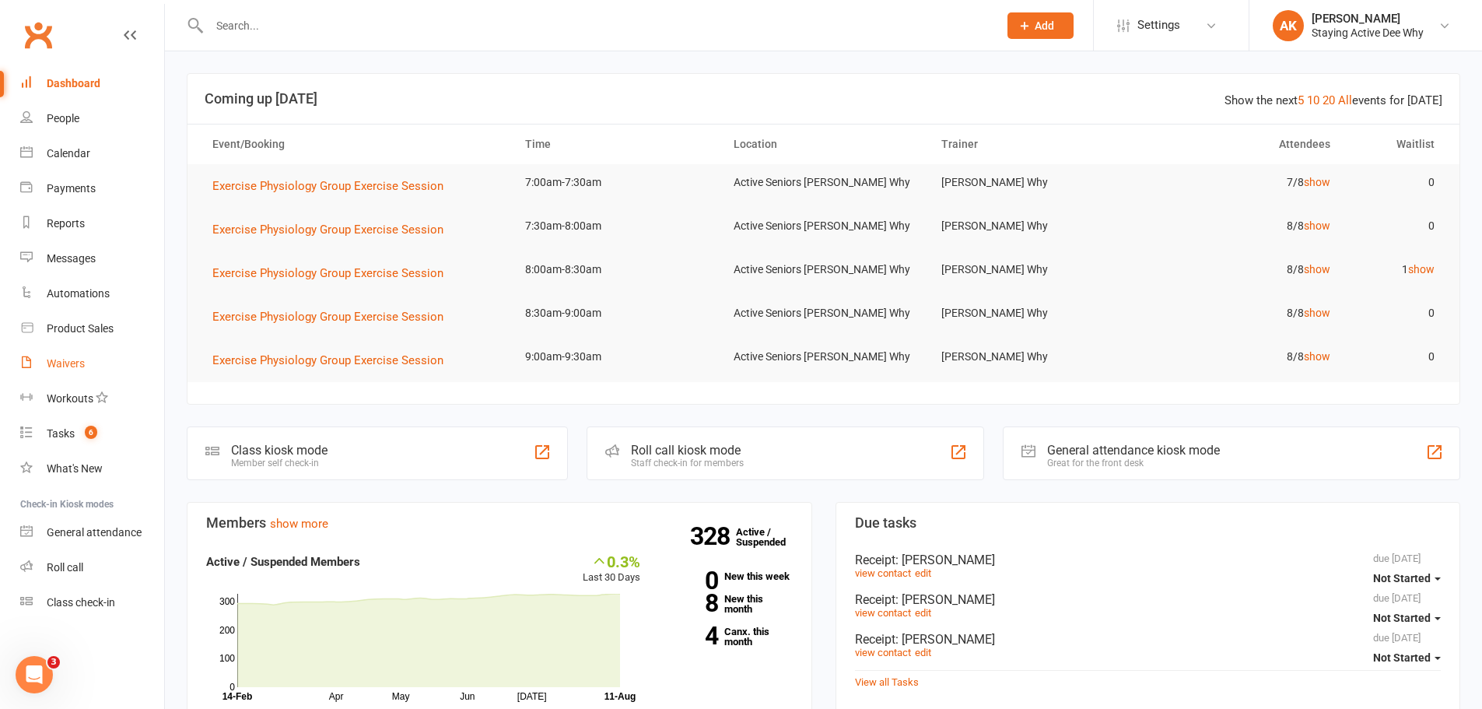
click at [61, 359] on div "Waivers" at bounding box center [66, 363] width 38 height 12
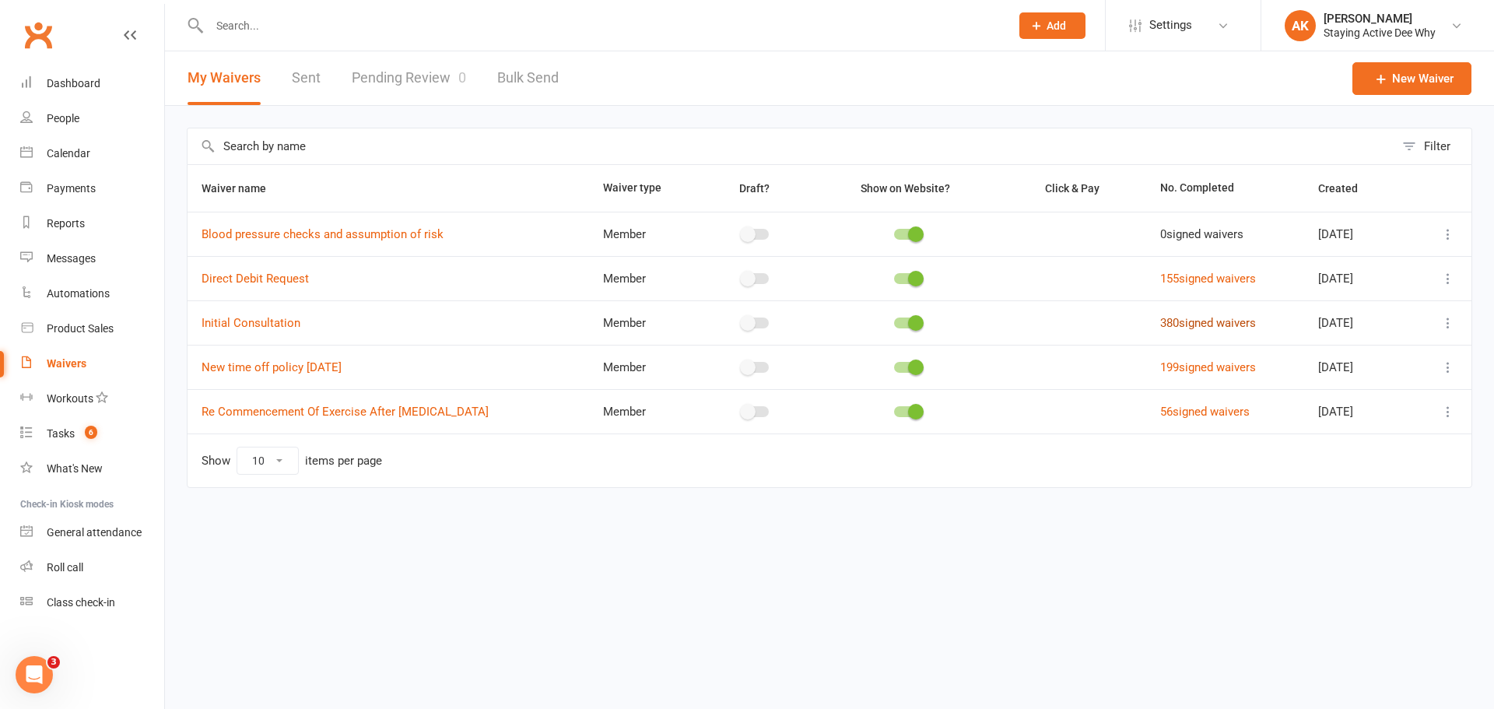
click at [1160, 328] on link "380 signed waivers" at bounding box center [1208, 323] width 96 height 14
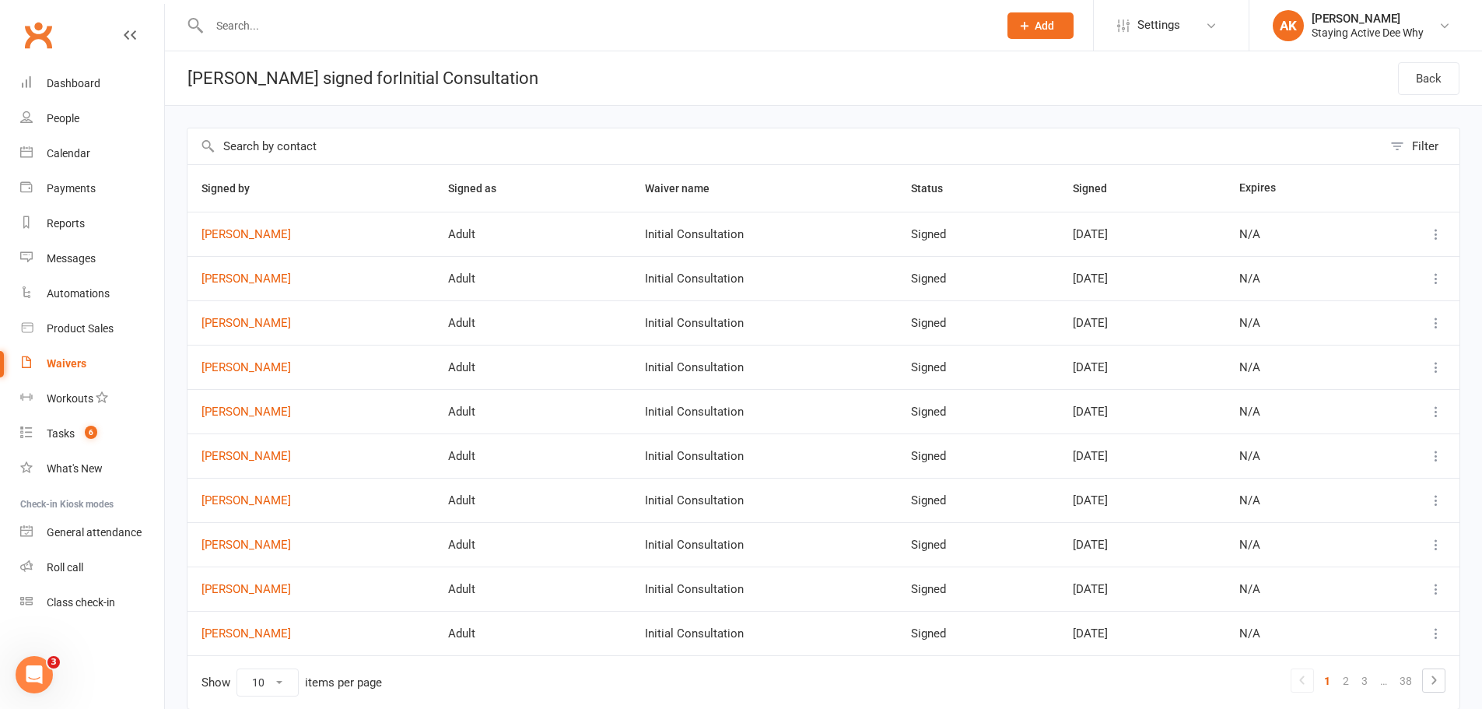
click at [1438, 454] on icon at bounding box center [1437, 456] width 16 height 16
click at [1355, 493] on link "View" at bounding box center [1356, 486] width 154 height 31
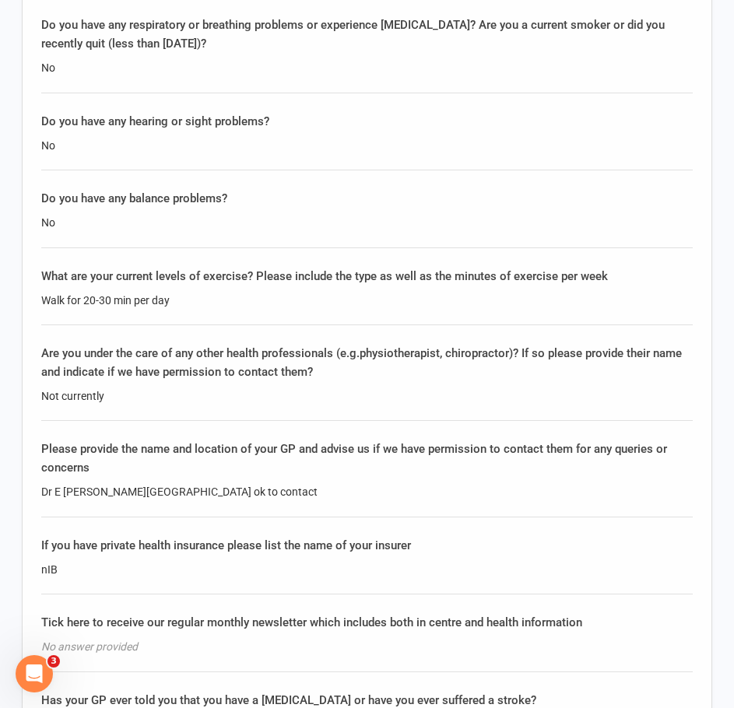
scroll to position [2334, 0]
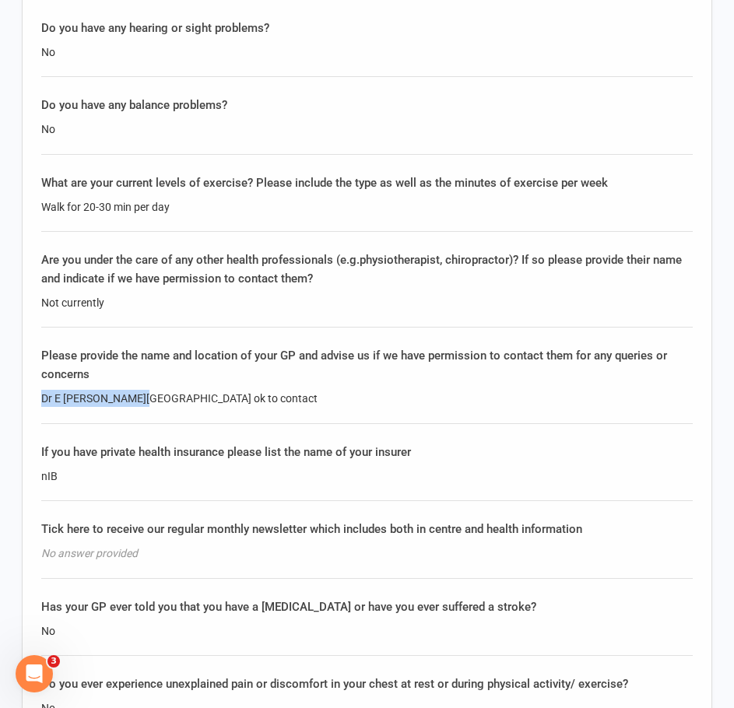
drag, startPoint x: 40, startPoint y: 382, endPoint x: 128, endPoint y: 382, distance: 88.7
click at [128, 382] on div "Questionnaire Please complete the following questions to the best of your abili…" at bounding box center [367, 23] width 690 height 2503
copy div "Dr E Lurie , Sydney"
click at [333, 263] on div "Are you under the care of any other health professionals (e.g.physiotherapist, …" at bounding box center [366, 269] width 651 height 37
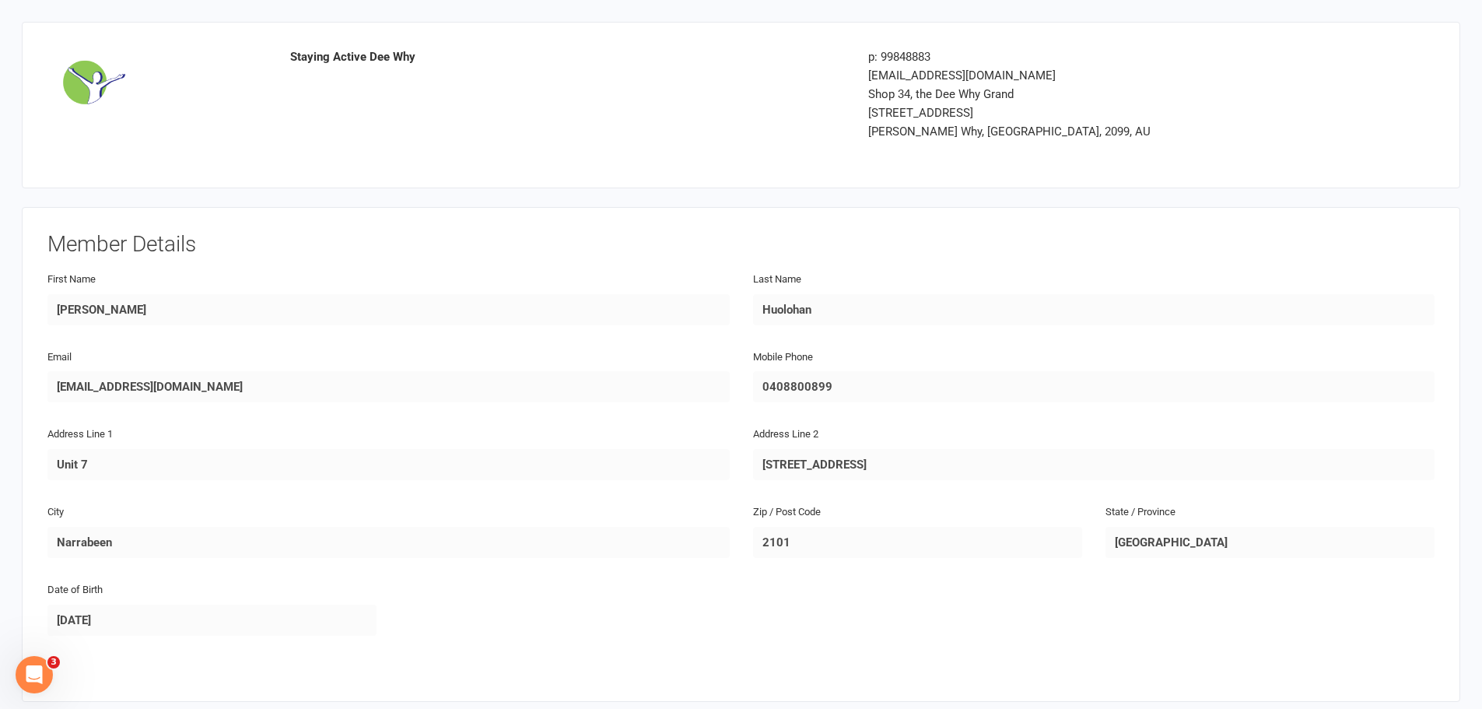
scroll to position [806, 0]
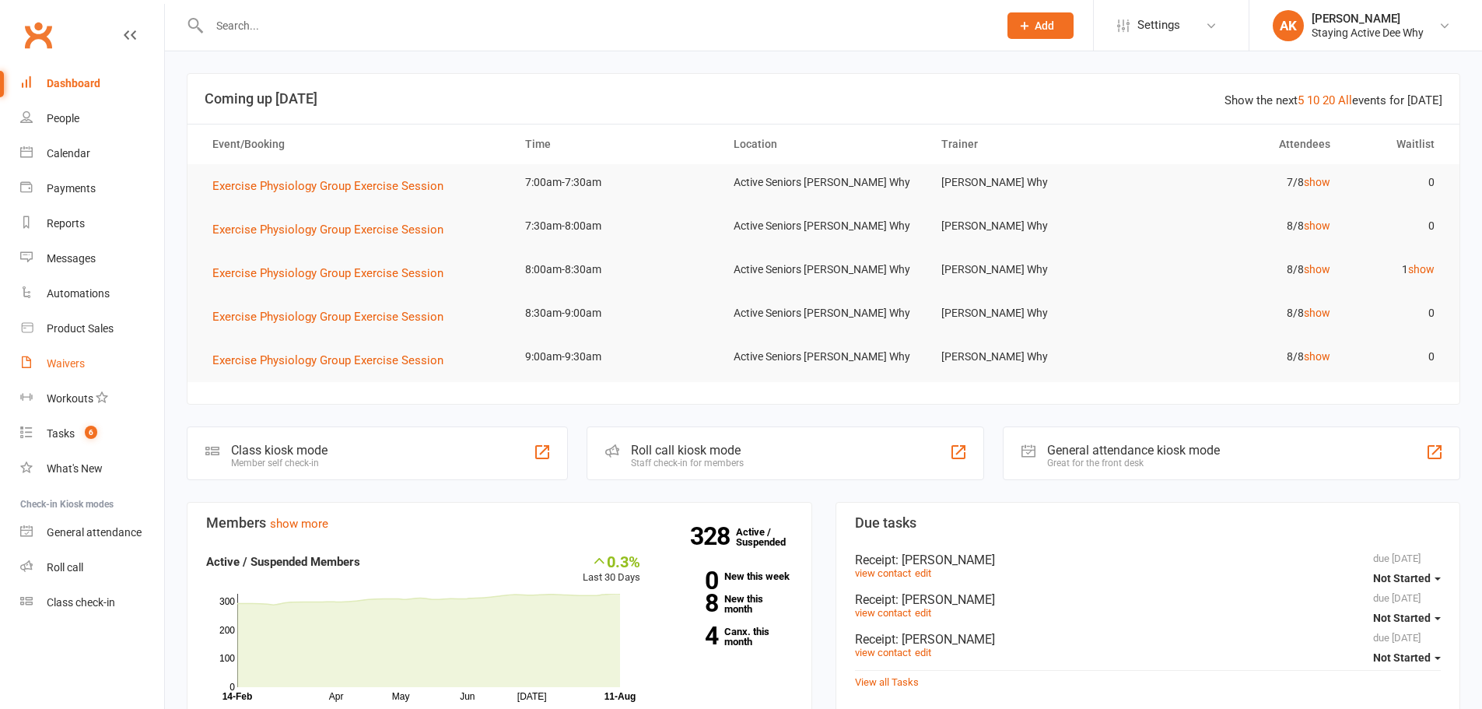
click at [65, 373] on link "Waivers" at bounding box center [92, 363] width 144 height 35
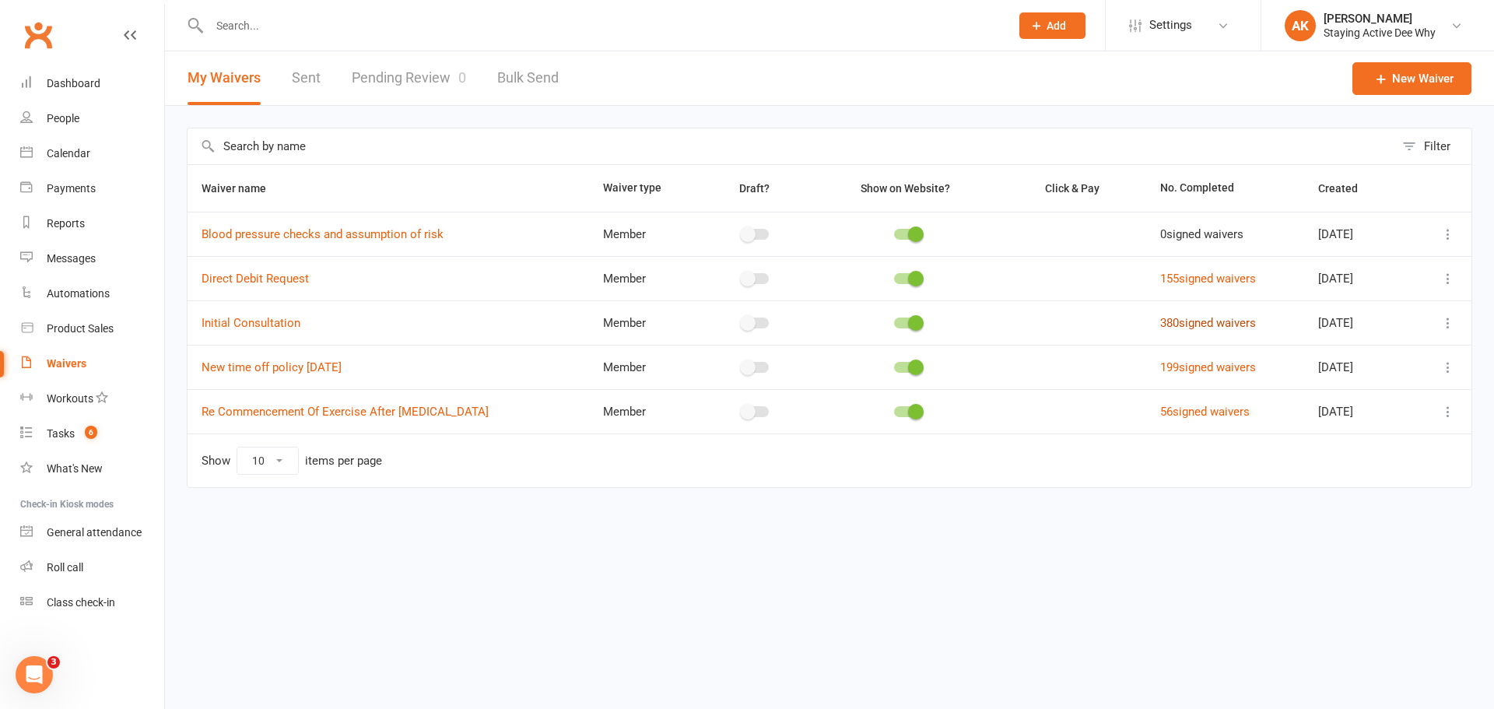
click at [1170, 324] on link "380 signed waivers" at bounding box center [1208, 323] width 96 height 14
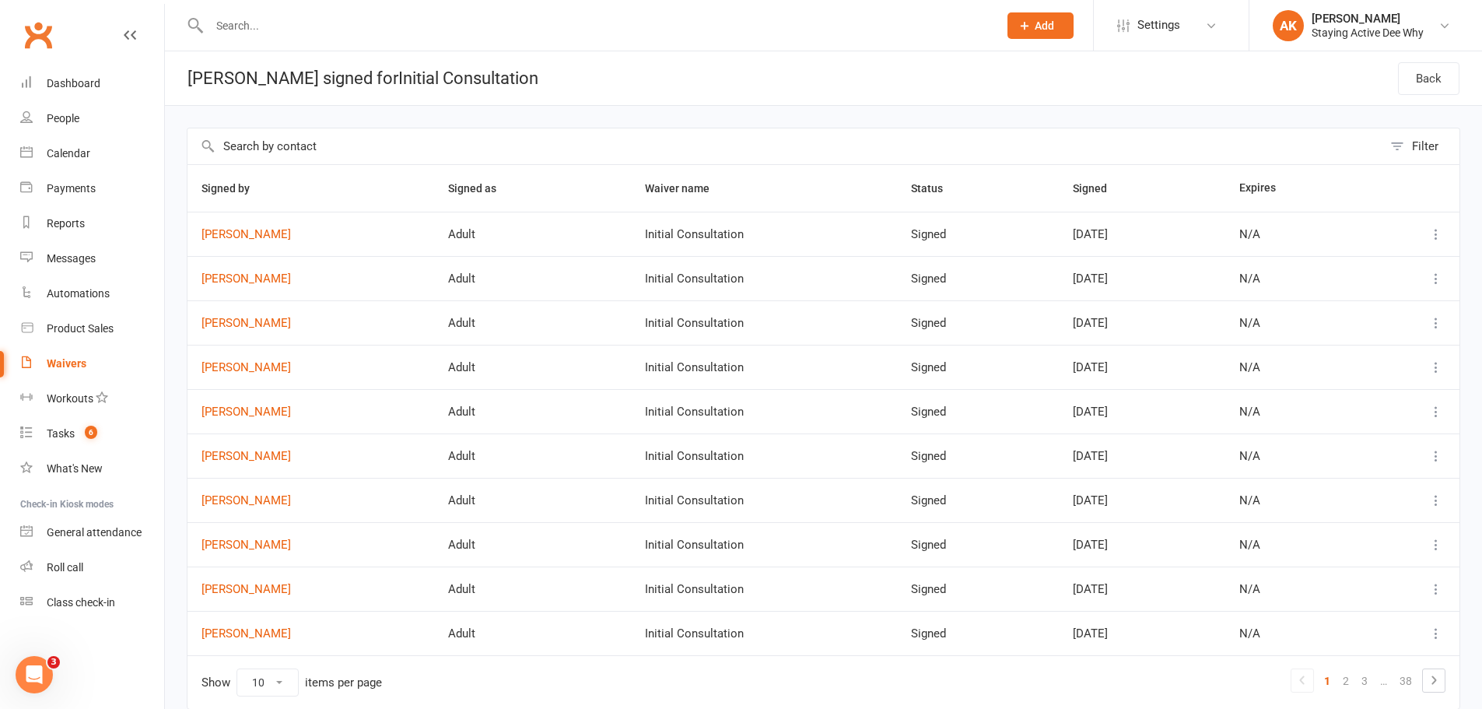
click at [1438, 223] on td at bounding box center [1411, 234] width 98 height 44
click at [1431, 233] on icon at bounding box center [1437, 234] width 16 height 16
click at [1389, 261] on link "View" at bounding box center [1356, 264] width 154 height 31
click at [1442, 456] on icon at bounding box center [1437, 456] width 16 height 16
click at [1394, 480] on link "View" at bounding box center [1356, 486] width 154 height 31
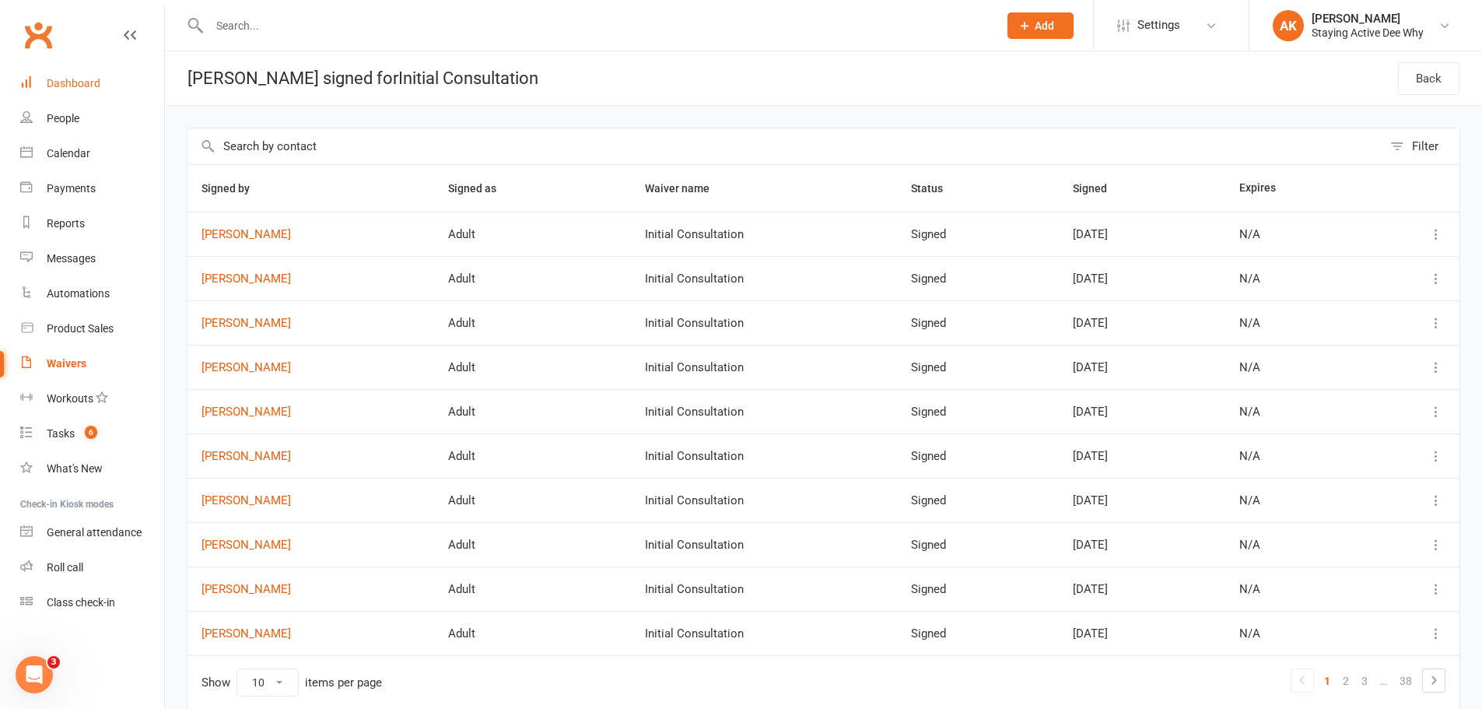
click at [65, 81] on div "Dashboard" at bounding box center [74, 83] width 54 height 12
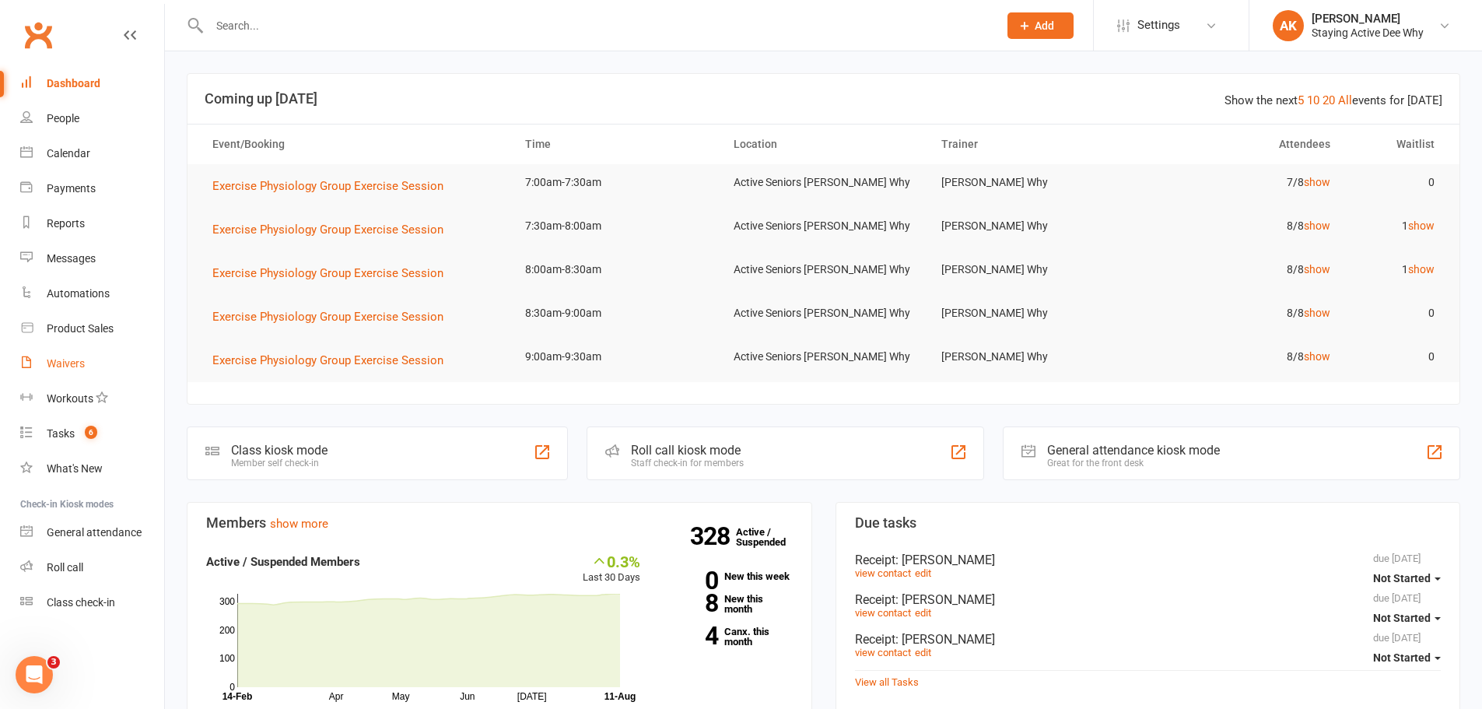
click at [91, 368] on link "Waivers" at bounding box center [92, 363] width 144 height 35
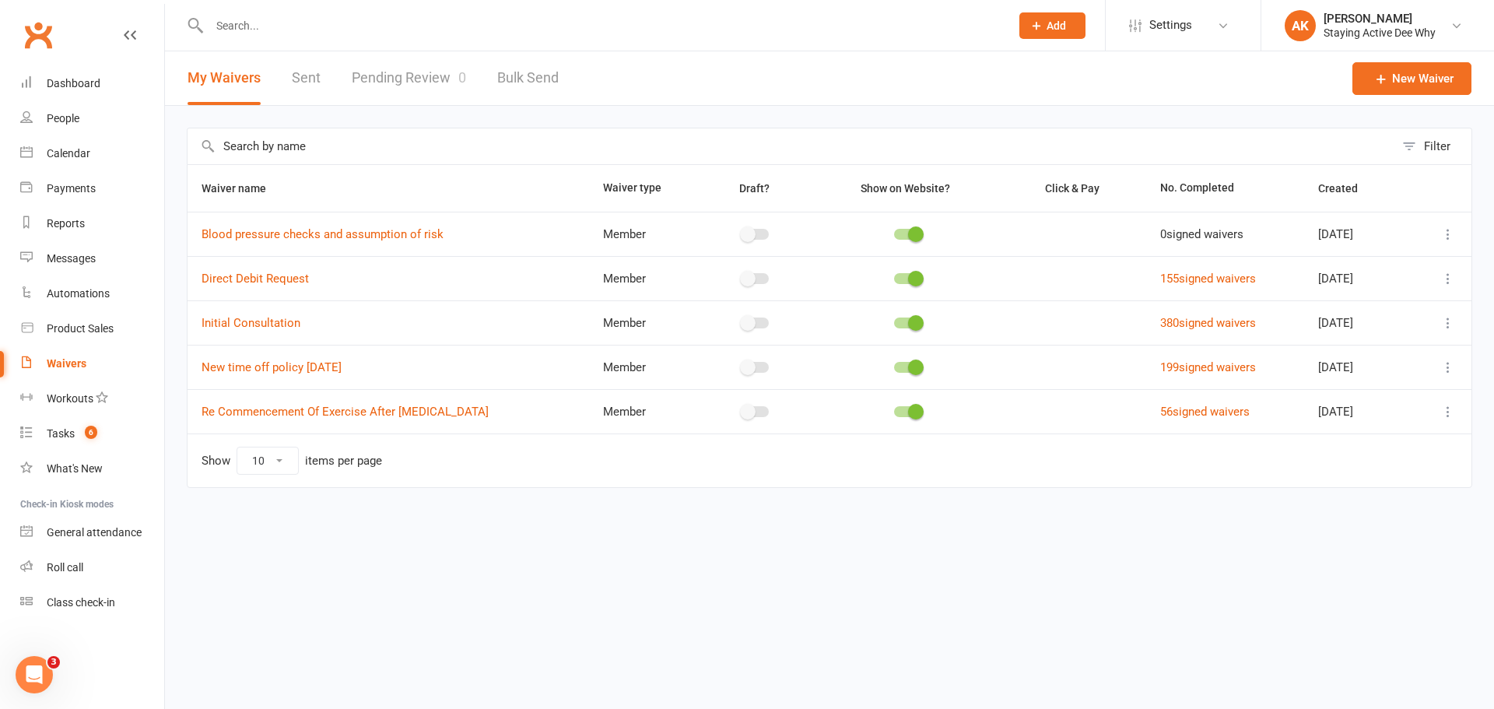
click at [1187, 331] on td "380 signed waivers" at bounding box center [1224, 322] width 157 height 44
click at [1180, 321] on link "380 signed waivers" at bounding box center [1208, 323] width 96 height 14
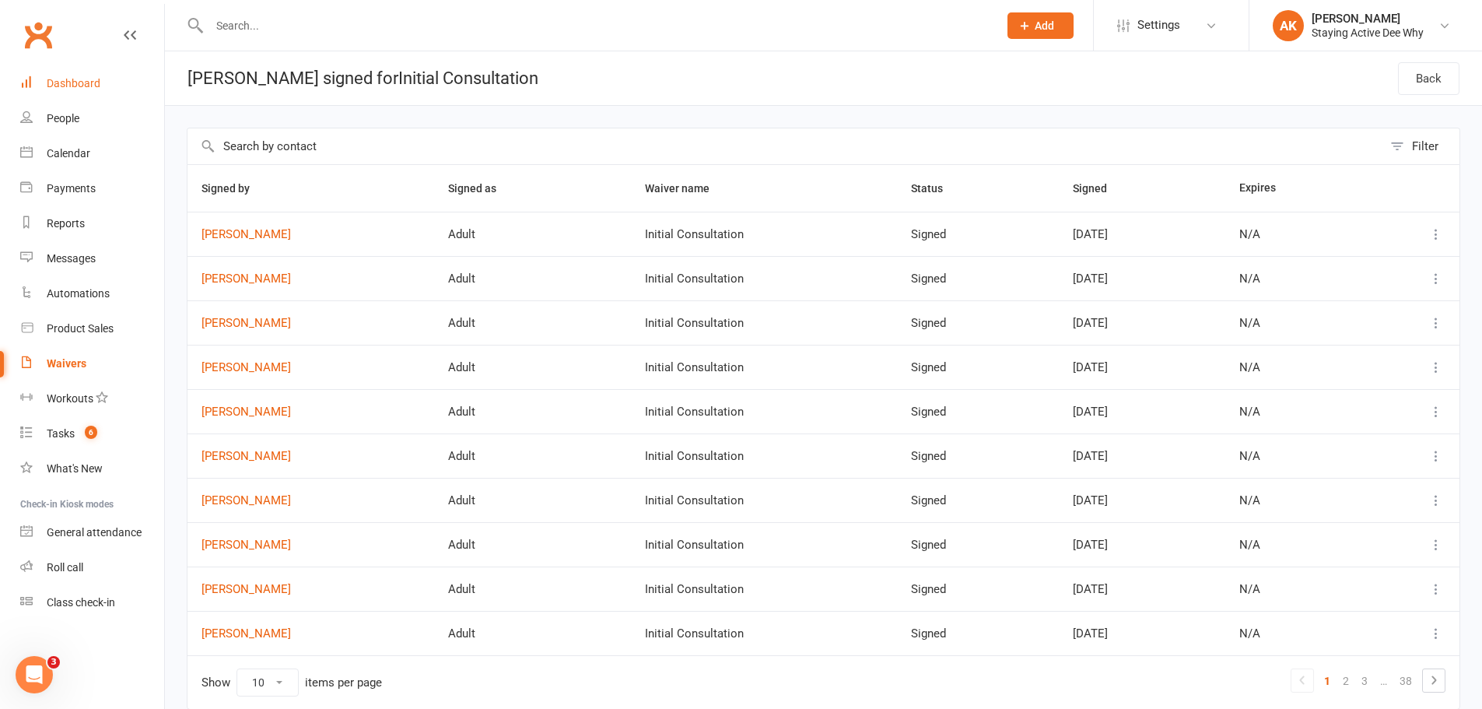
click at [62, 73] on link "Dashboard" at bounding box center [92, 83] width 144 height 35
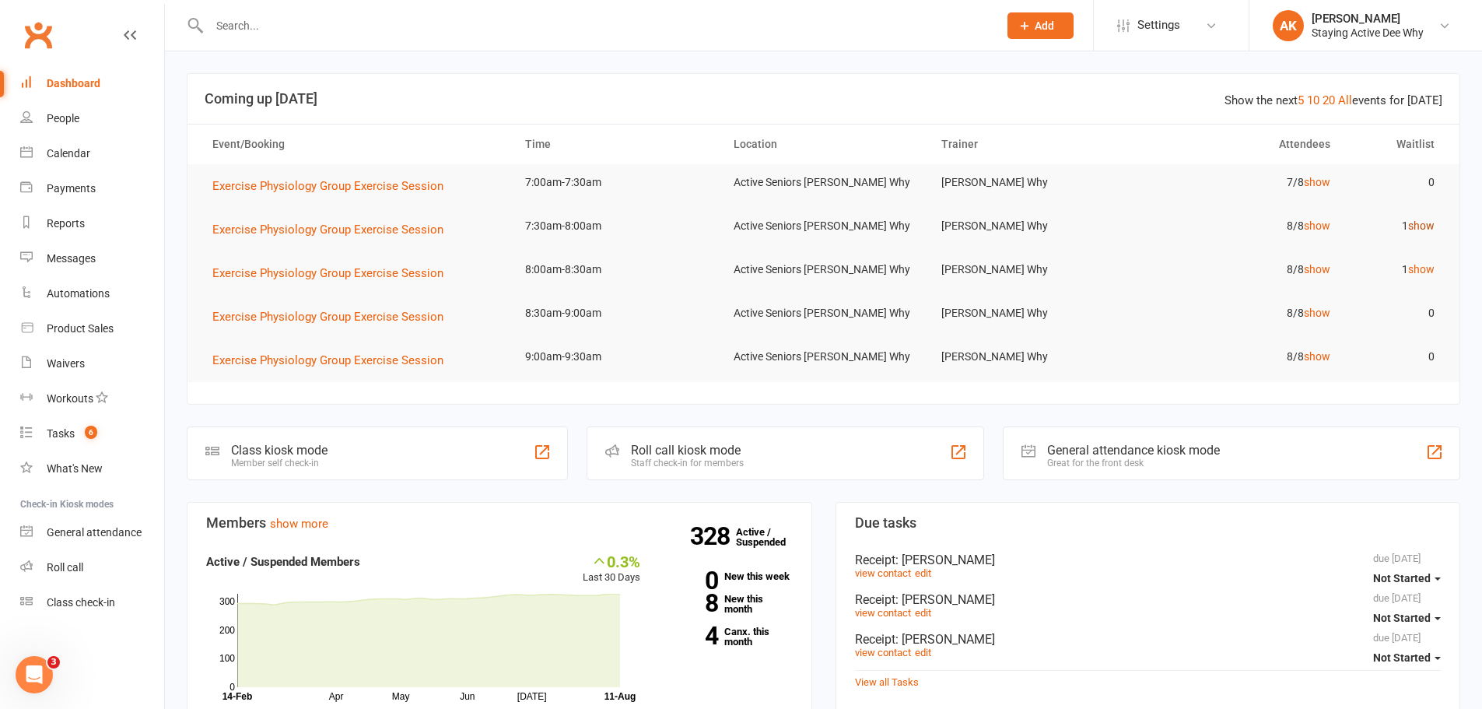
click at [1422, 226] on link "show" at bounding box center [1421, 225] width 26 height 12
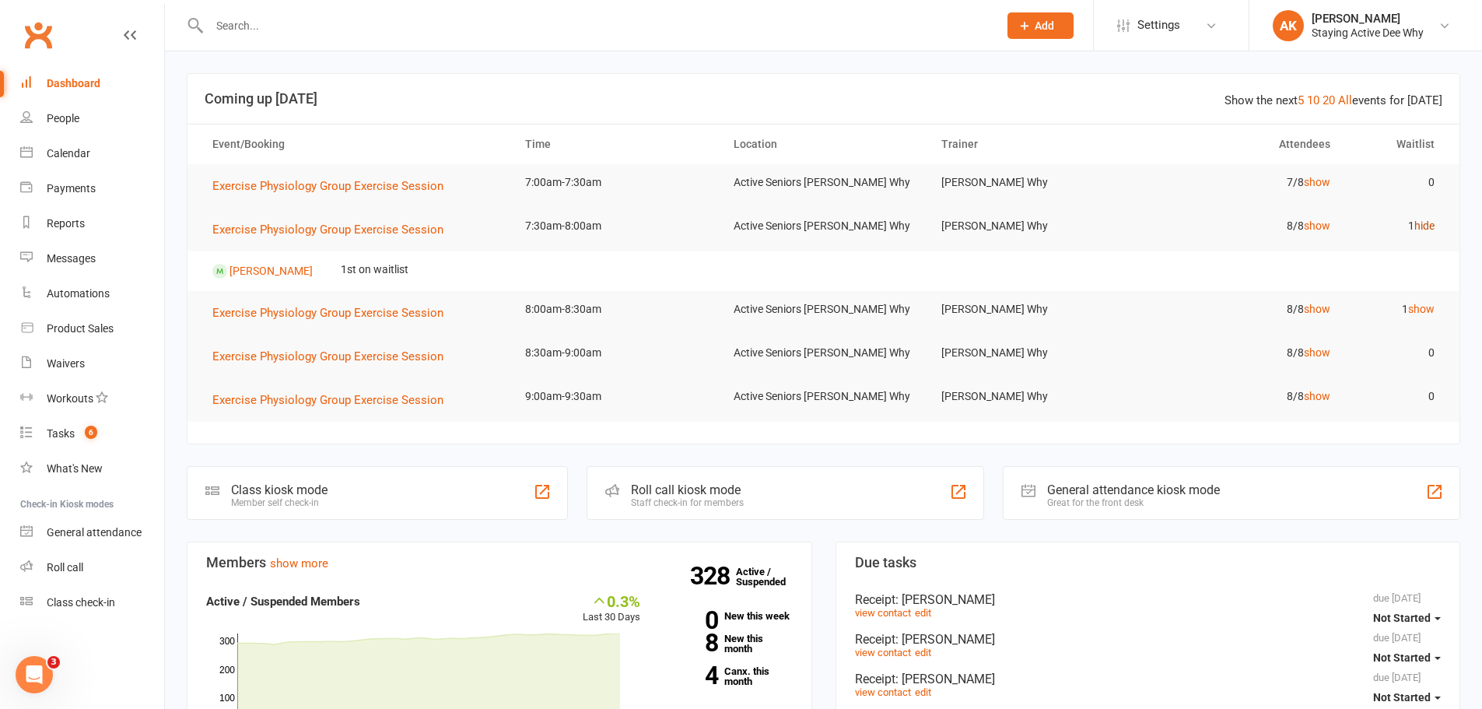
click at [1422, 226] on link "hide" at bounding box center [1425, 225] width 20 height 12
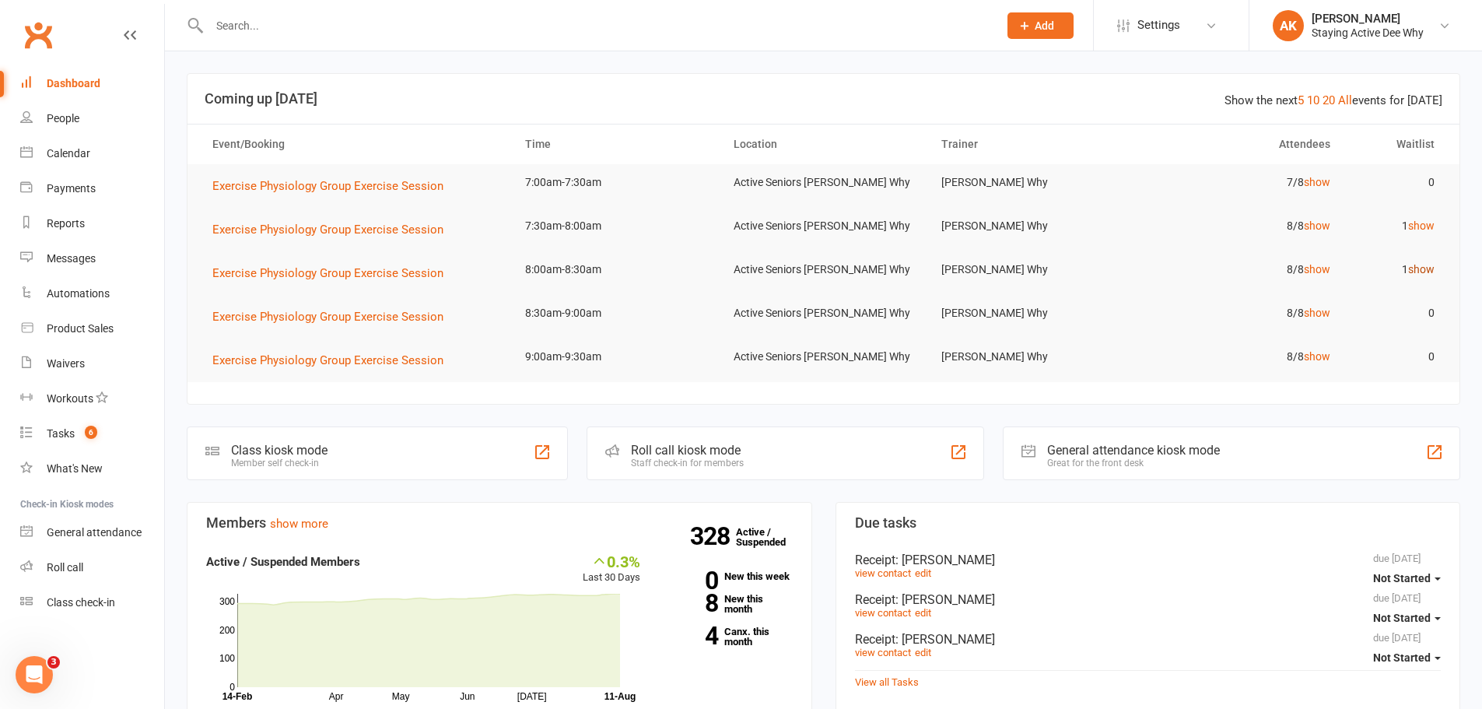
click at [1423, 268] on link "show" at bounding box center [1421, 269] width 26 height 12
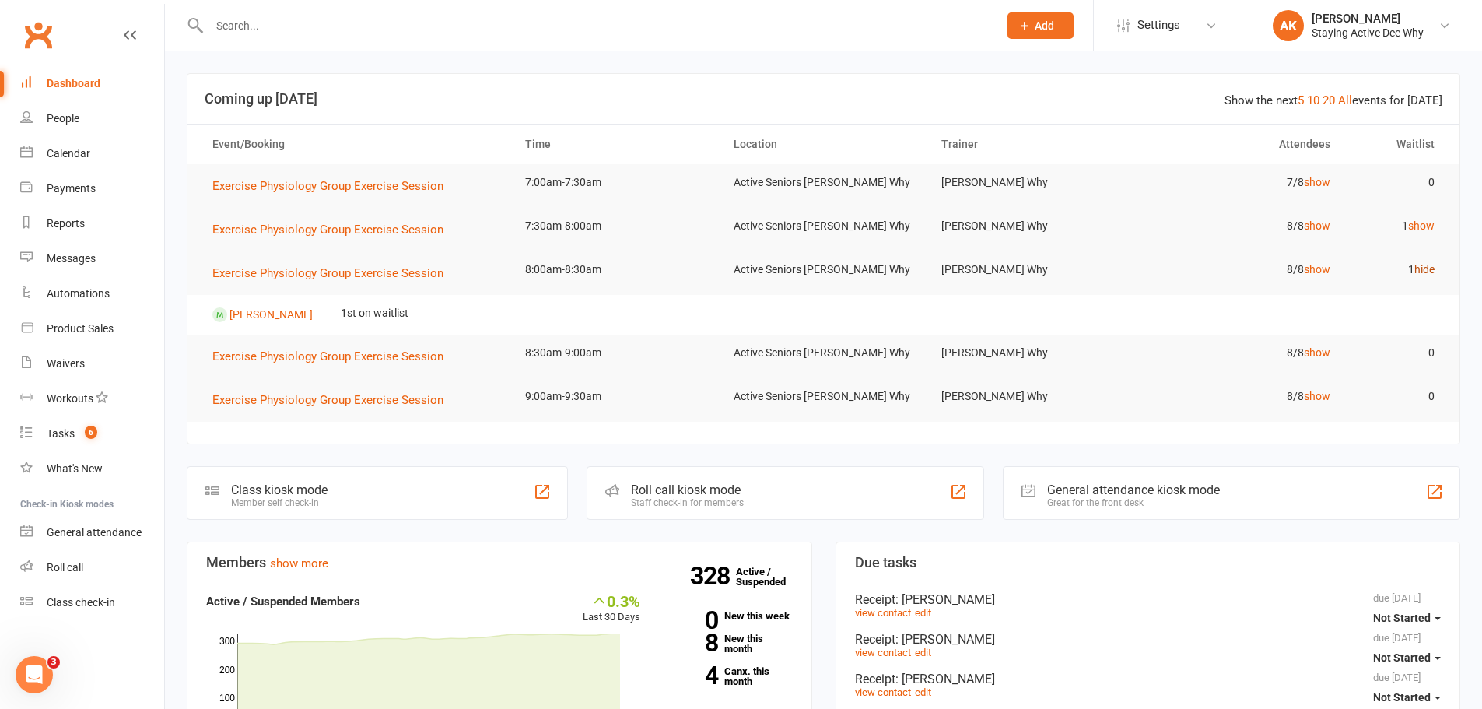
click at [1423, 268] on link "hide" at bounding box center [1425, 269] width 20 height 12
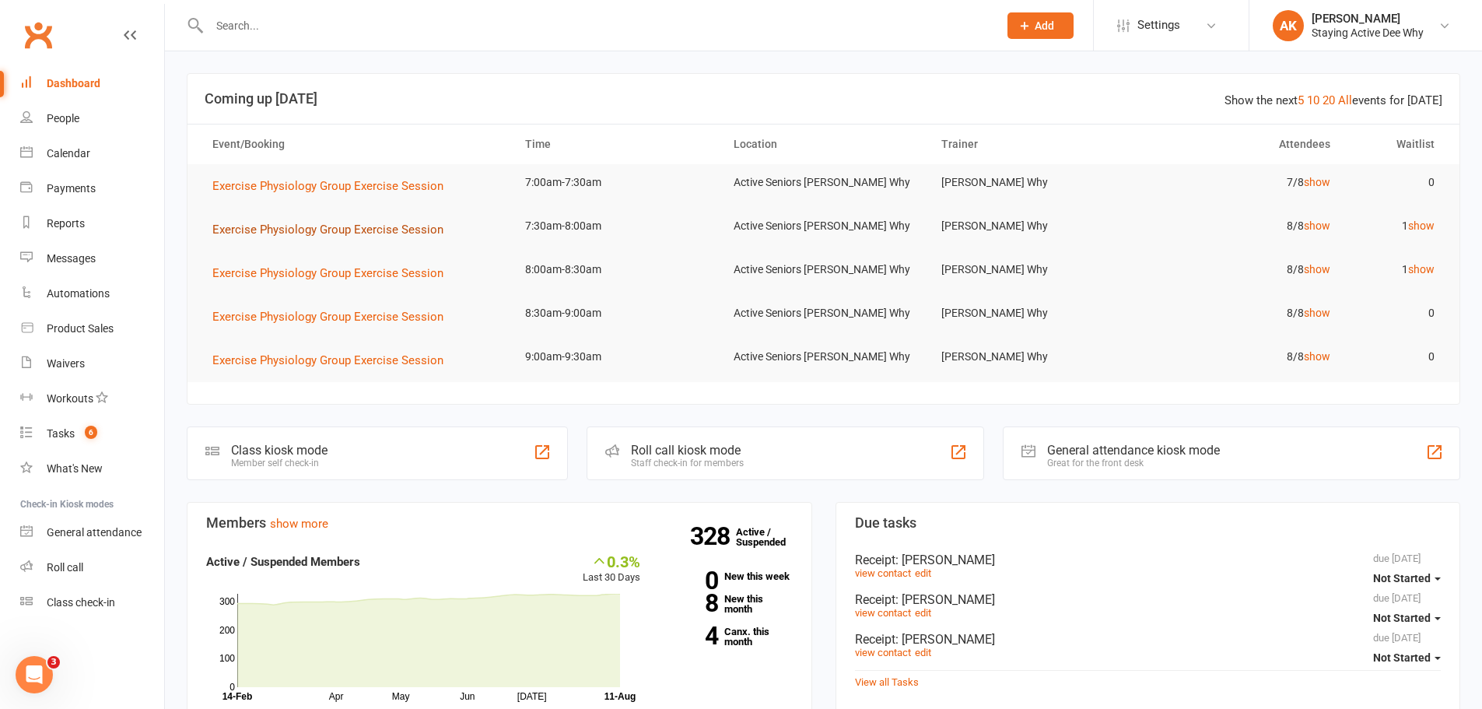
click at [406, 233] on span "Exercise Physiology Group Exercise Session" at bounding box center [327, 230] width 231 height 14
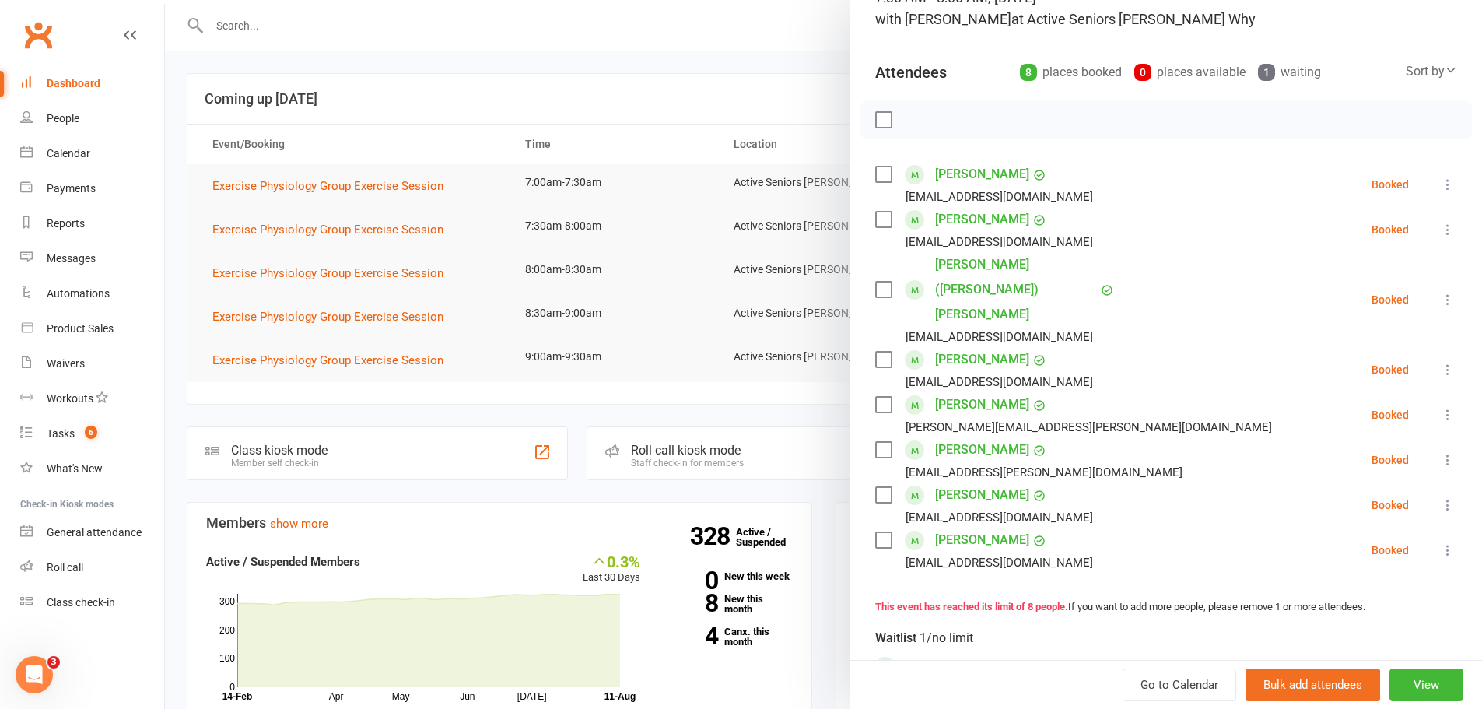
scroll to position [156, 0]
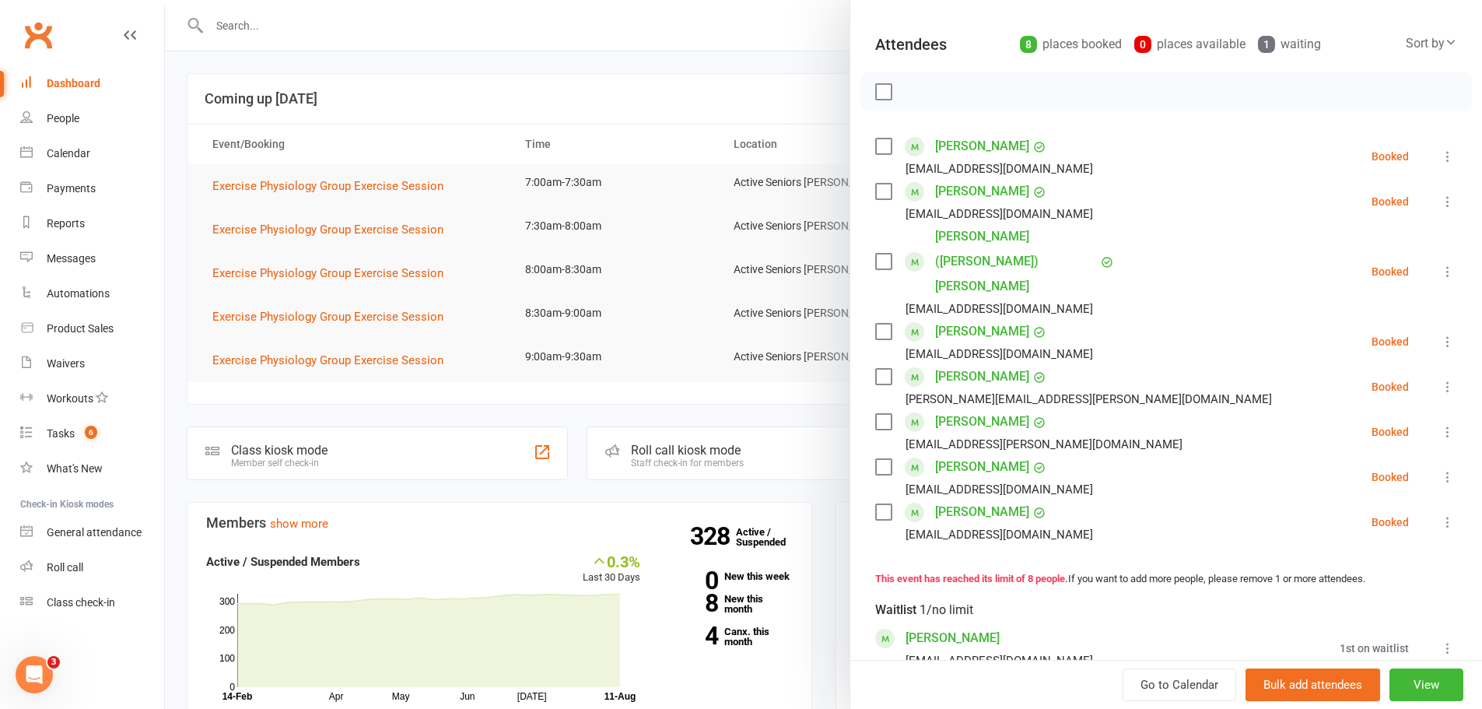
click at [717, 305] on div at bounding box center [823, 354] width 1317 height 709
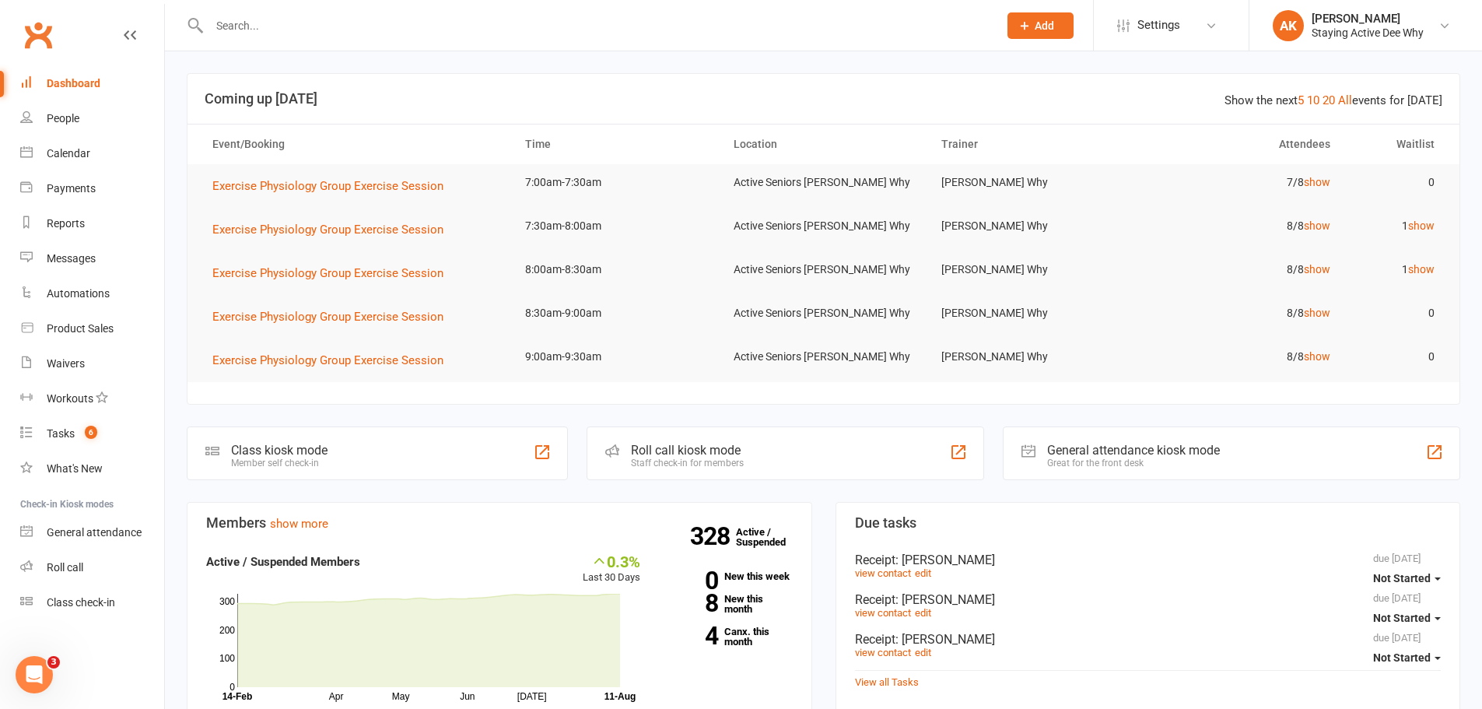
click at [100, 76] on link "Dashboard" at bounding box center [92, 83] width 144 height 35
click at [261, 5] on div at bounding box center [587, 25] width 801 height 51
click at [270, 29] on input "text" at bounding box center [596, 26] width 783 height 22
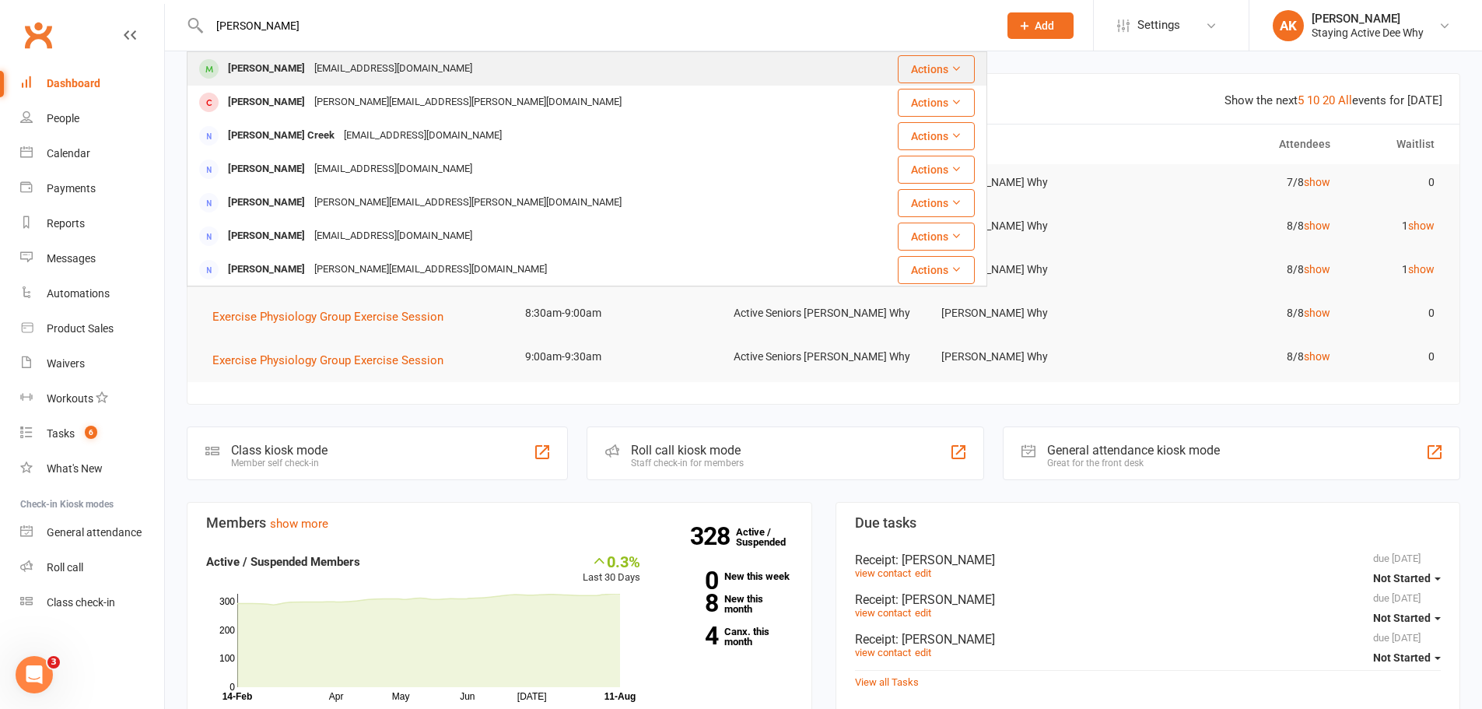
type input "cremer"
click at [237, 72] on div "Robert John Cremer" at bounding box center [266, 69] width 86 height 23
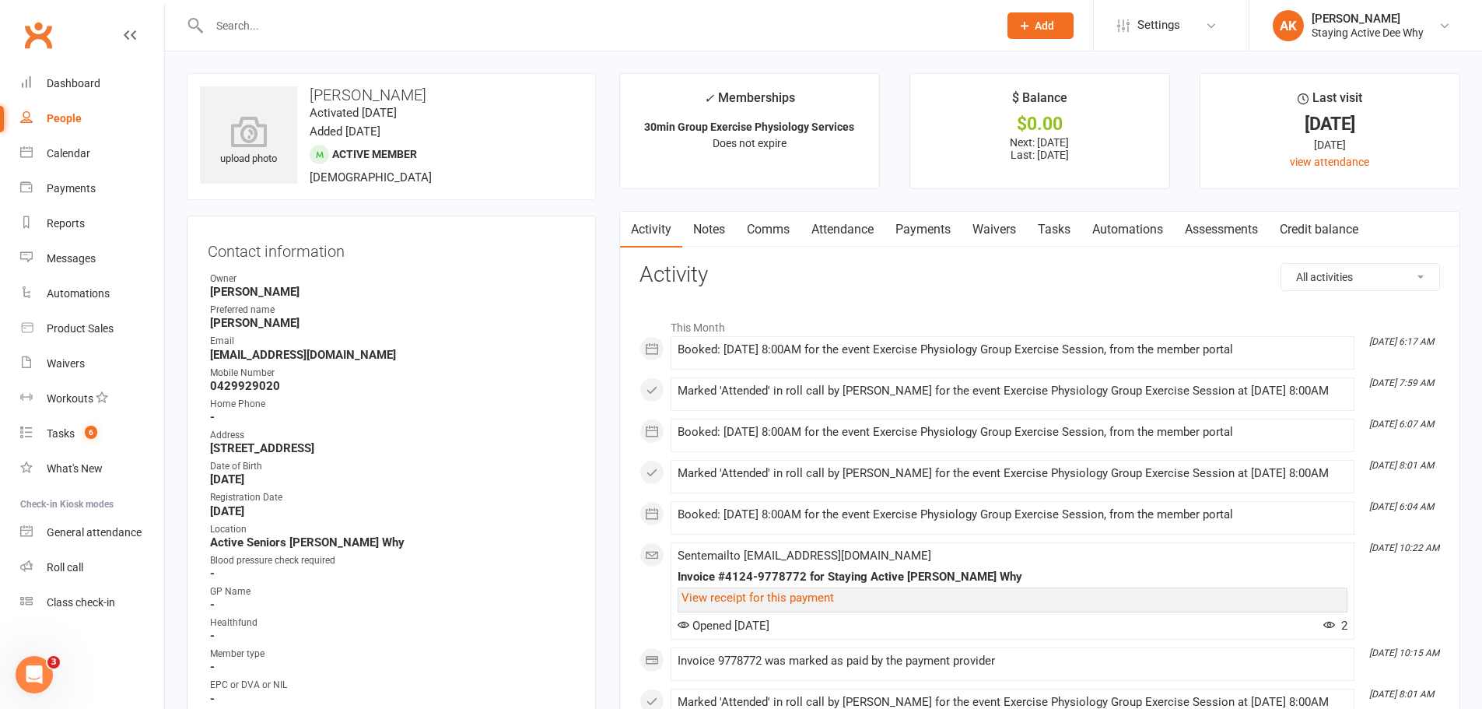
click at [1219, 226] on link "Assessments" at bounding box center [1221, 230] width 95 height 36
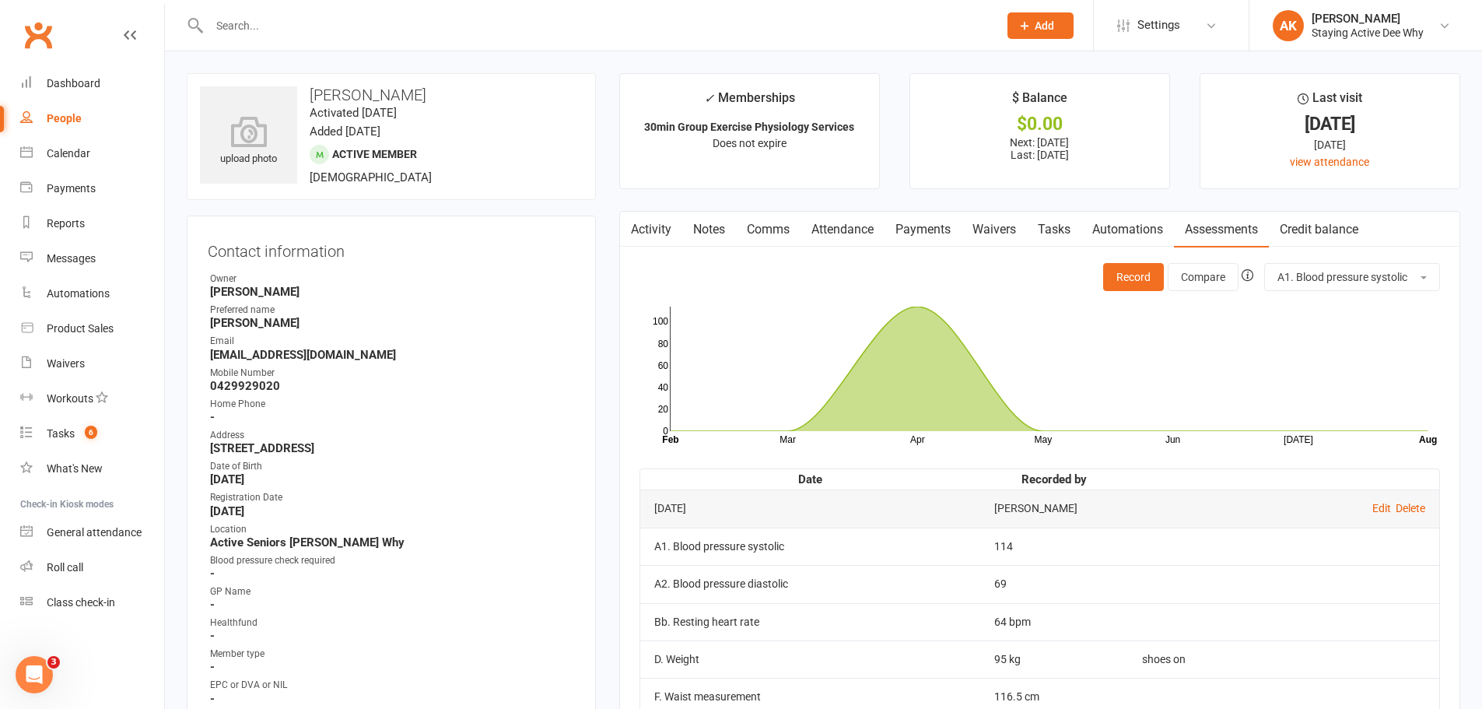
click at [51, 37] on link "Clubworx" at bounding box center [38, 35] width 39 height 39
click at [1112, 265] on button "Record" at bounding box center [1133, 277] width 61 height 28
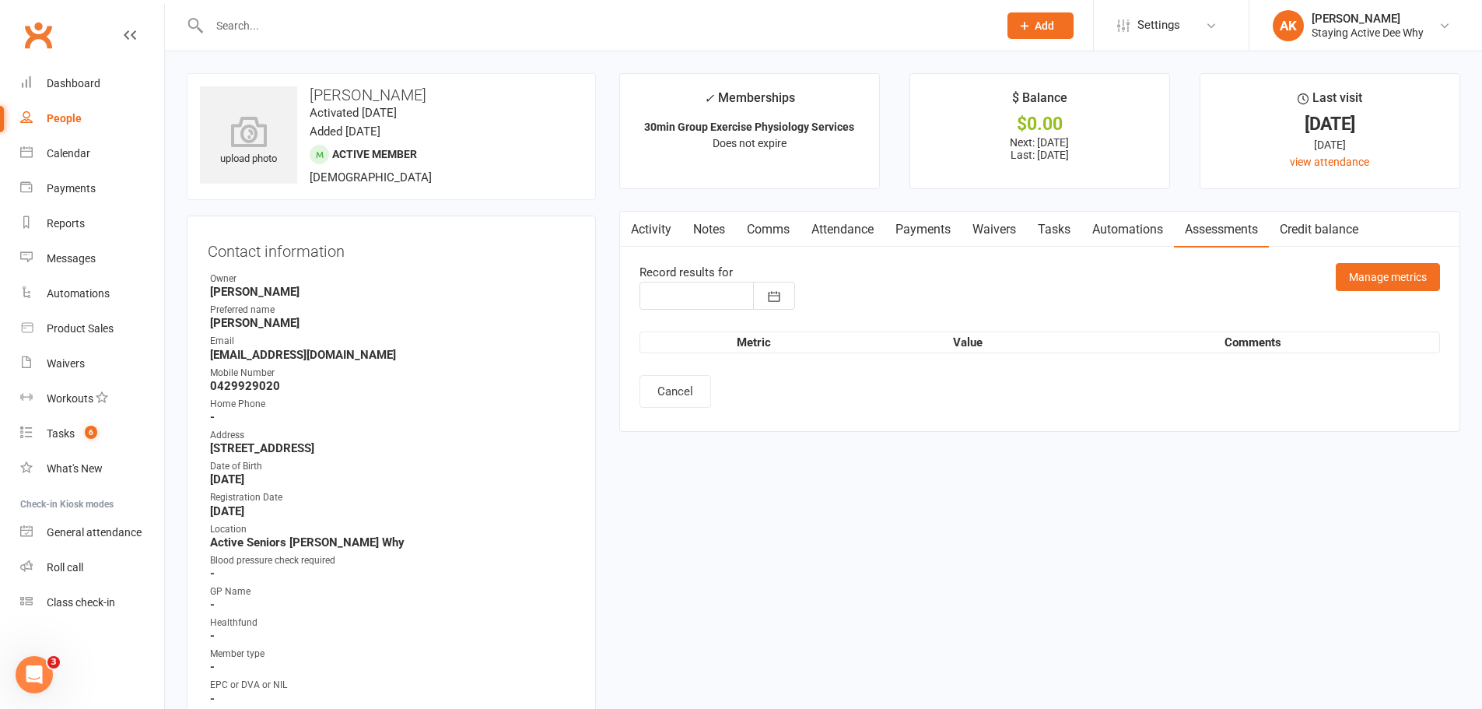
type input "11 Aug 2025"
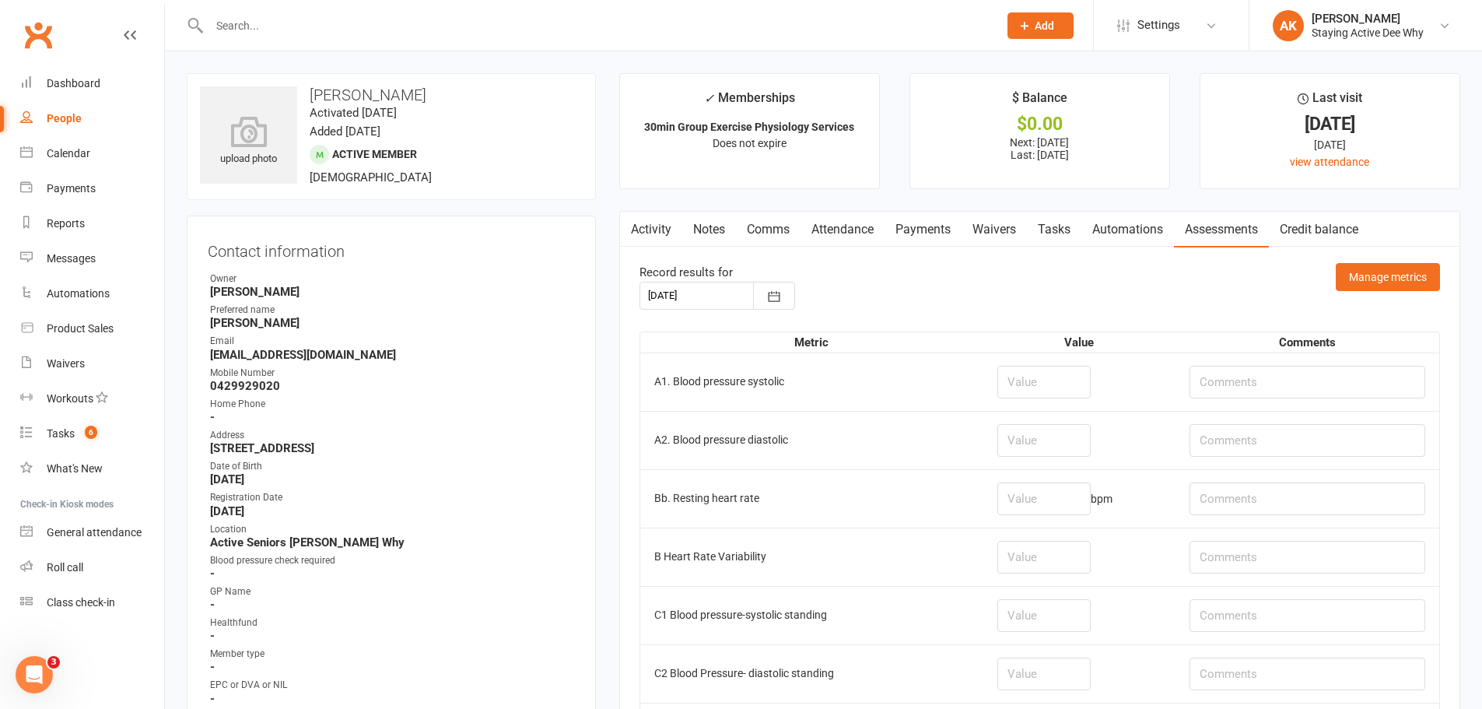
scroll to position [233, 0]
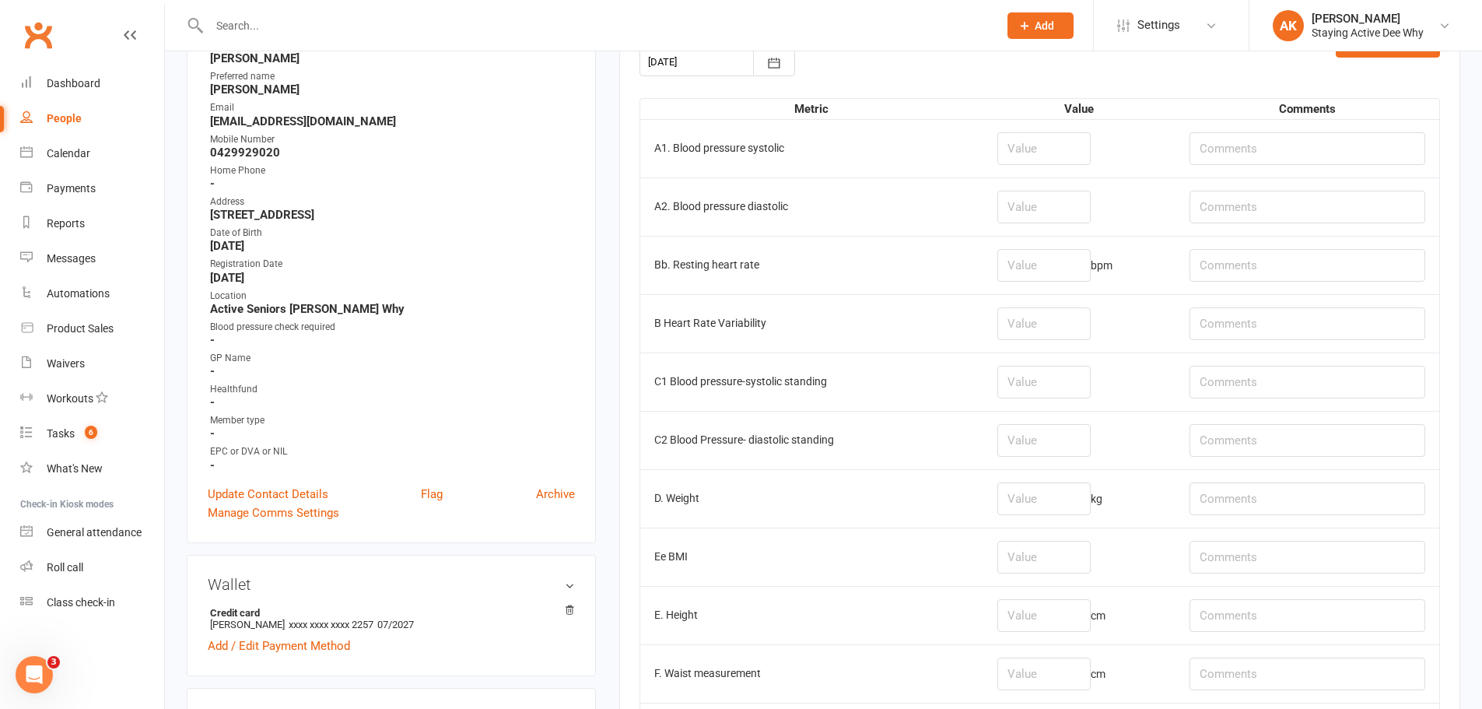
click at [1011, 167] on td at bounding box center [1080, 148] width 192 height 58
click at [1023, 155] on input "number" at bounding box center [1044, 148] width 93 height 33
type input "105"
click at [1091, 212] on input "number" at bounding box center [1044, 207] width 93 height 33
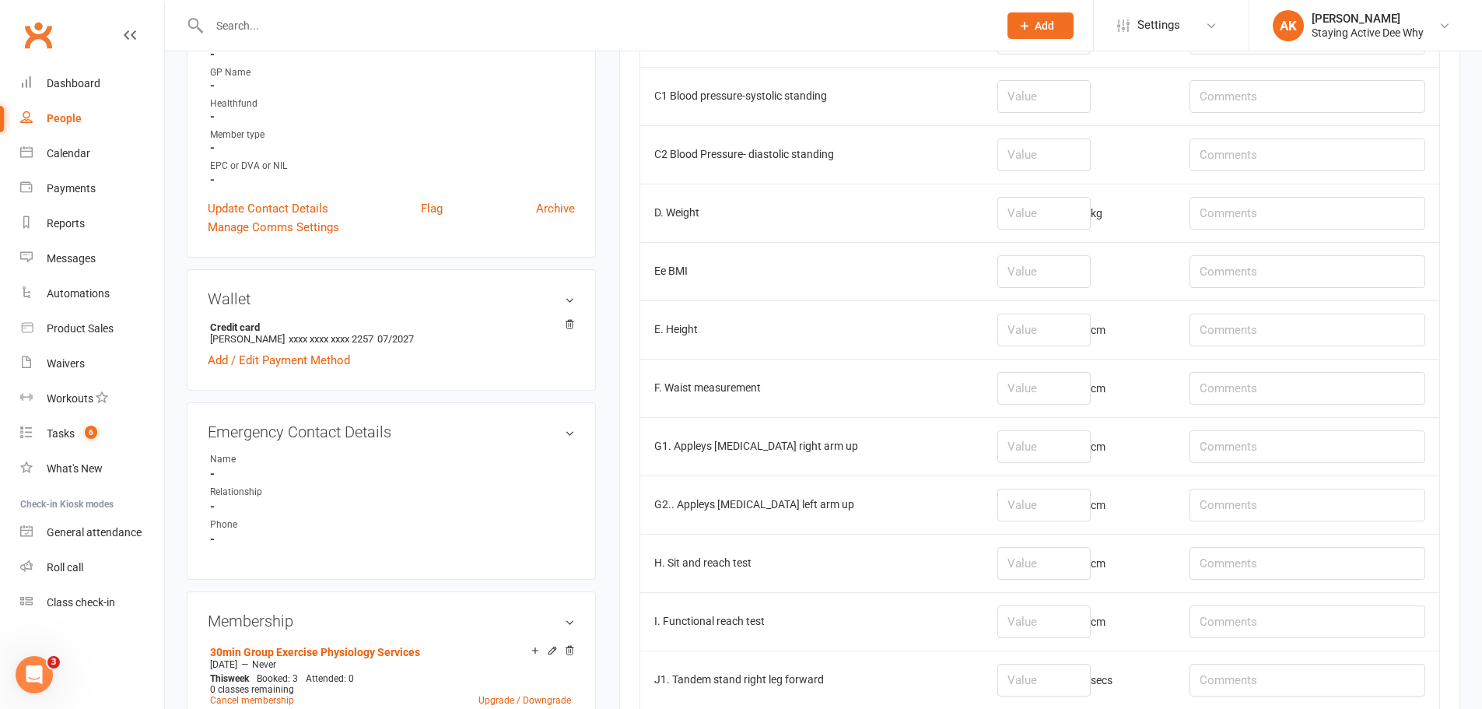
scroll to position [545, 0]
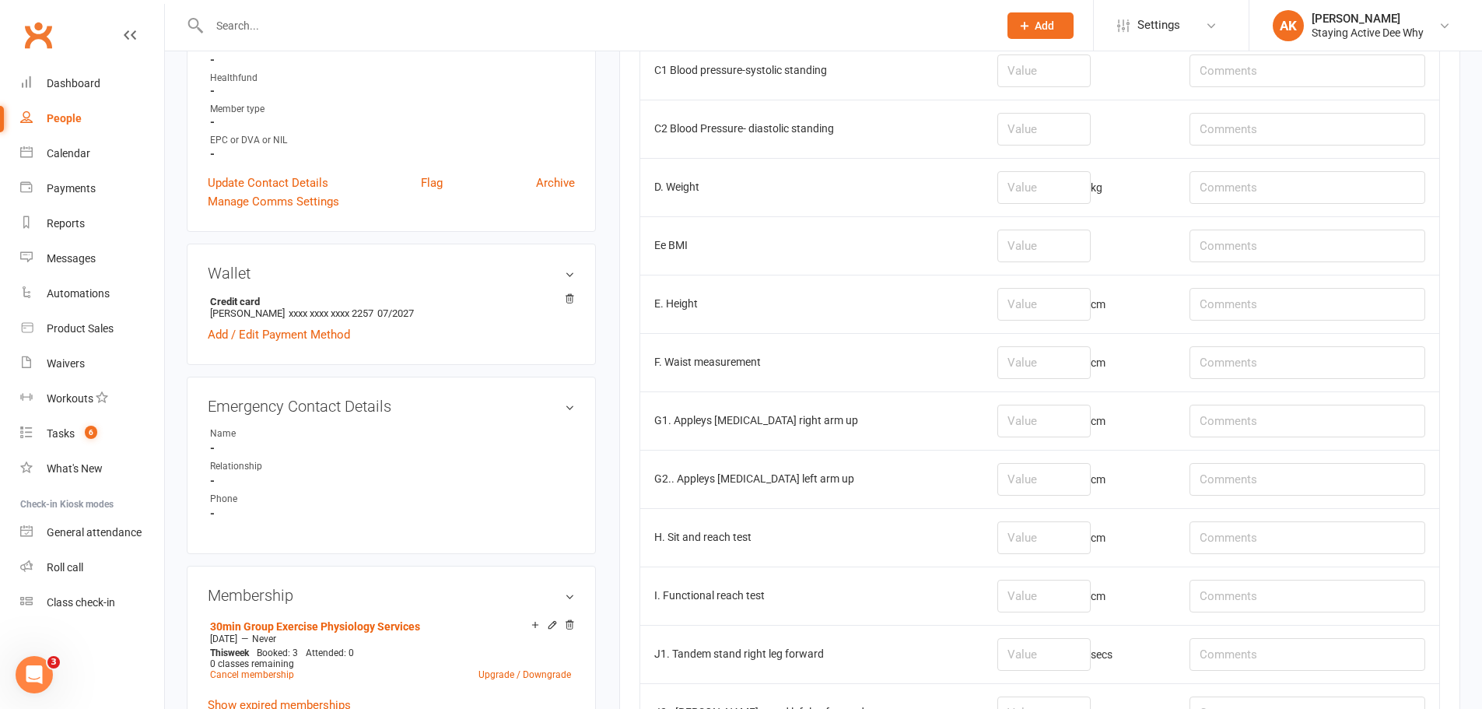
type input "73"
drag, startPoint x: 1026, startPoint y: 529, endPoint x: 1041, endPoint y: 504, distance: 29.4
click at [1024, 528] on input "number" at bounding box center [1044, 537] width 93 height 33
type input "-16"
type input "R: -15, L: -17"
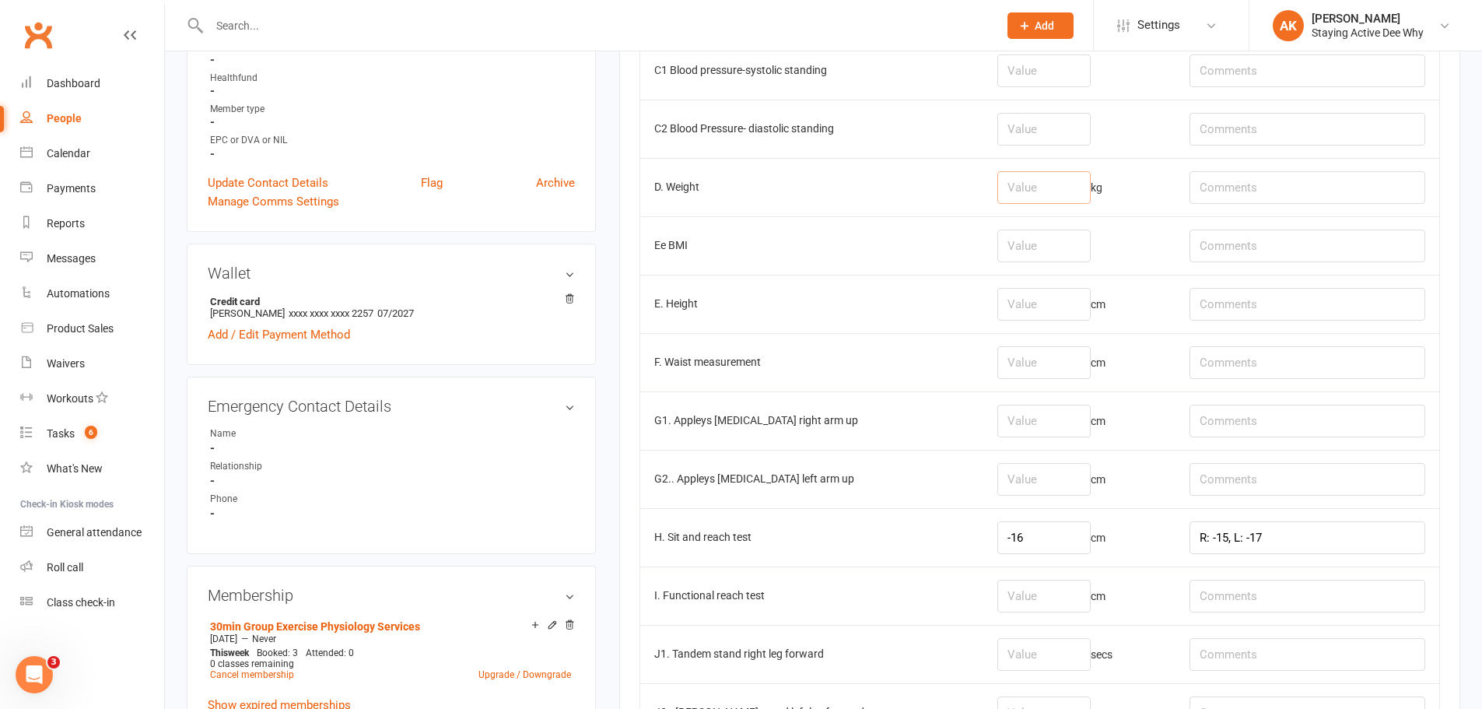
click at [1086, 186] on input "number" at bounding box center [1044, 187] width 93 height 33
type input "shoes on"
click at [1061, 173] on input "number" at bounding box center [1044, 187] width 93 height 33
type input "94.6"
drag, startPoint x: 1071, startPoint y: 484, endPoint x: 1030, endPoint y: 494, distance: 41.7
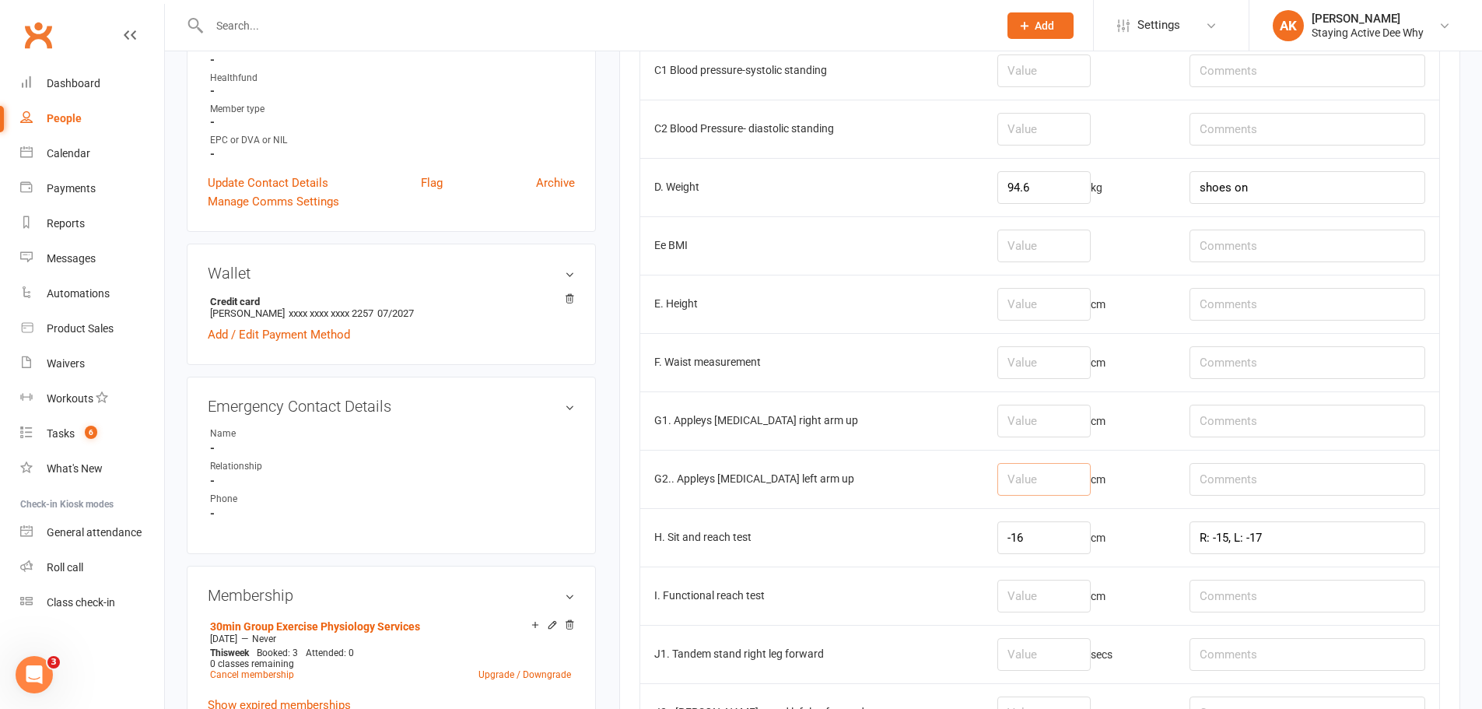
click at [1040, 489] on input "number" at bounding box center [1044, 479] width 93 height 33
type input "-31"
drag, startPoint x: 1019, startPoint y: 431, endPoint x: 1041, endPoint y: 416, distance: 27.0
click at [1041, 416] on input "number" at bounding box center [1044, 421] width 93 height 33
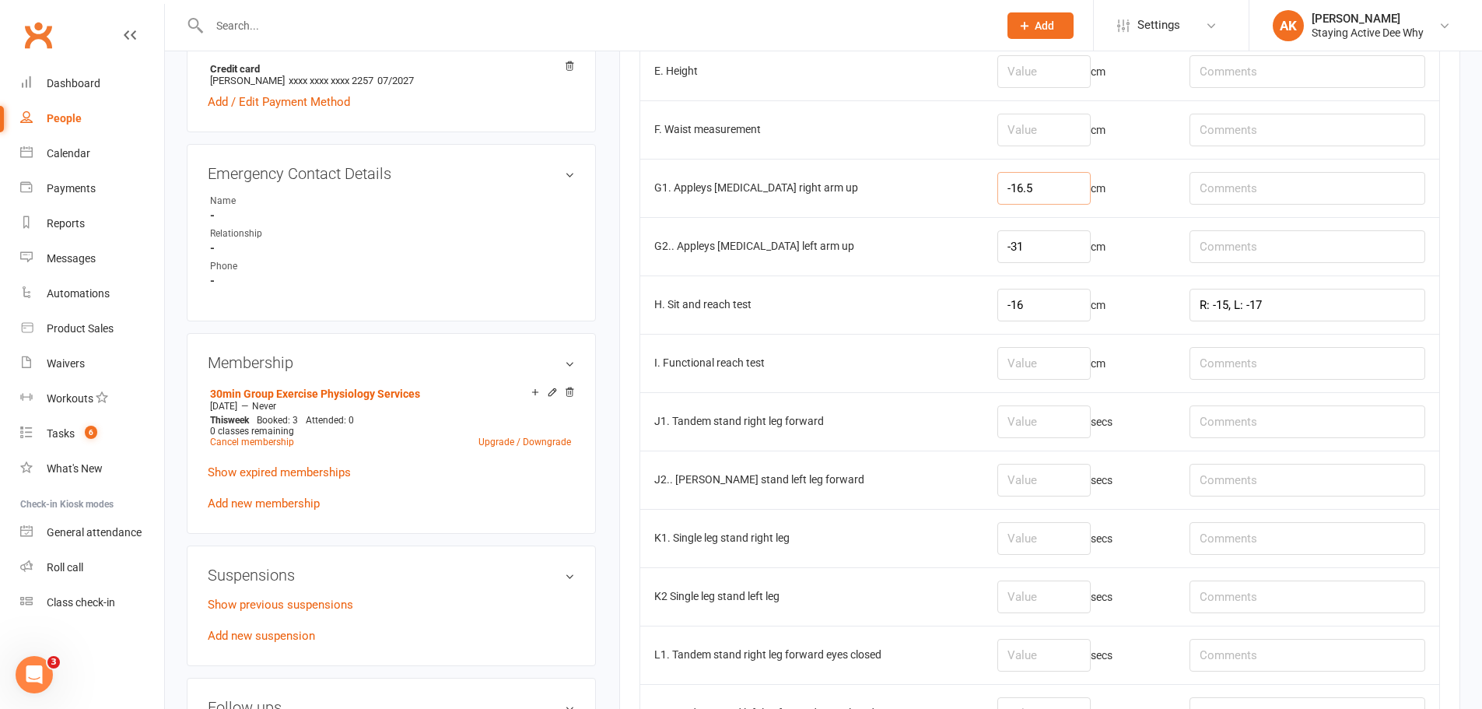
scroll to position [778, 0]
type input "-16.5"
click at [1028, 391] on td "secs" at bounding box center [1080, 420] width 192 height 58
click at [1037, 403] on td "secs" at bounding box center [1080, 420] width 192 height 58
click at [1056, 433] on input "number" at bounding box center [1044, 421] width 93 height 33
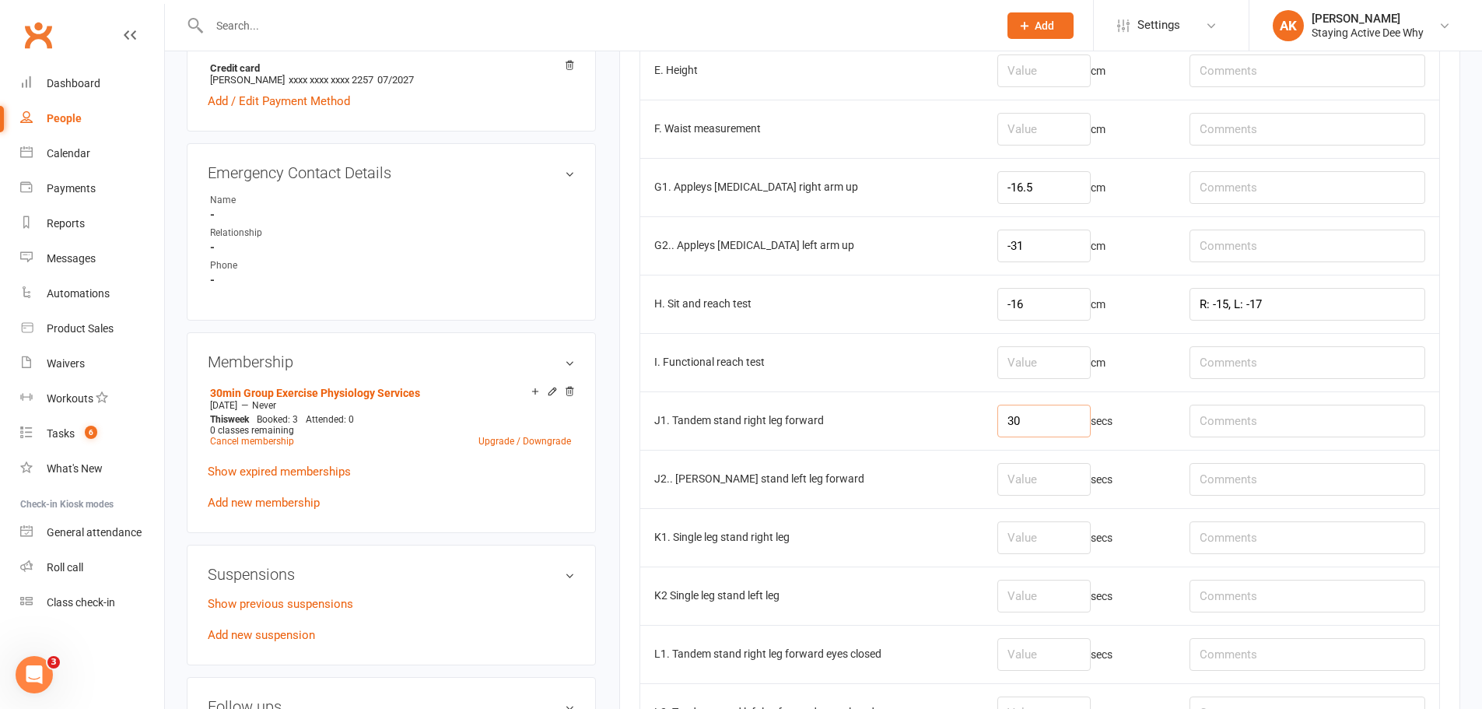
type input "30"
type input "20.4"
type input "30"
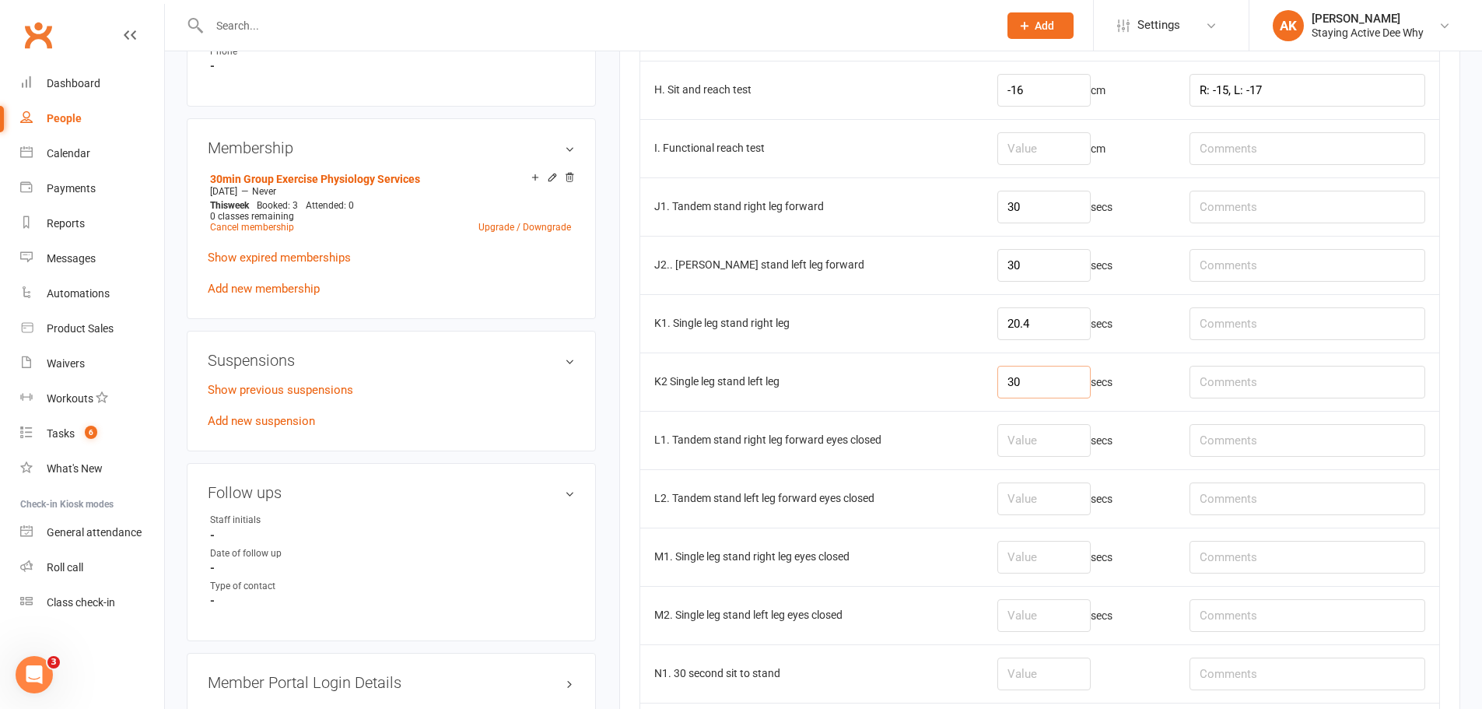
scroll to position [1012, 0]
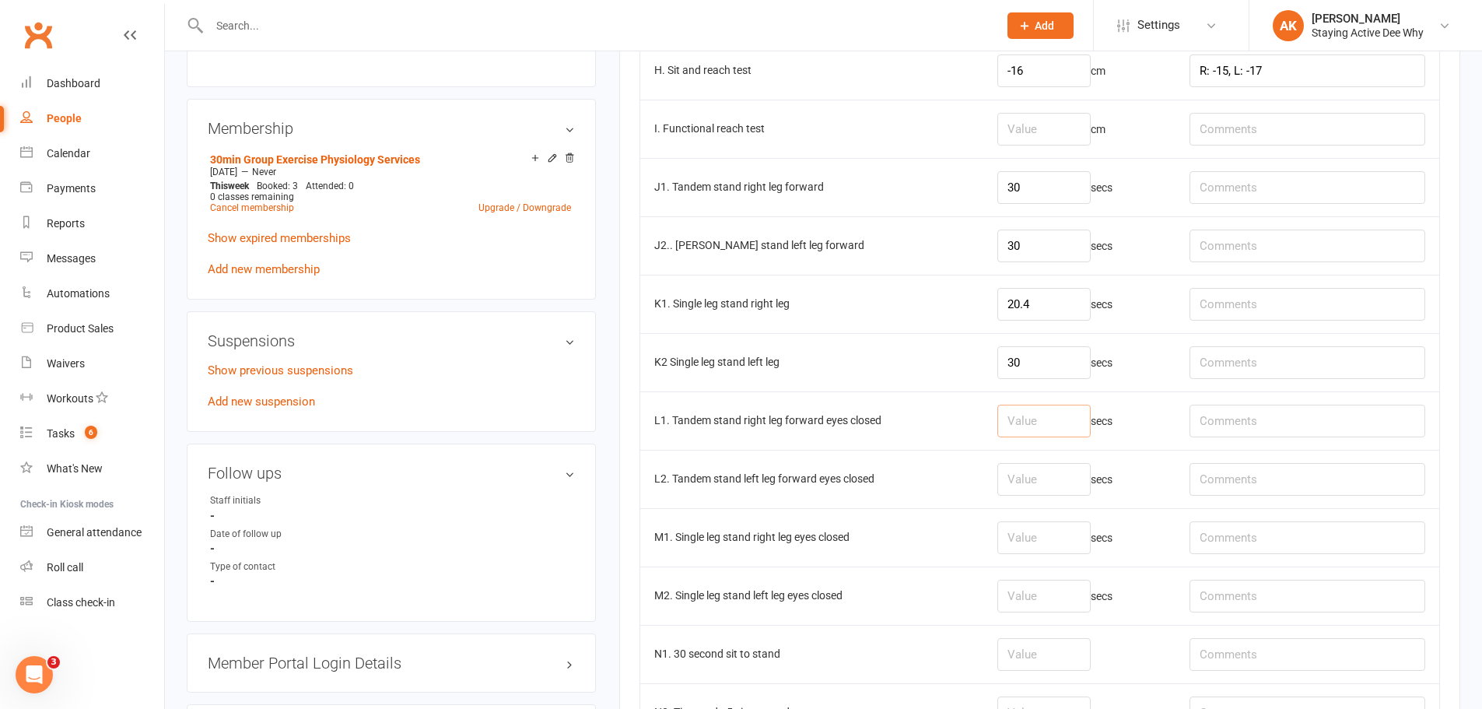
click at [1039, 424] on input "number" at bounding box center [1044, 421] width 93 height 33
type input "14.7"
type input "11.7"
click at [1082, 645] on input "number" at bounding box center [1044, 654] width 93 height 33
type input "10"
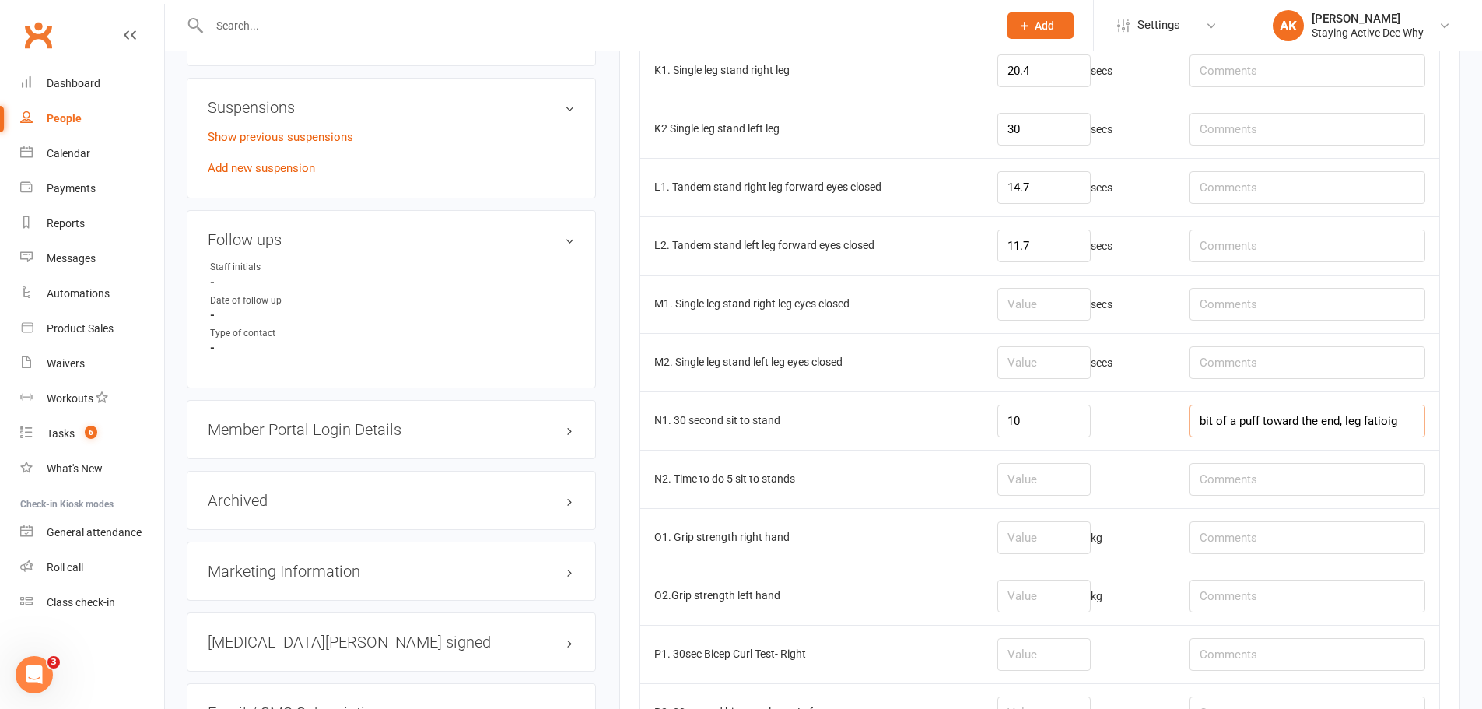
scroll to position [0, 16]
type input "bit of a puff toward the end, leg fatioigue"
click at [1064, 532] on input "number" at bounding box center [1044, 537] width 93 height 33
type input "26.6"
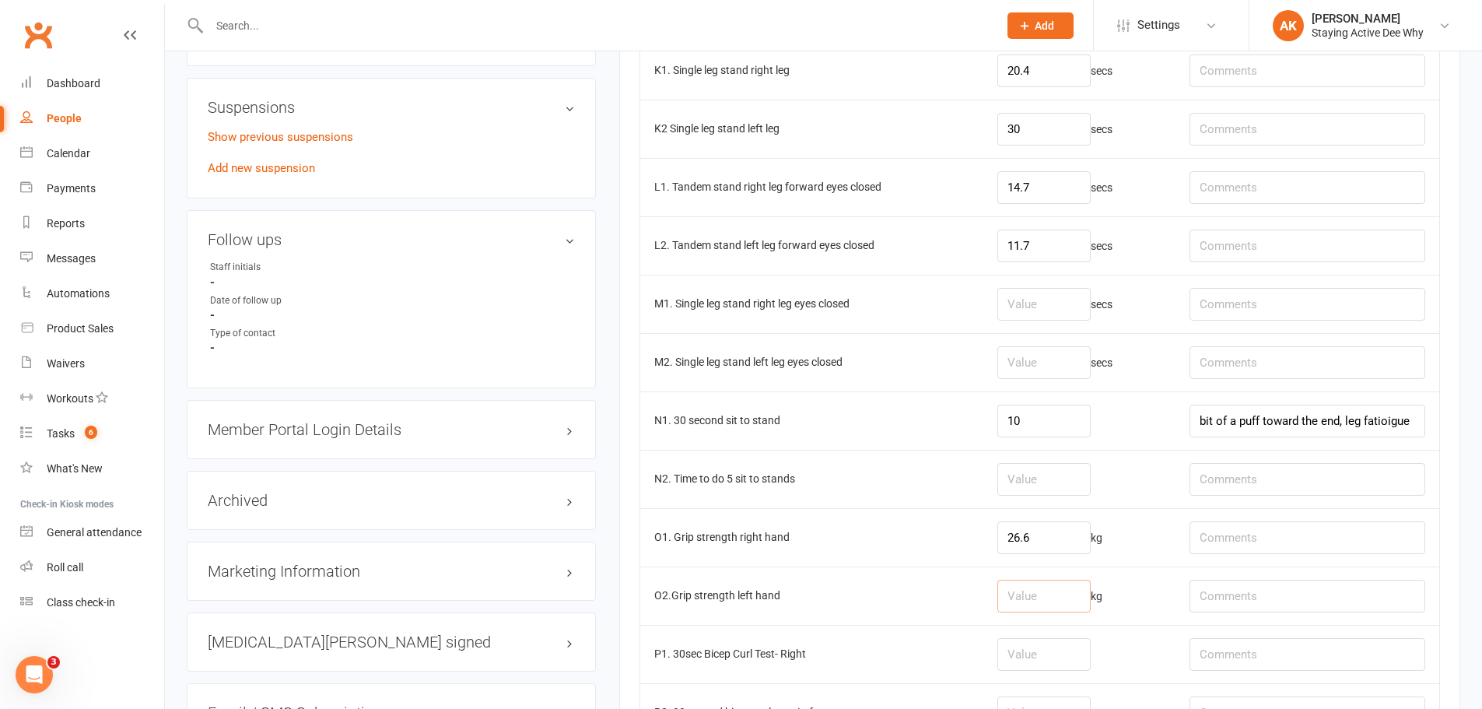
click at [1057, 586] on input "number" at bounding box center [1044, 596] width 93 height 33
click at [1285, 538] on input "text" at bounding box center [1308, 537] width 236 height 33
drag, startPoint x: 1078, startPoint y: 587, endPoint x: 1070, endPoint y: 585, distance: 8.1
click at [1077, 586] on input "23.6" at bounding box center [1044, 596] width 93 height 33
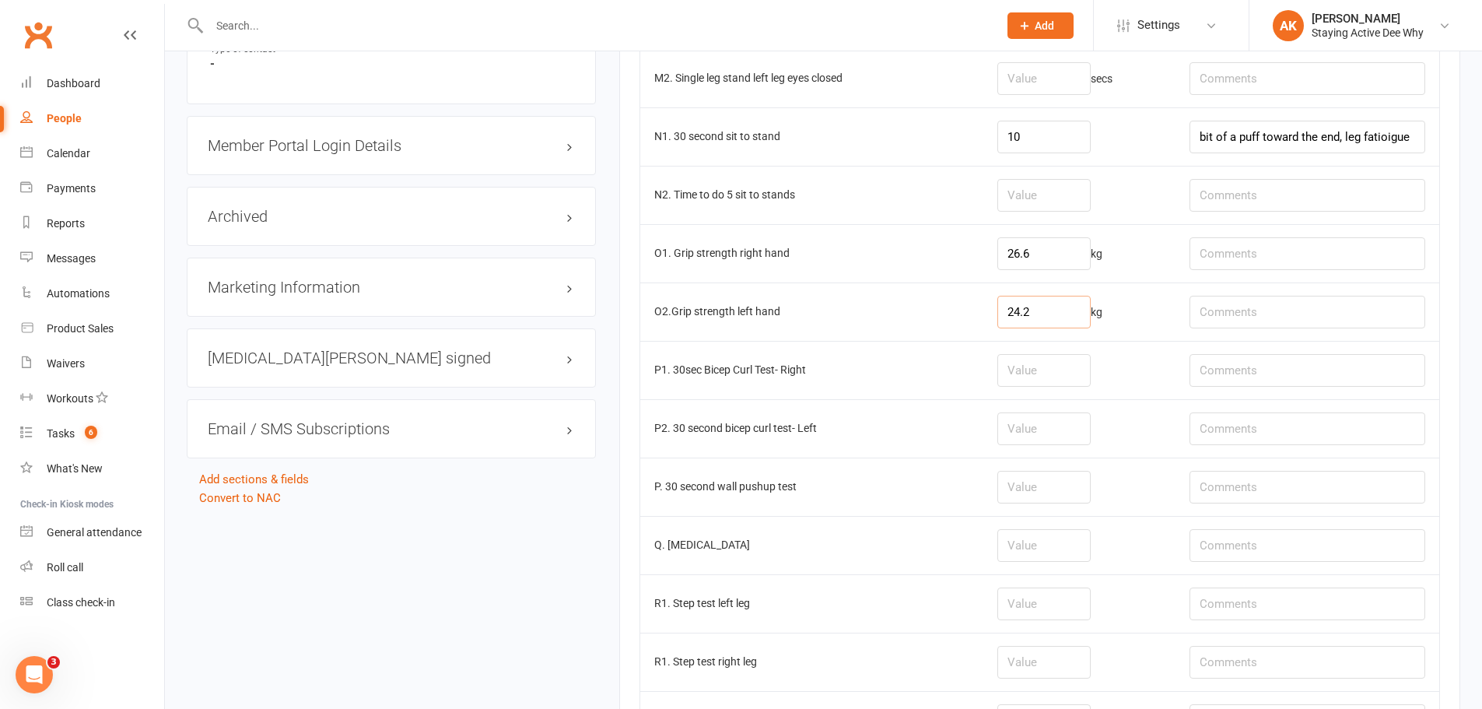
scroll to position [1556, 0]
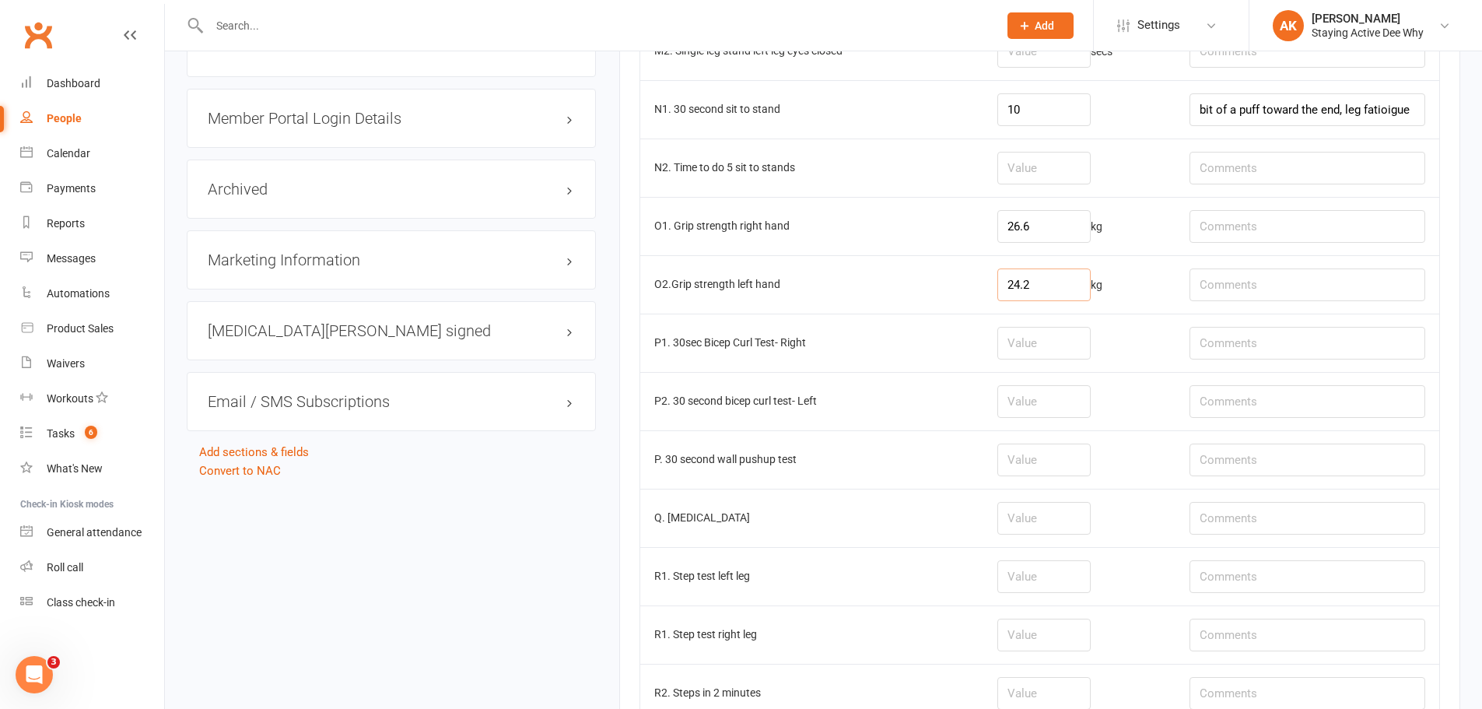
type input "24.2"
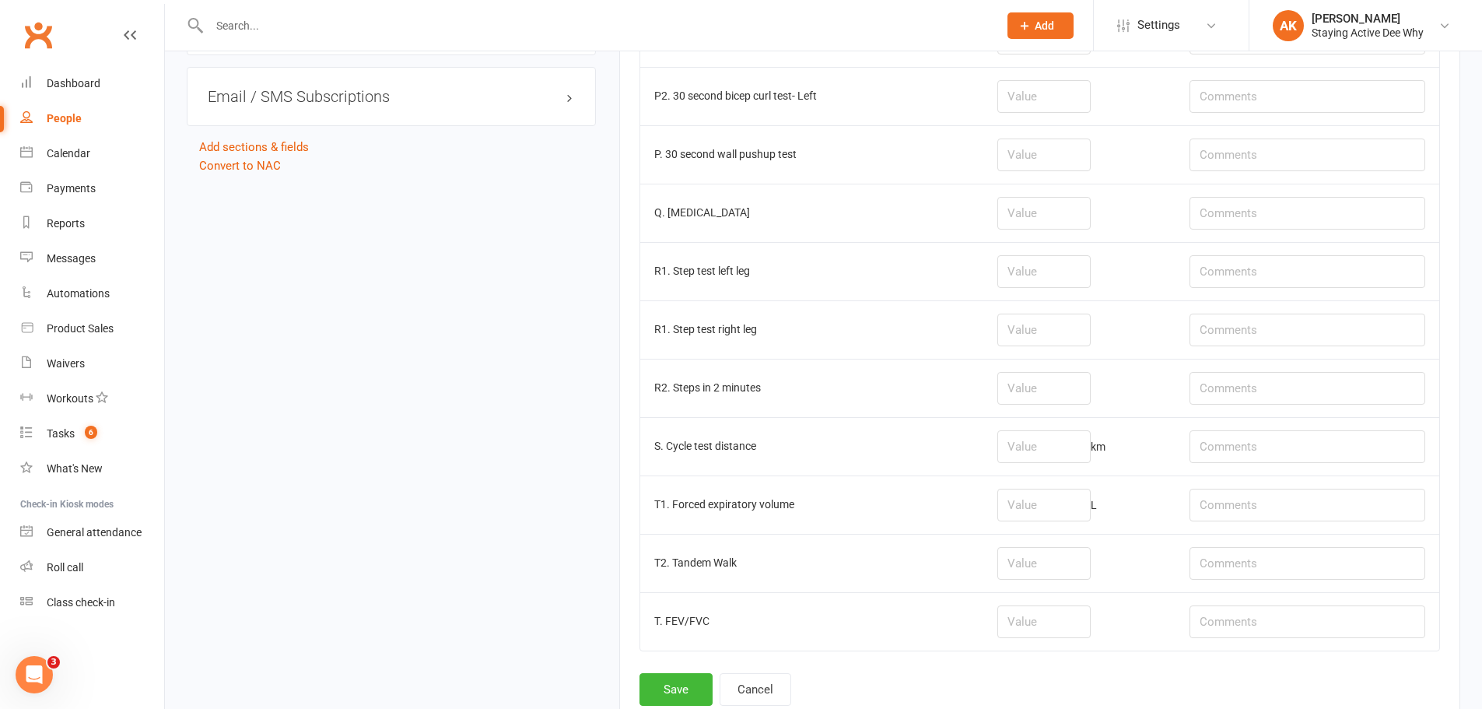
scroll to position [1868, 0]
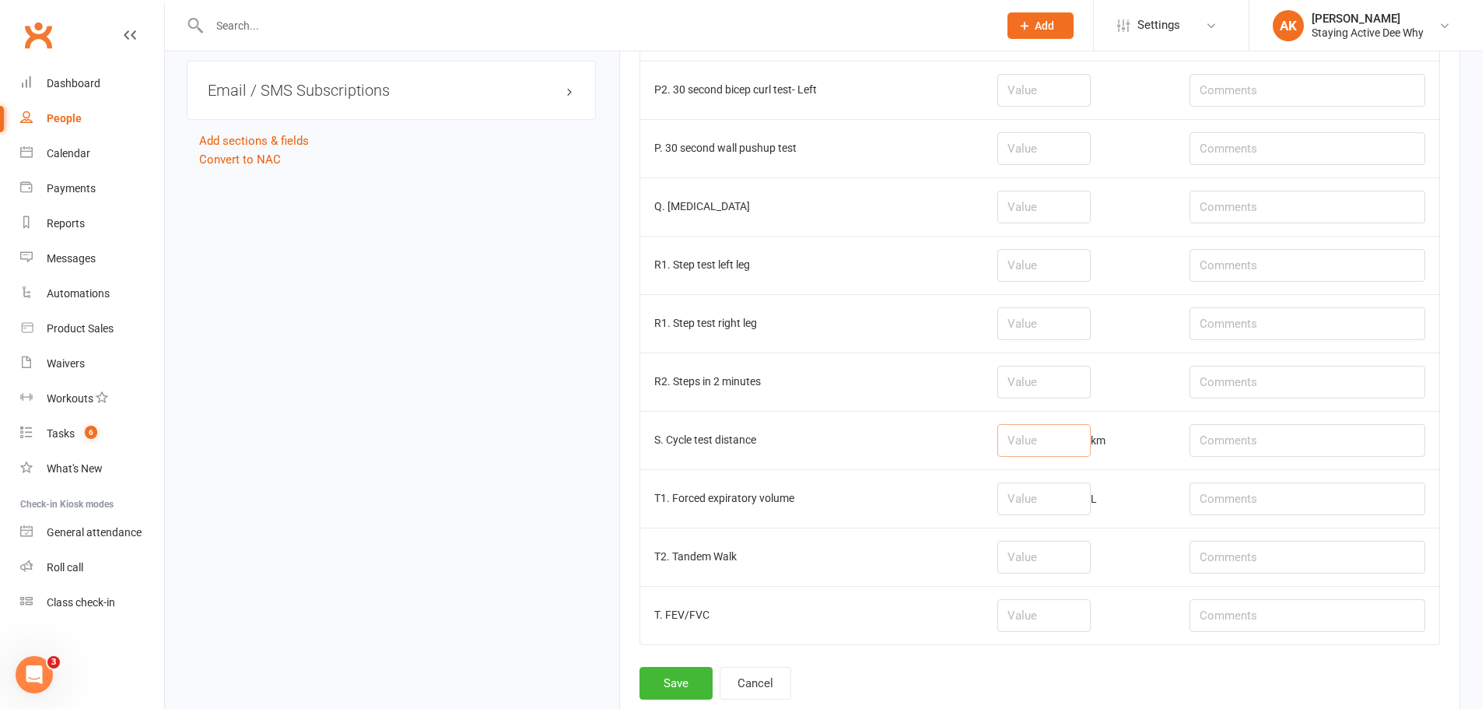
drag, startPoint x: 1059, startPoint y: 440, endPoint x: 1044, endPoint y: 430, distance: 17.9
click at [1059, 440] on input "number" at bounding box center [1044, 440] width 93 height 33
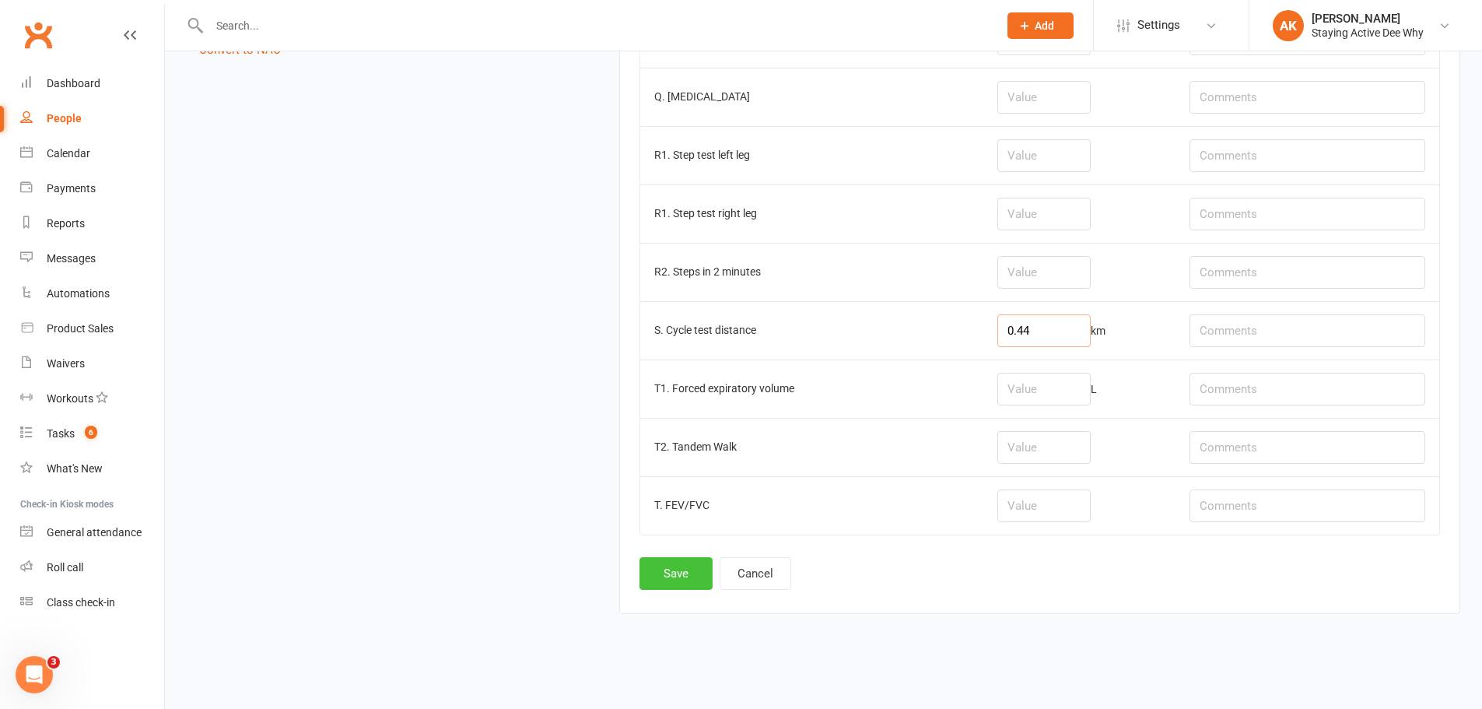
scroll to position [1981, 0]
type input "0.44"
click at [686, 570] on button "Save" at bounding box center [676, 569] width 73 height 33
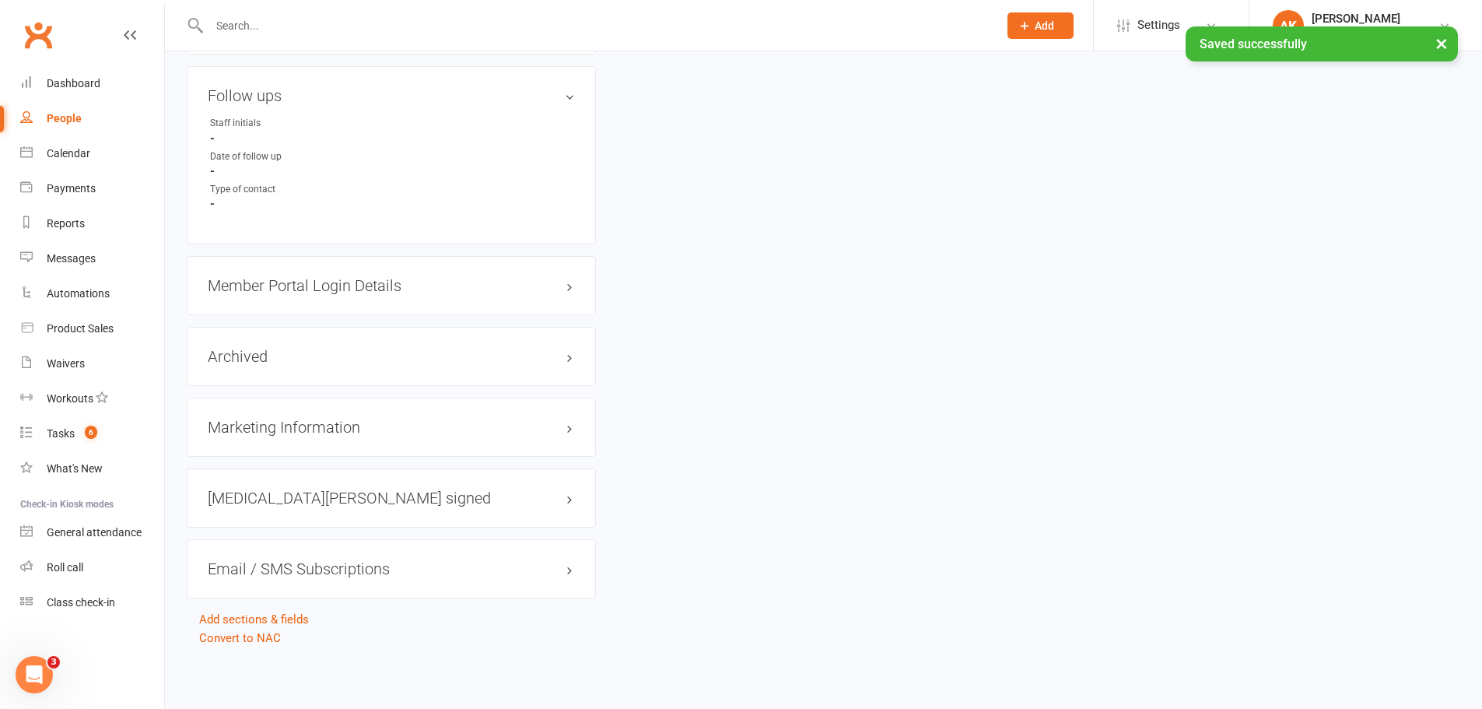
scroll to position [0, 0]
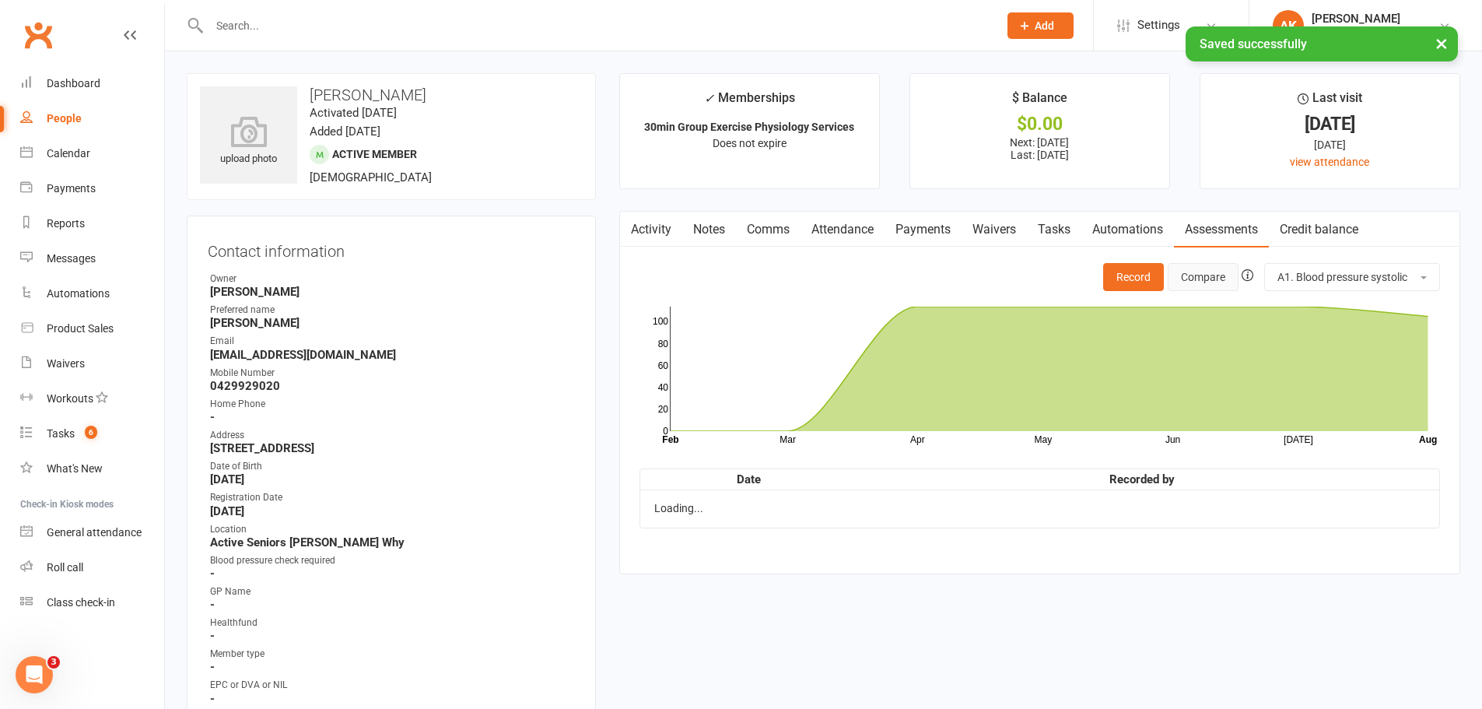
click at [1212, 268] on button "Compare" at bounding box center [1203, 277] width 71 height 28
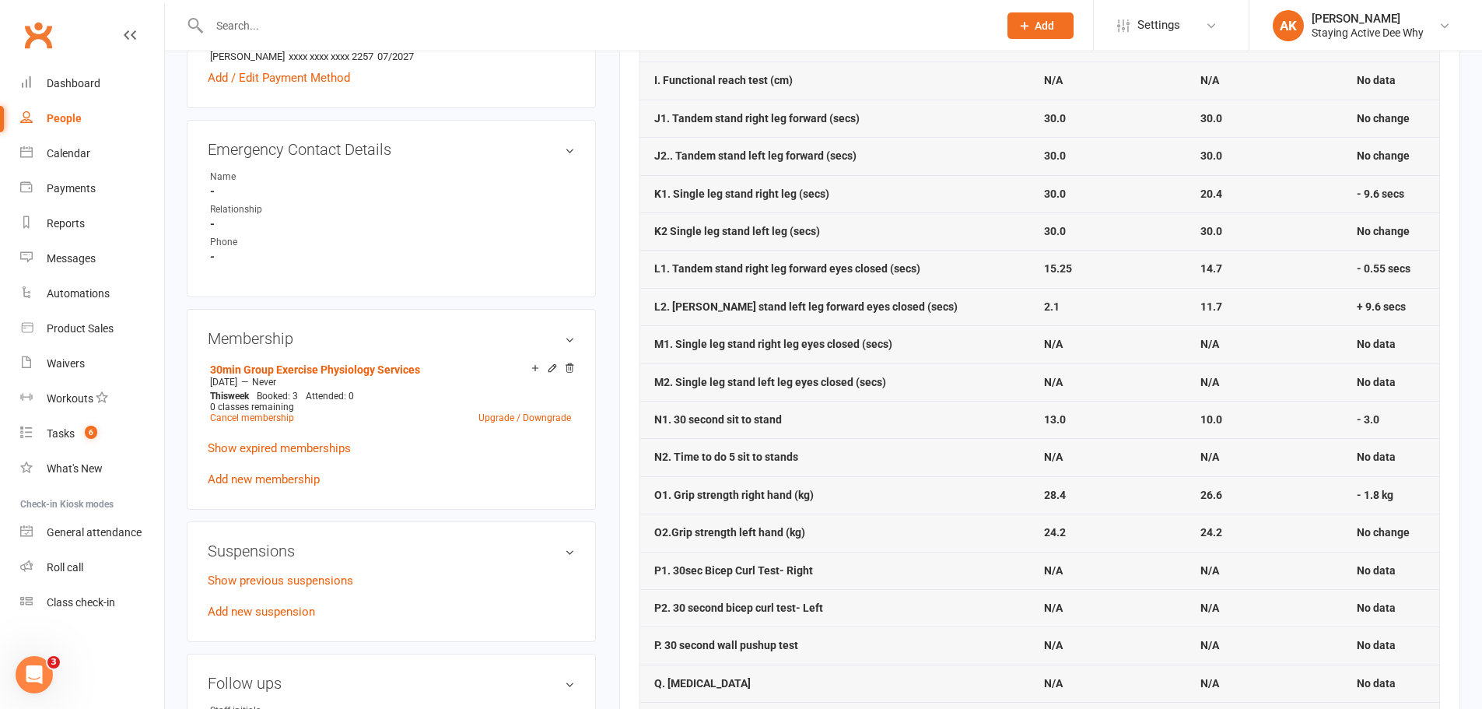
scroll to position [778, 0]
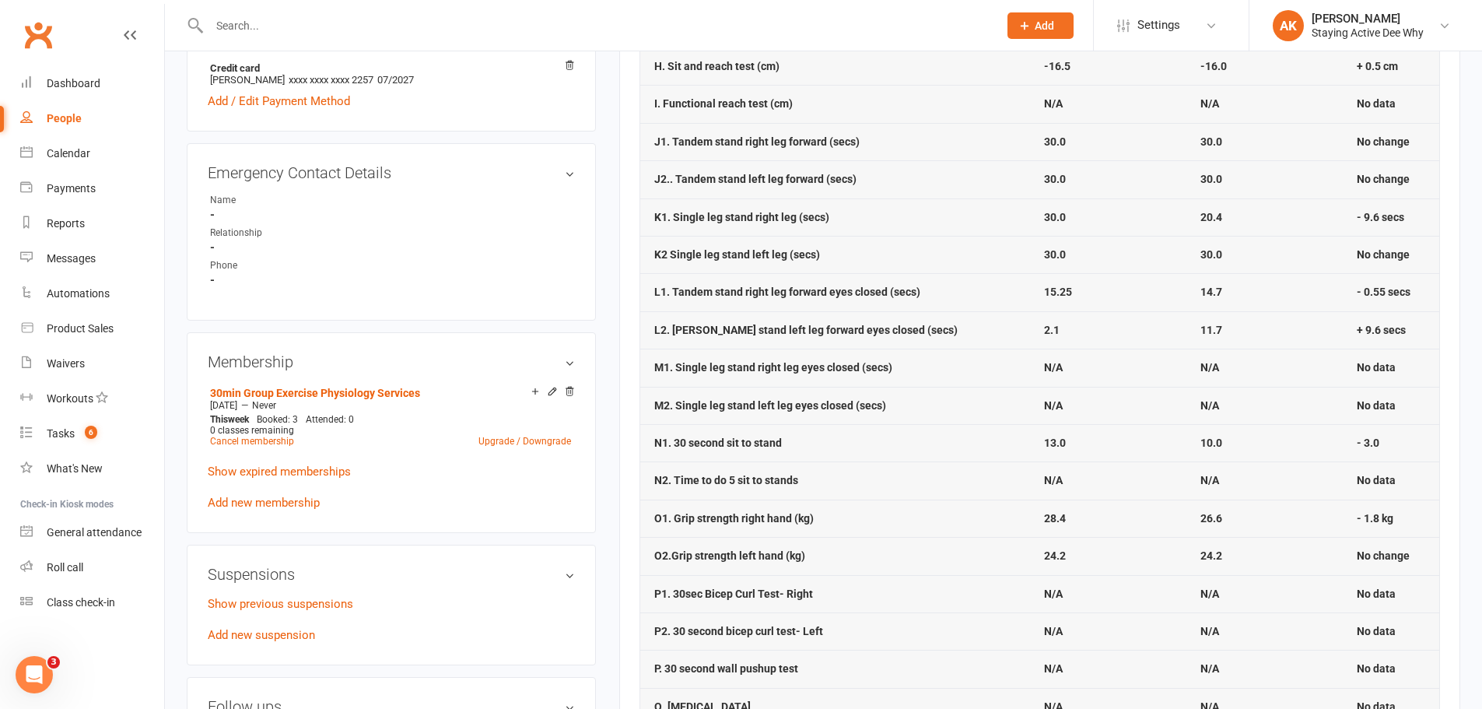
click at [1057, 410] on td "N/A" at bounding box center [1108, 405] width 156 height 37
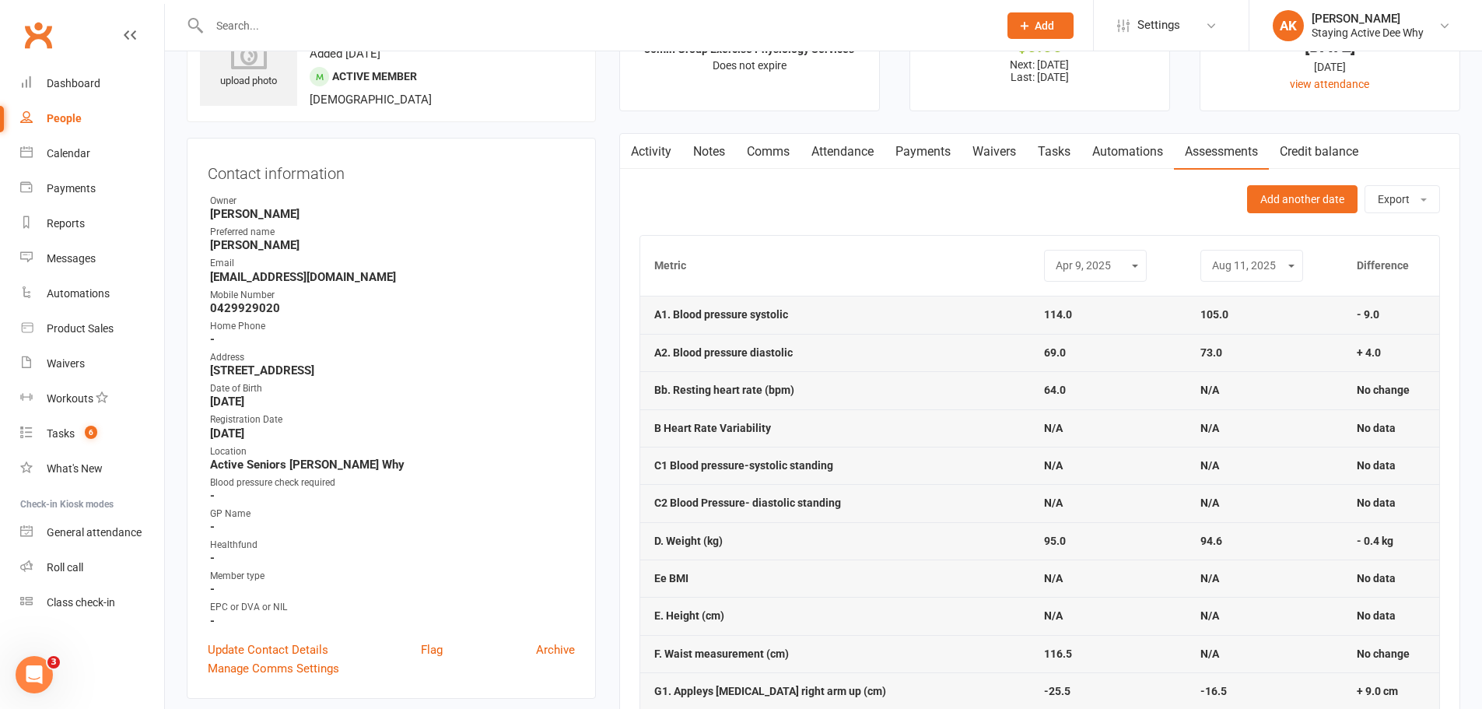
scroll to position [156, 0]
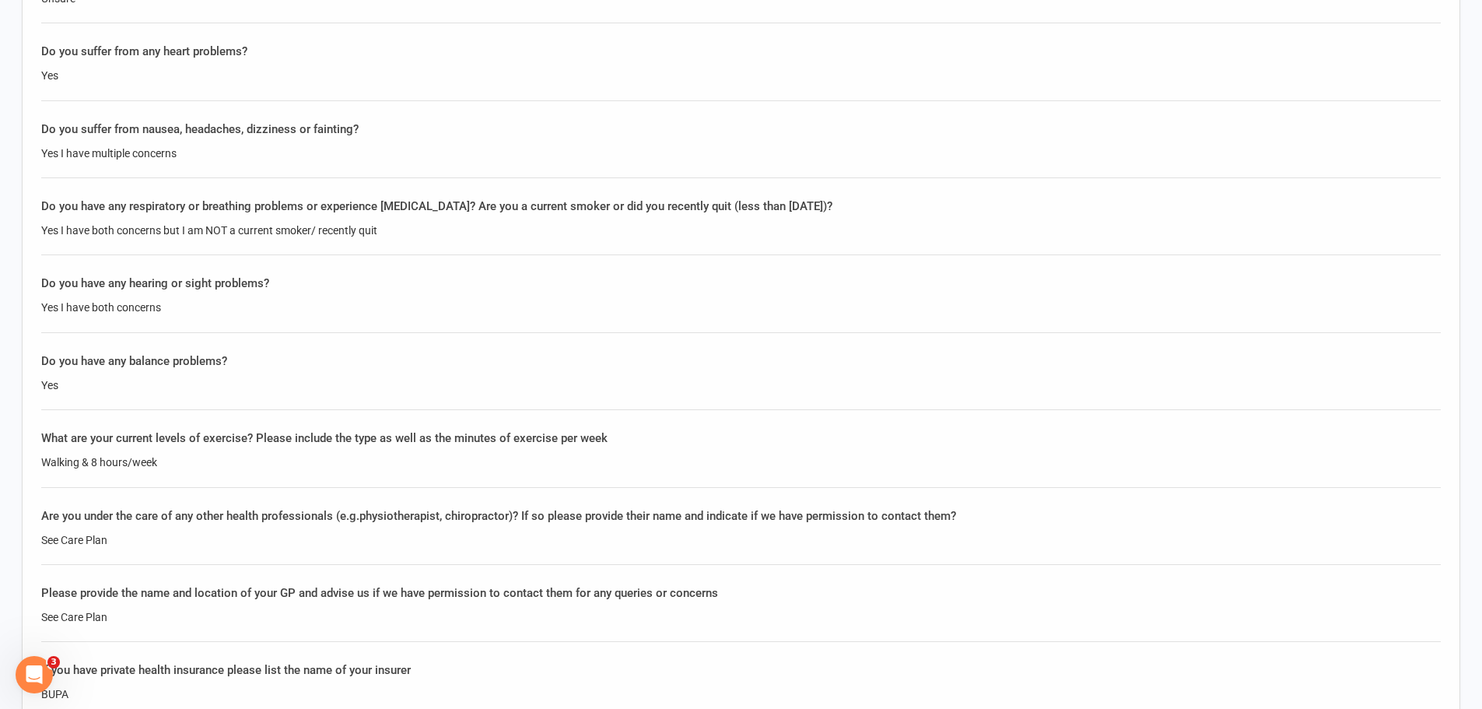
scroll to position [1634, 0]
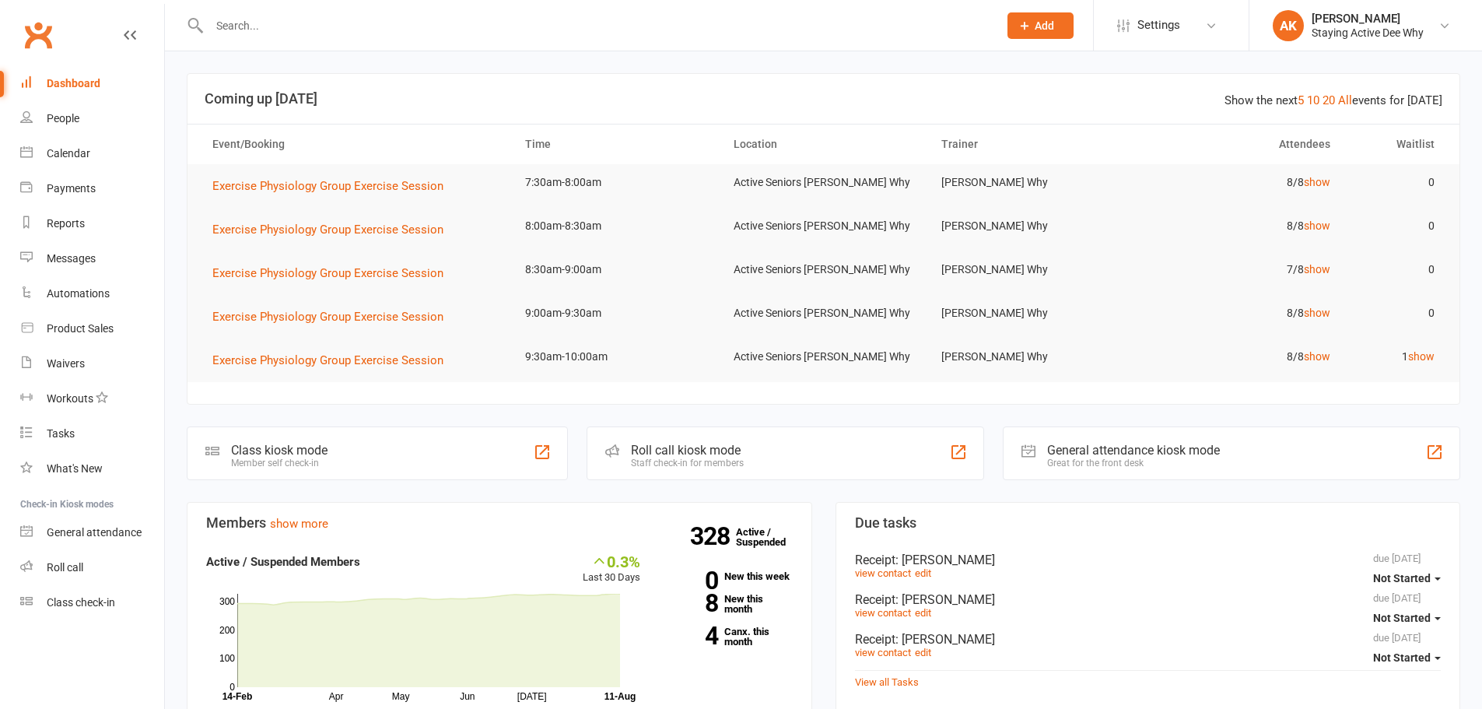
click at [455, 30] on input "text" at bounding box center [596, 26] width 783 height 22
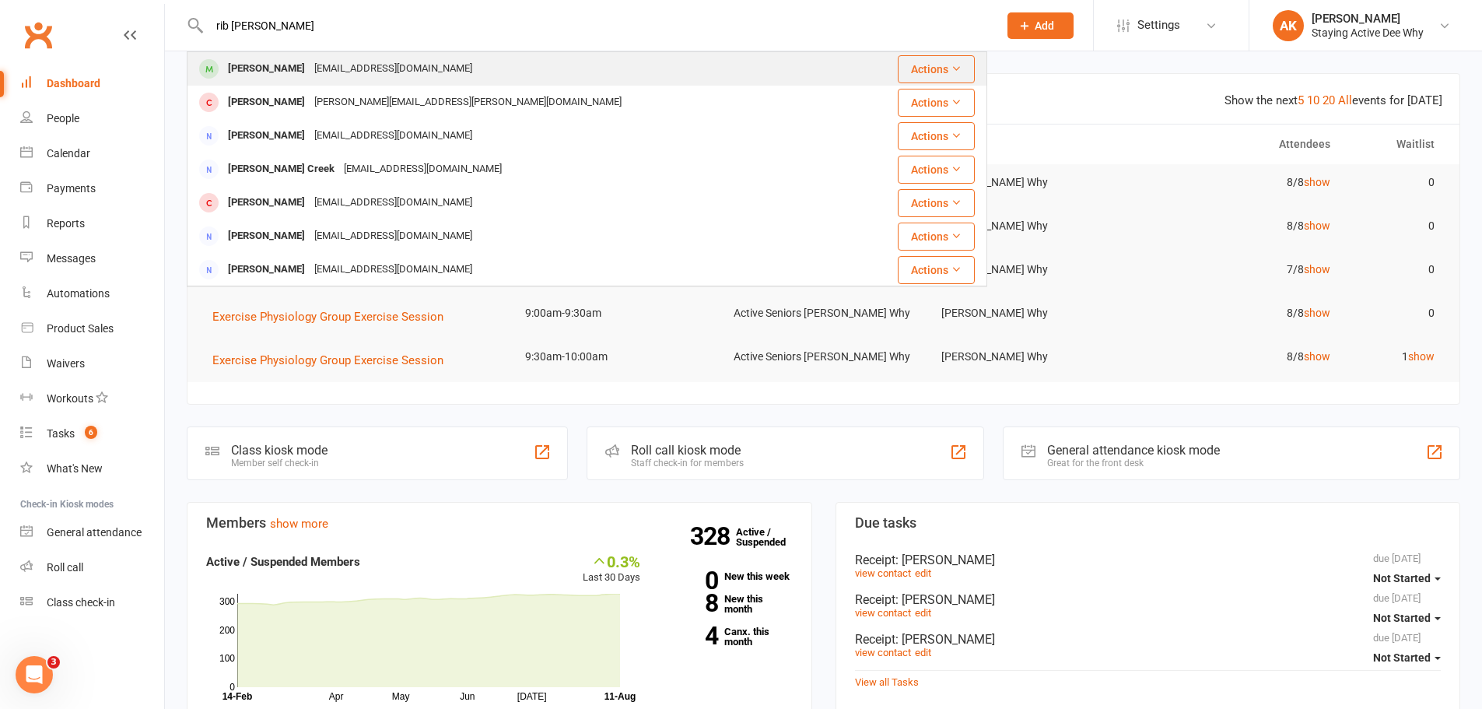
type input "rib [PERSON_NAME]"
click at [317, 56] on div "Robert John Cremer leon_cremer@optusnet.com.au" at bounding box center [520, 69] width 664 height 32
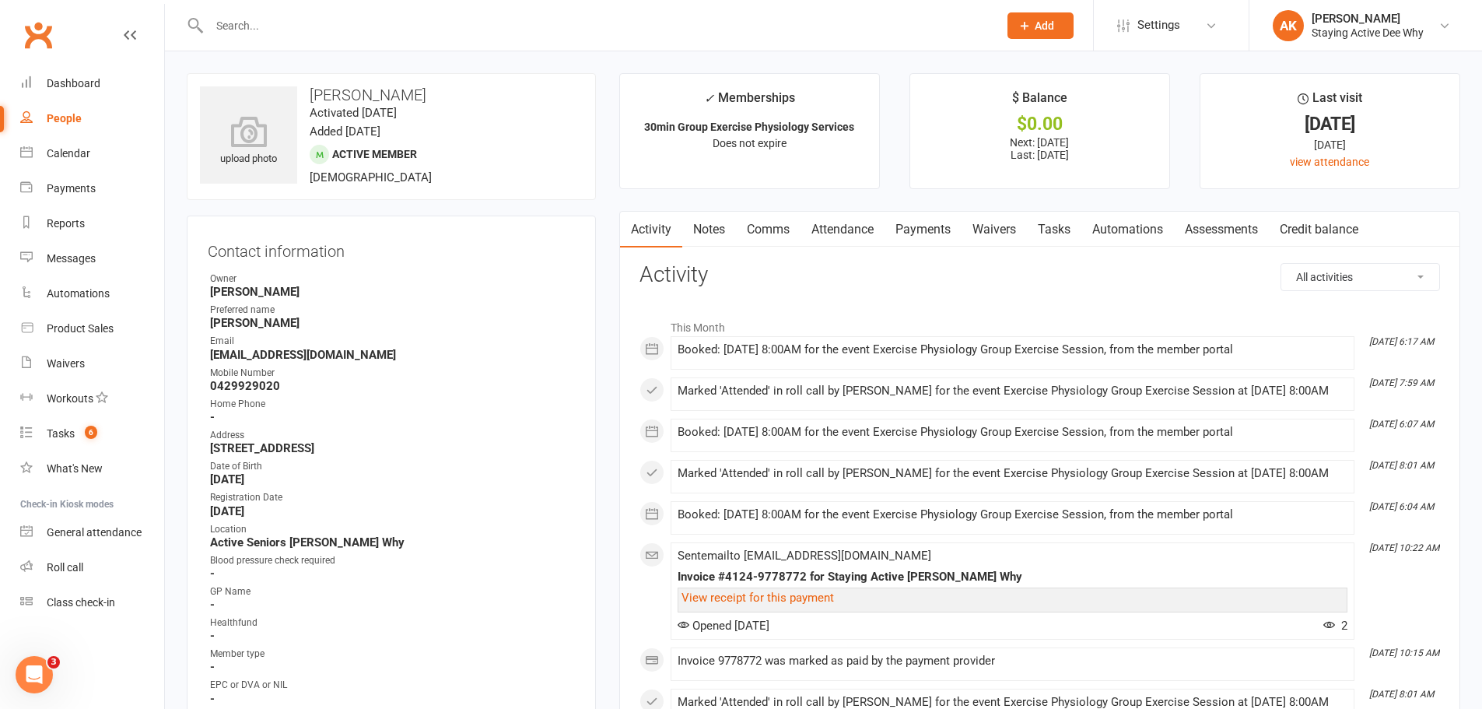
click at [1225, 228] on link "Assessments" at bounding box center [1221, 230] width 95 height 36
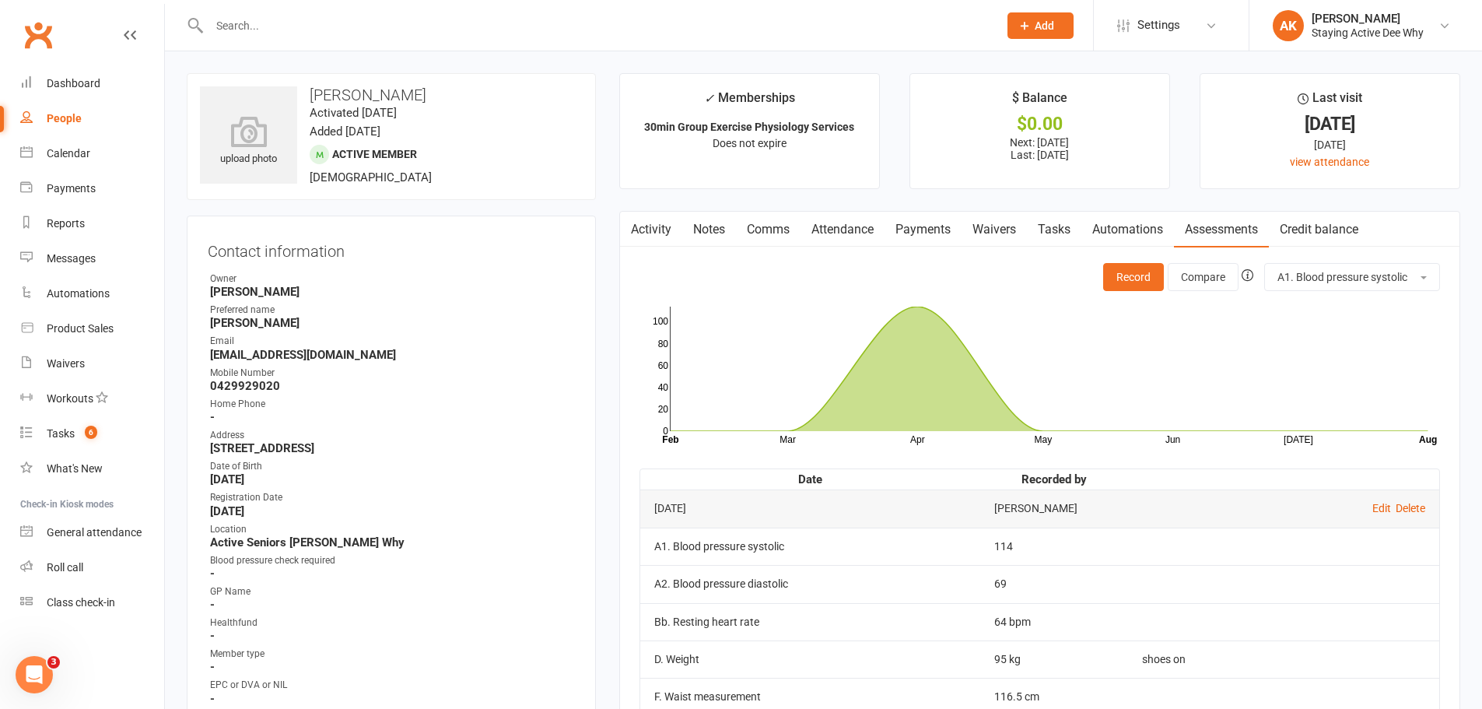
click at [392, 30] on input "text" at bounding box center [596, 26] width 783 height 22
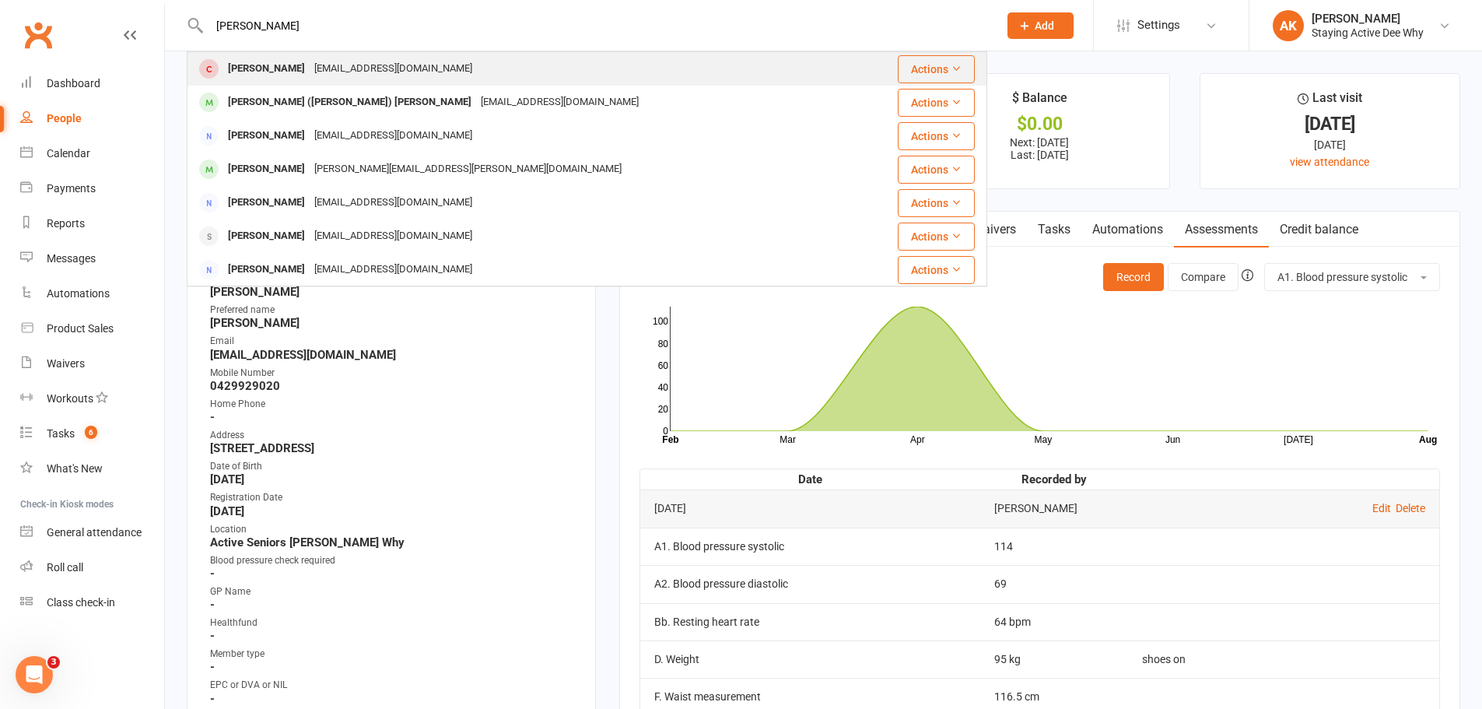
type input "lyn wel"
click at [252, 72] on div "[PERSON_NAME]" at bounding box center [266, 69] width 86 height 23
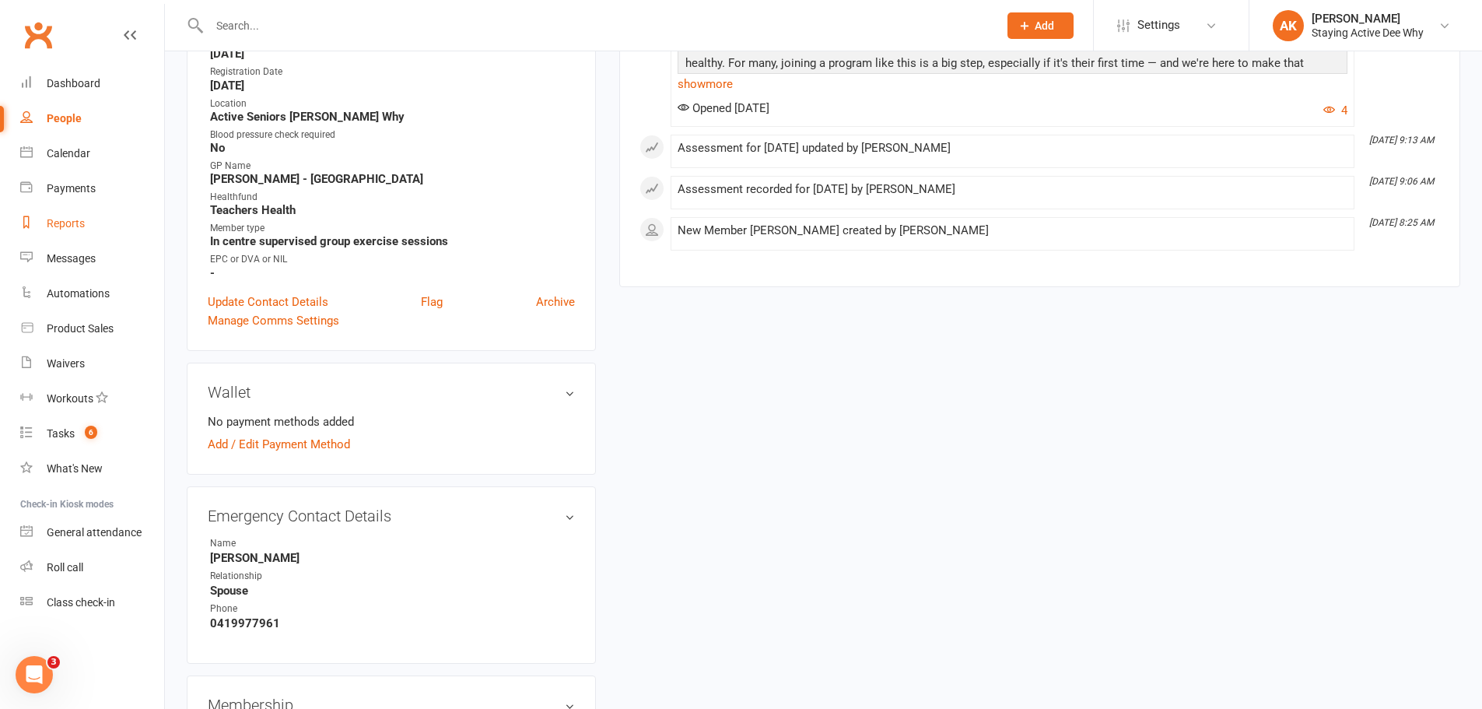
scroll to position [156, 0]
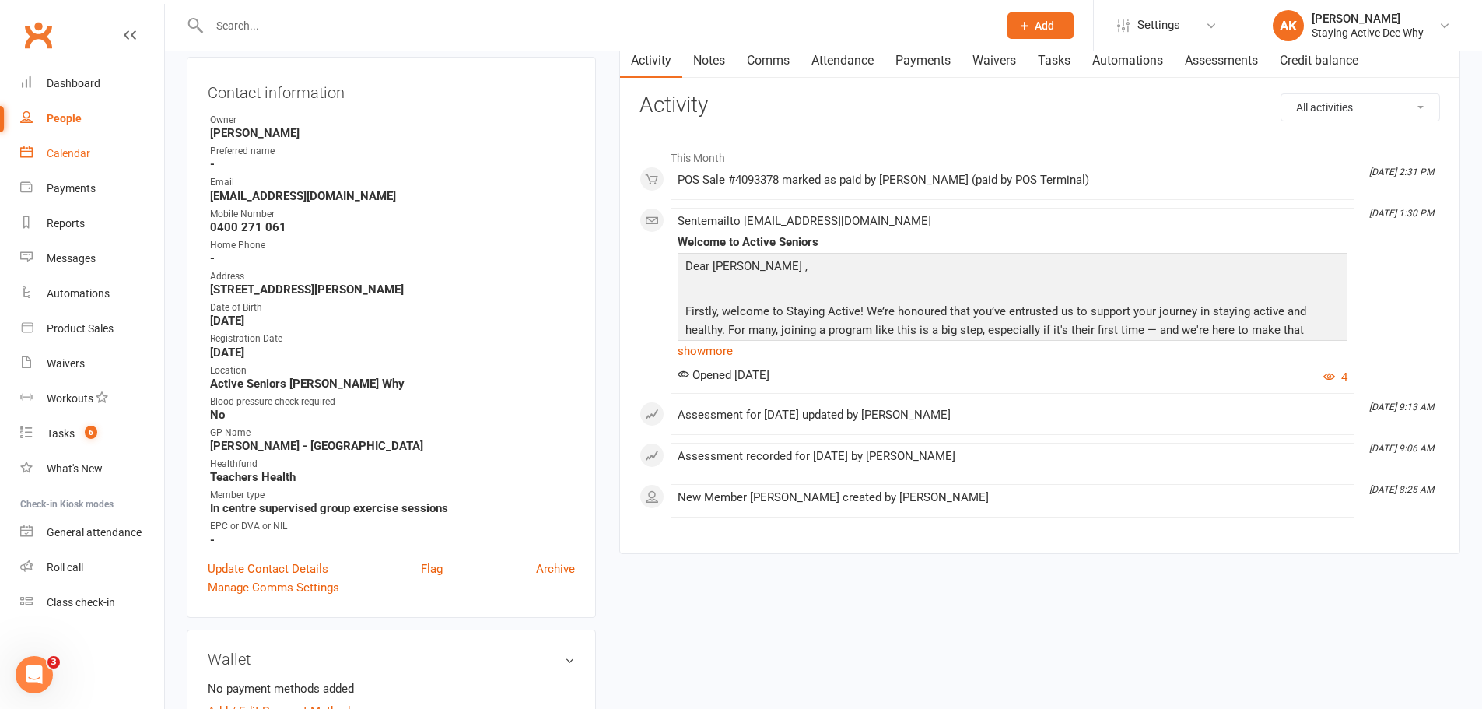
click at [77, 155] on div "Calendar" at bounding box center [69, 153] width 44 height 12
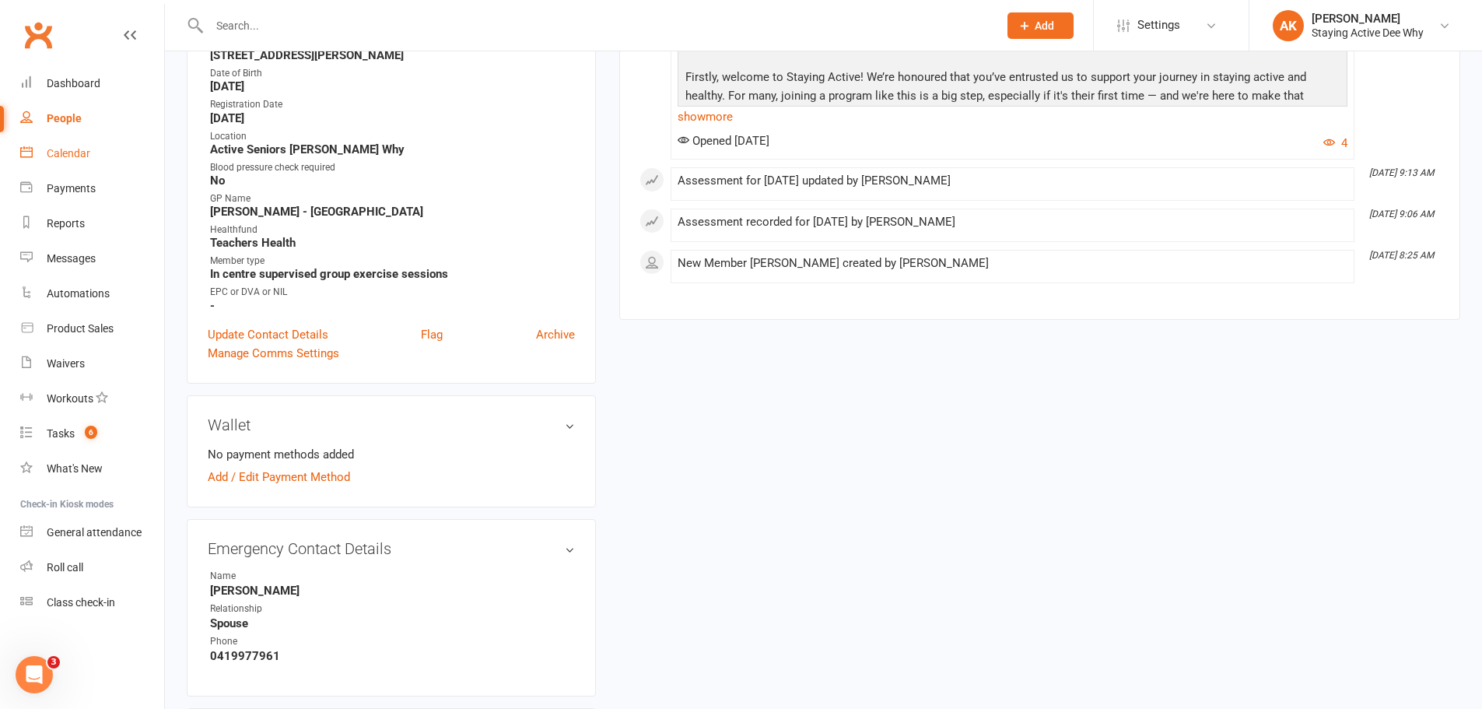
scroll to position [934, 0]
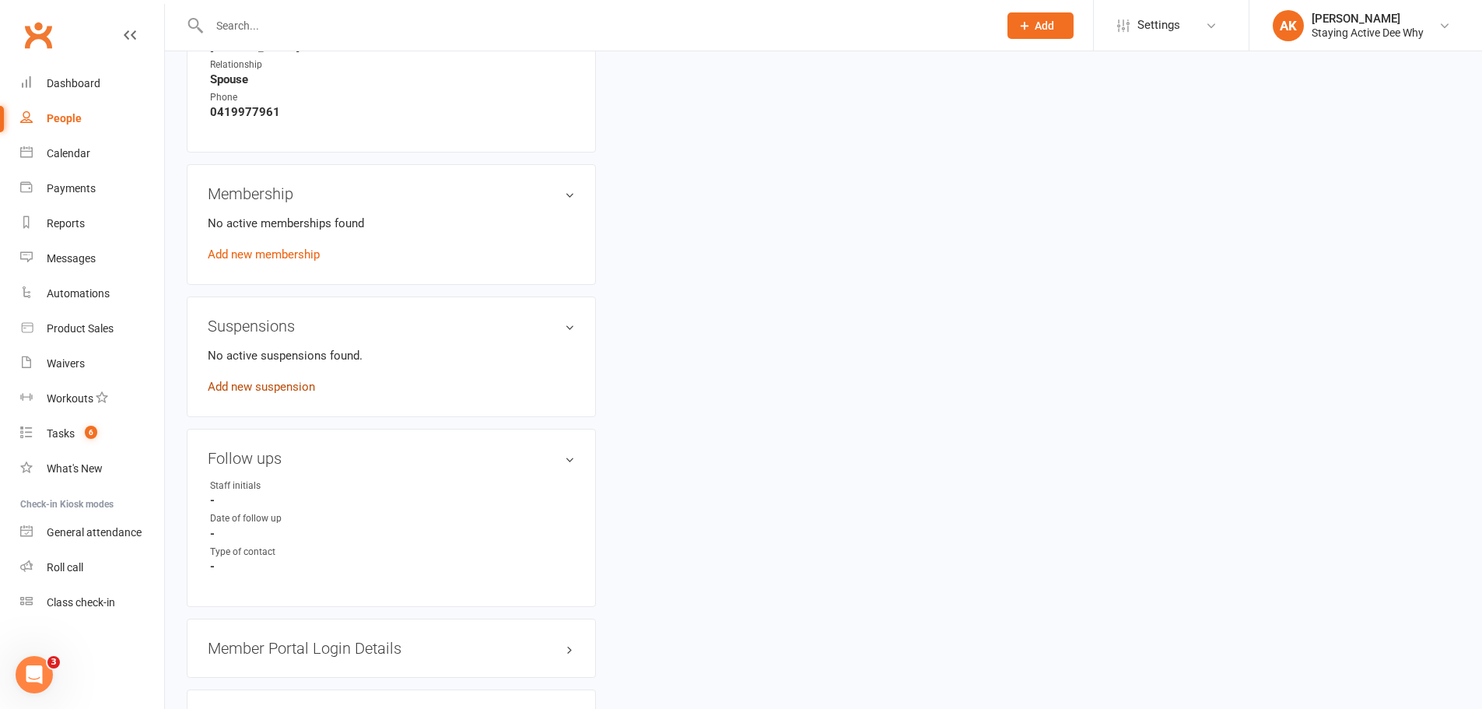
click at [272, 388] on link "Add new suspension" at bounding box center [261, 387] width 107 height 14
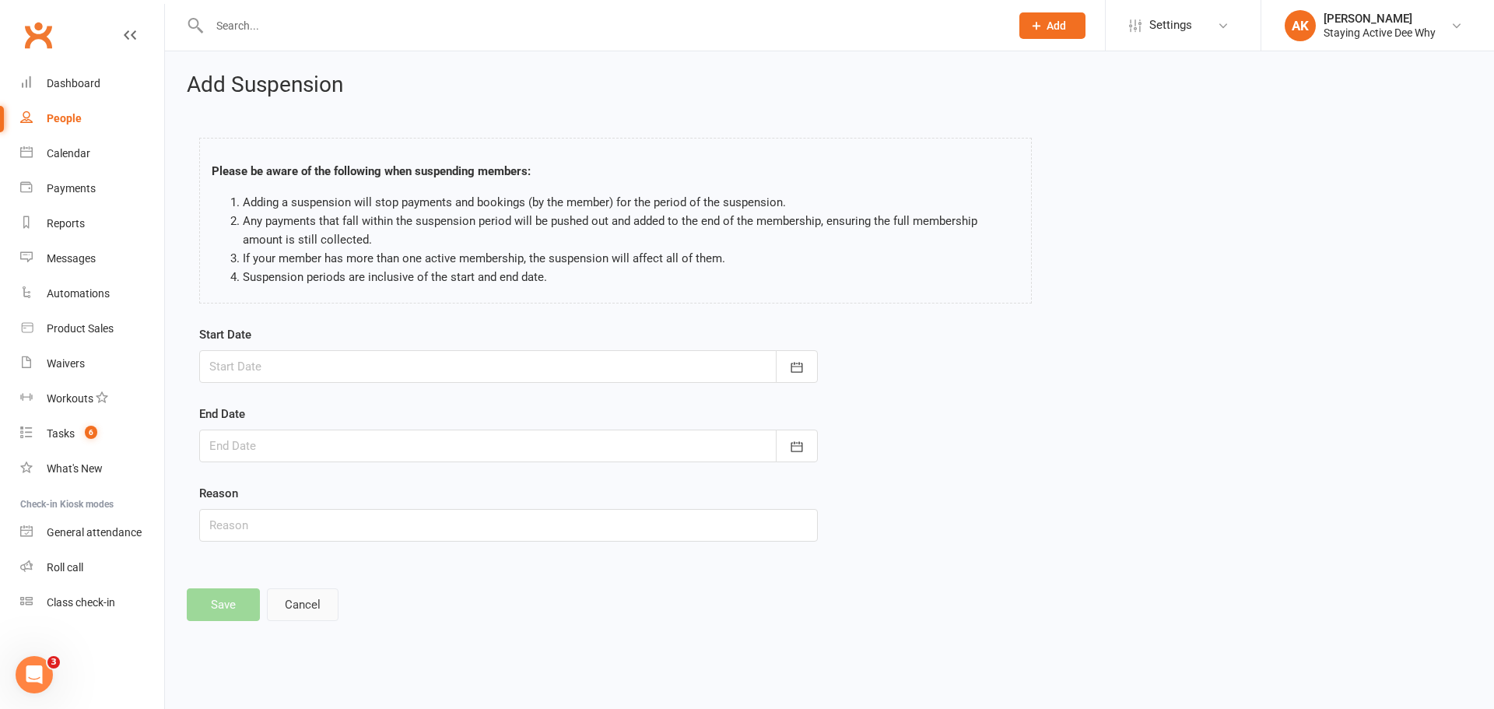
click at [320, 594] on button "Cancel" at bounding box center [303, 604] width 72 height 33
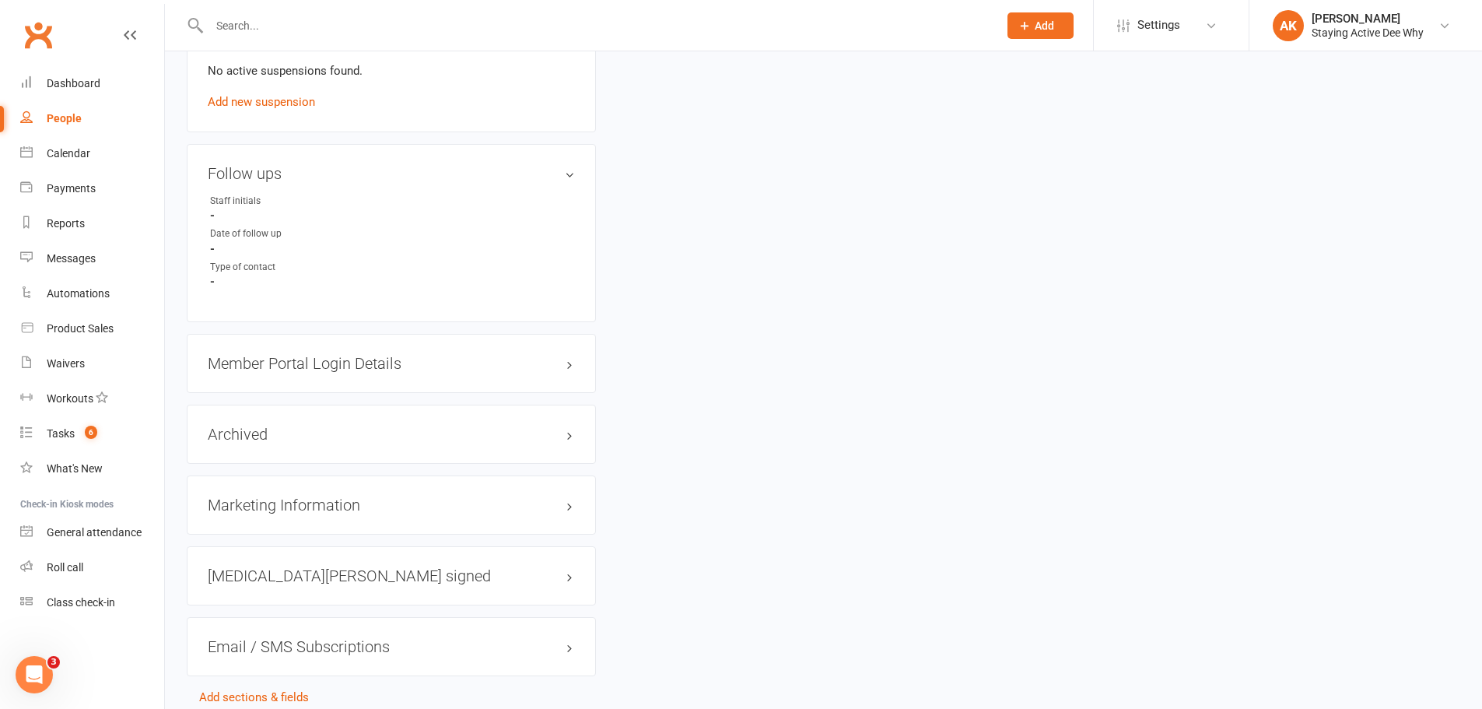
scroll to position [1245, 0]
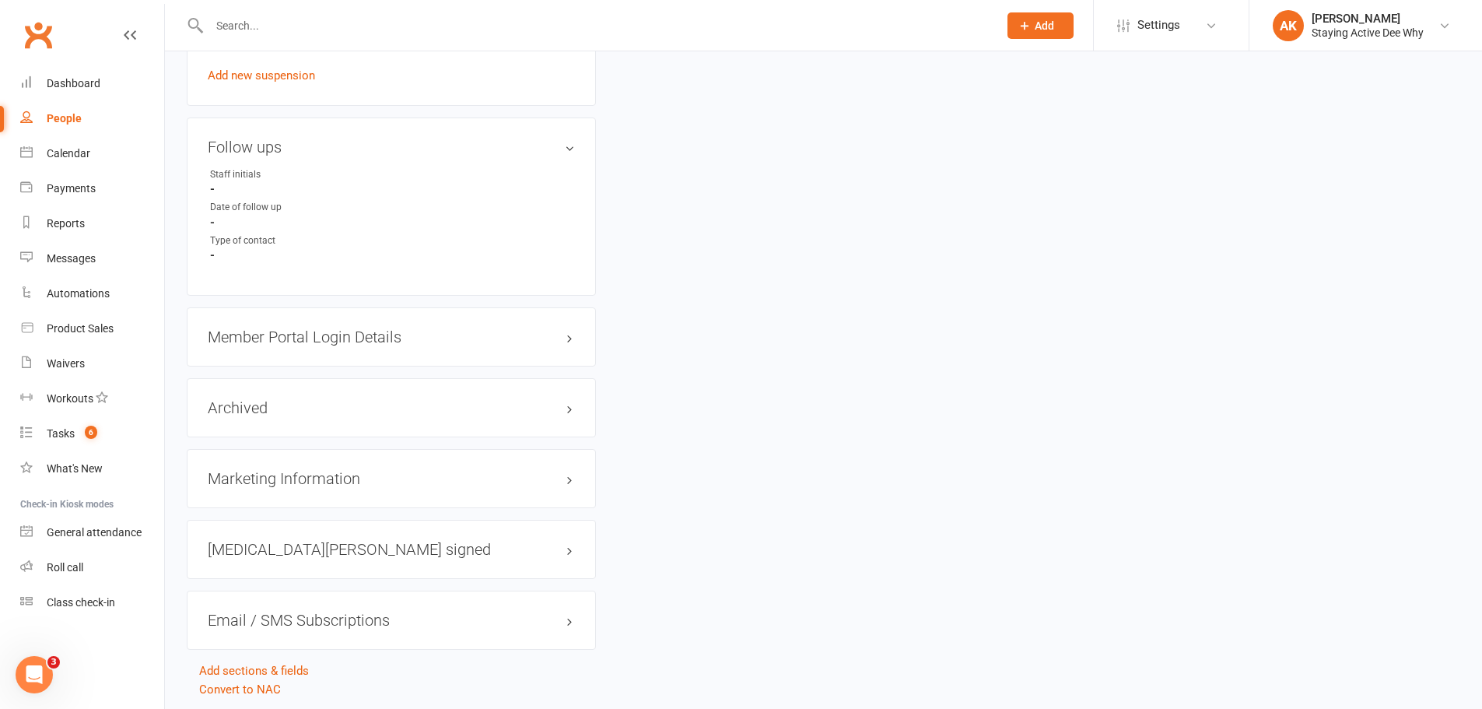
click at [571, 331] on h3 "Member Portal Login Details" at bounding box center [391, 336] width 367 height 17
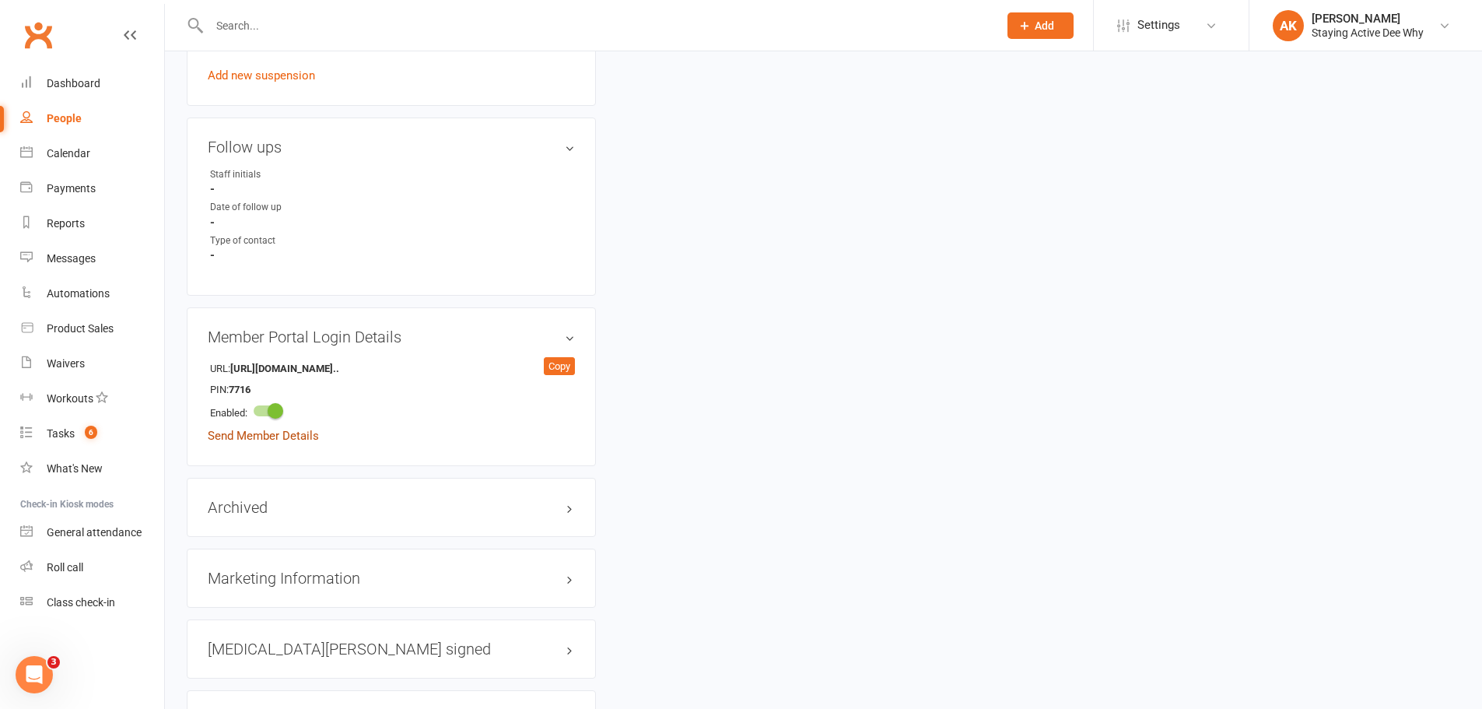
click at [280, 437] on link "Send Member Details" at bounding box center [263, 436] width 111 height 14
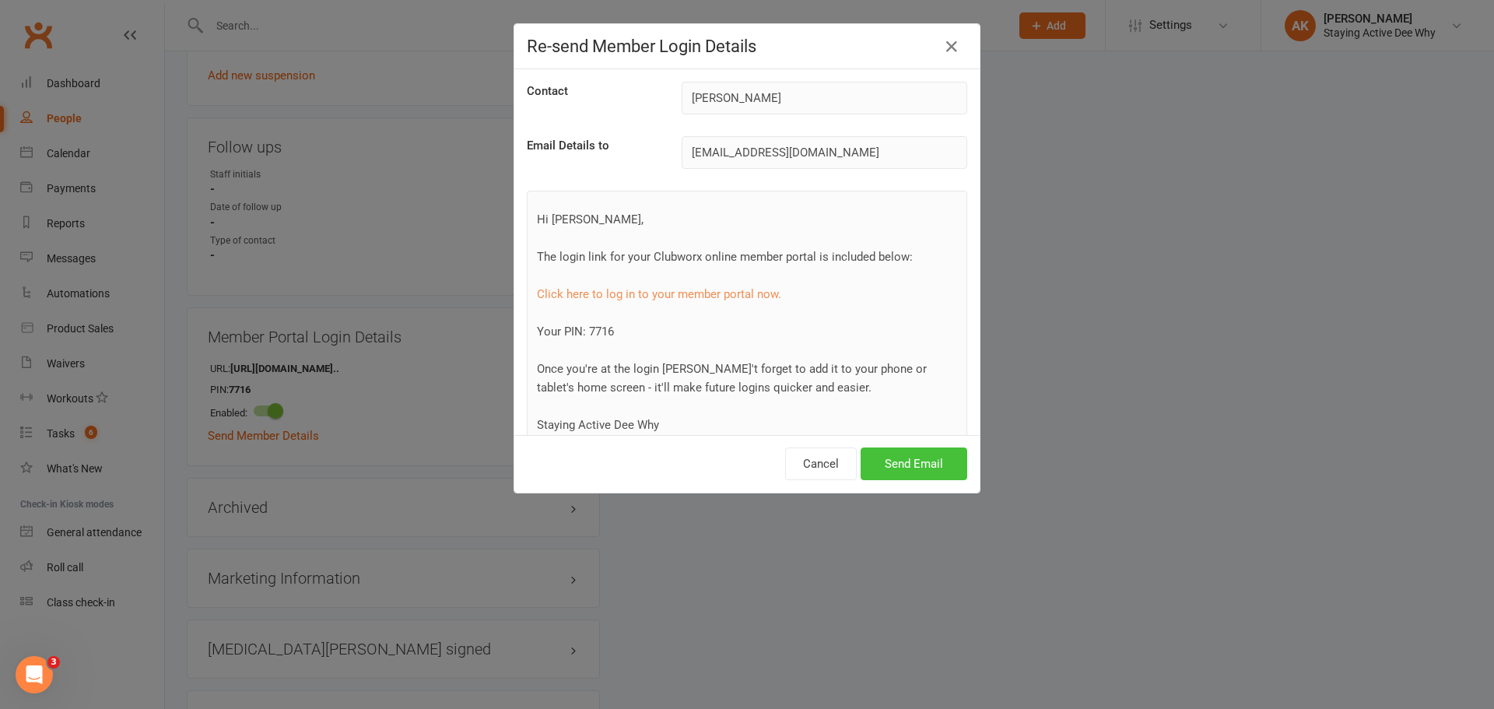
click at [919, 463] on button "Send Email" at bounding box center [914, 463] width 107 height 33
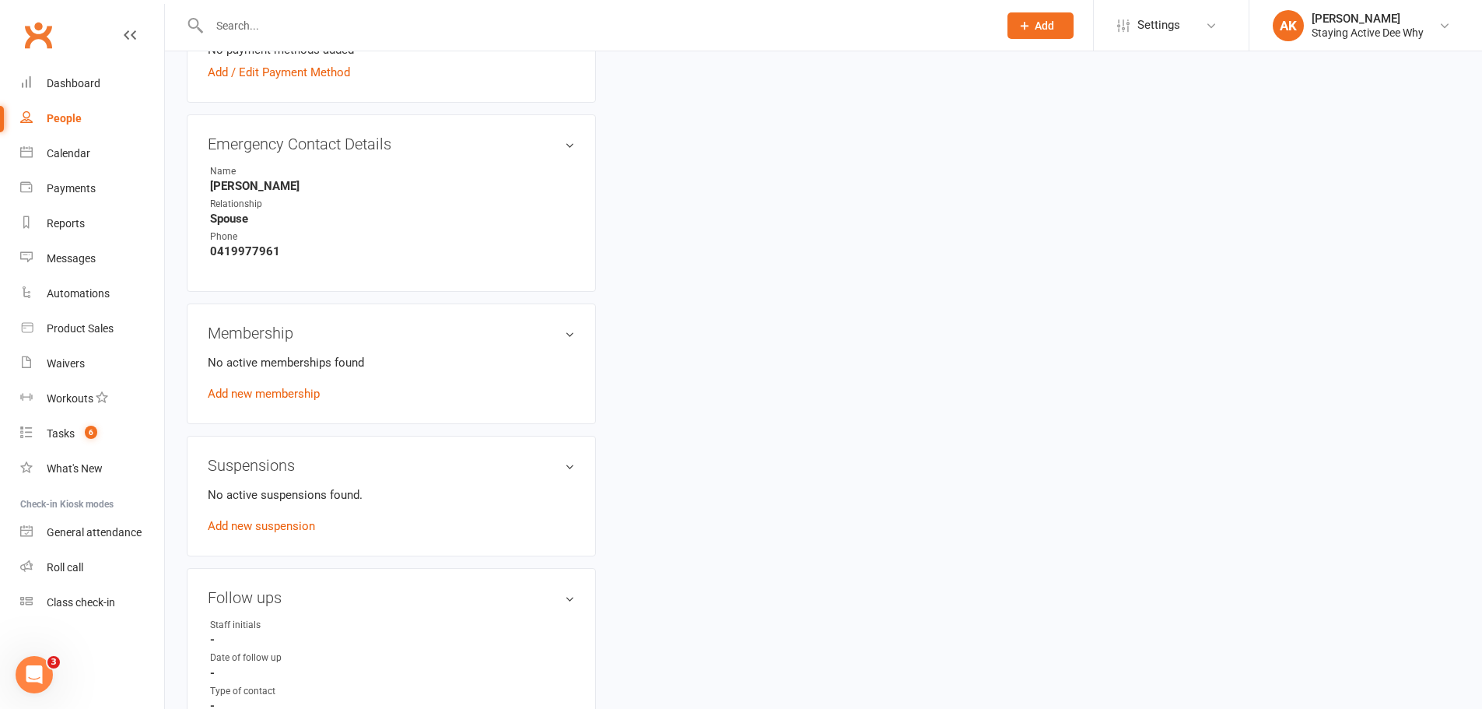
scroll to position [778, 0]
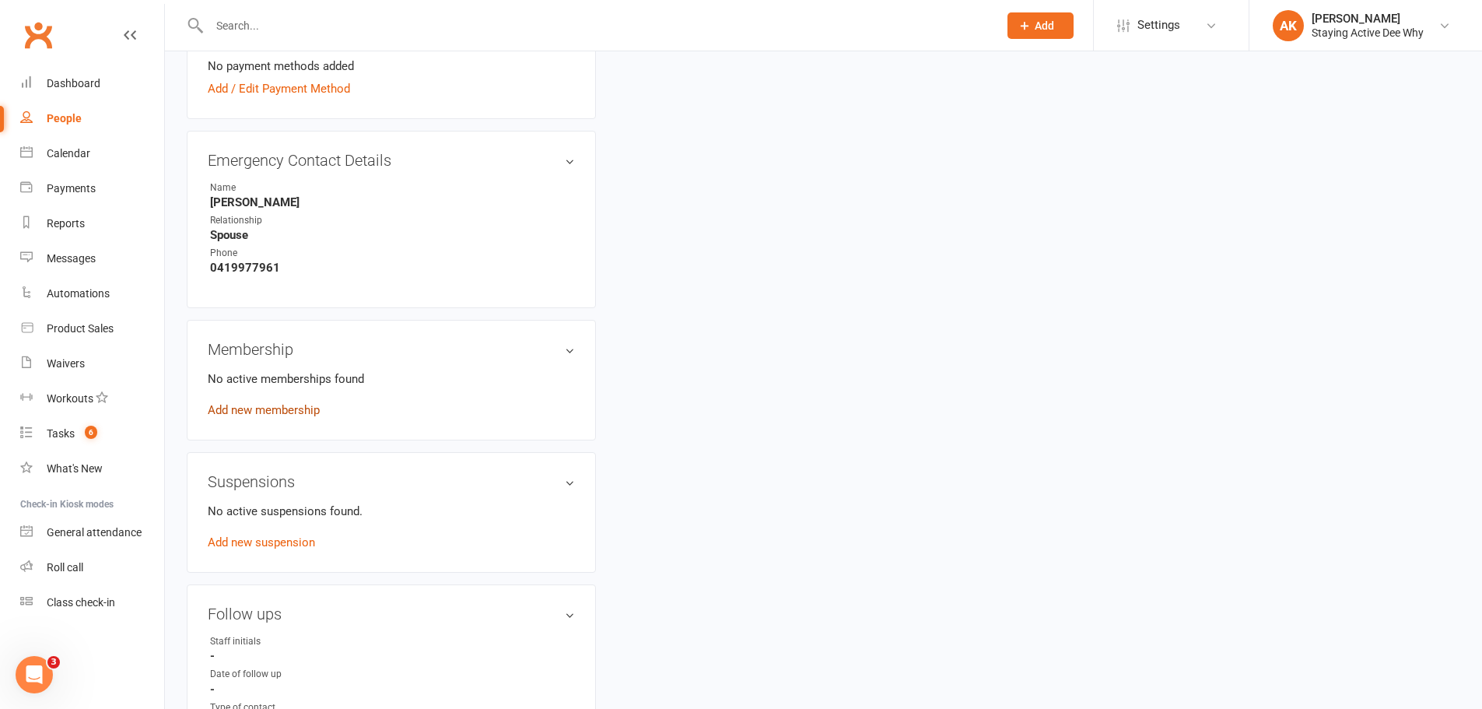
click at [261, 412] on link "Add new membership" at bounding box center [264, 410] width 112 height 14
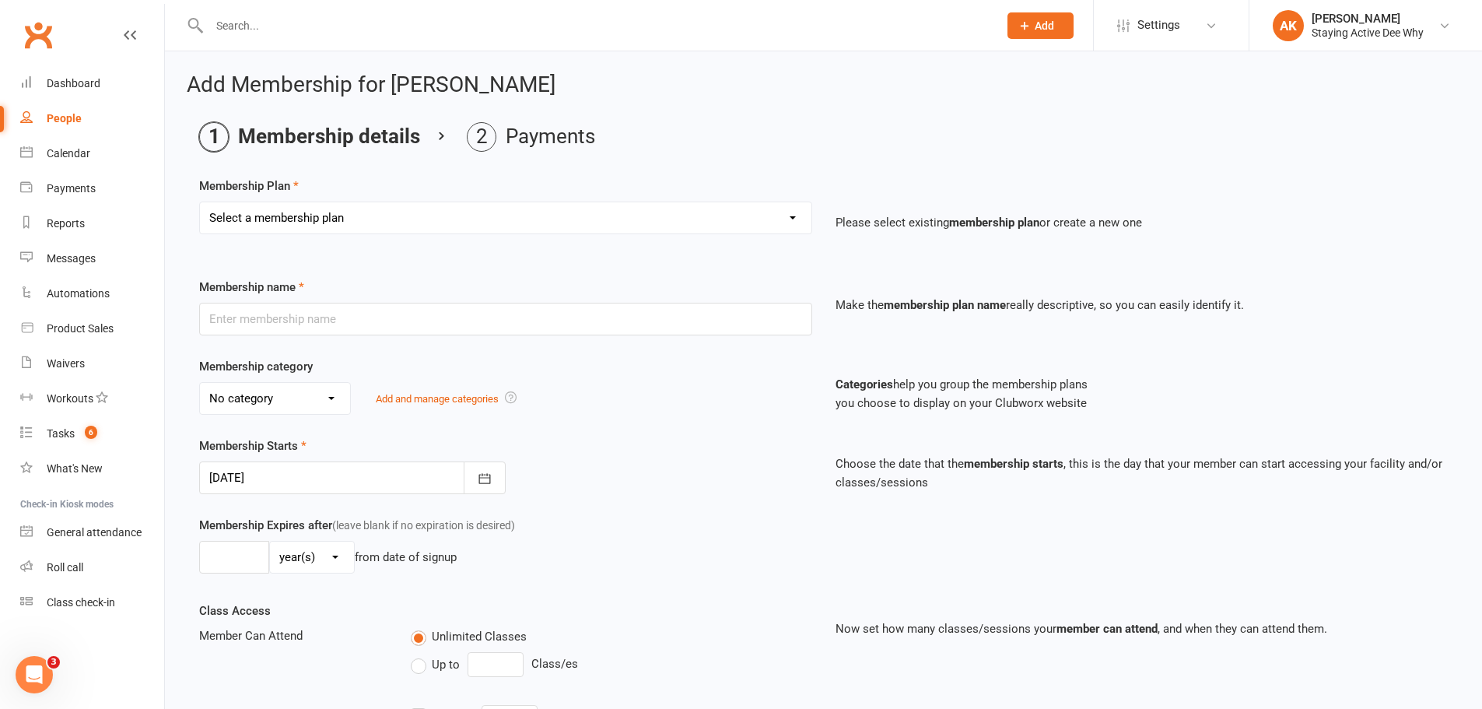
click at [339, 213] on select "Select a membership plan Create new Membership Plan 01 10953 Exercise Physiolog…" at bounding box center [506, 217] width 612 height 31
select select "4"
click at [200, 202] on select "Select a membership plan Create new Membership Plan 01 10953 Exercise Physiolog…" at bounding box center [506, 217] width 612 height 31
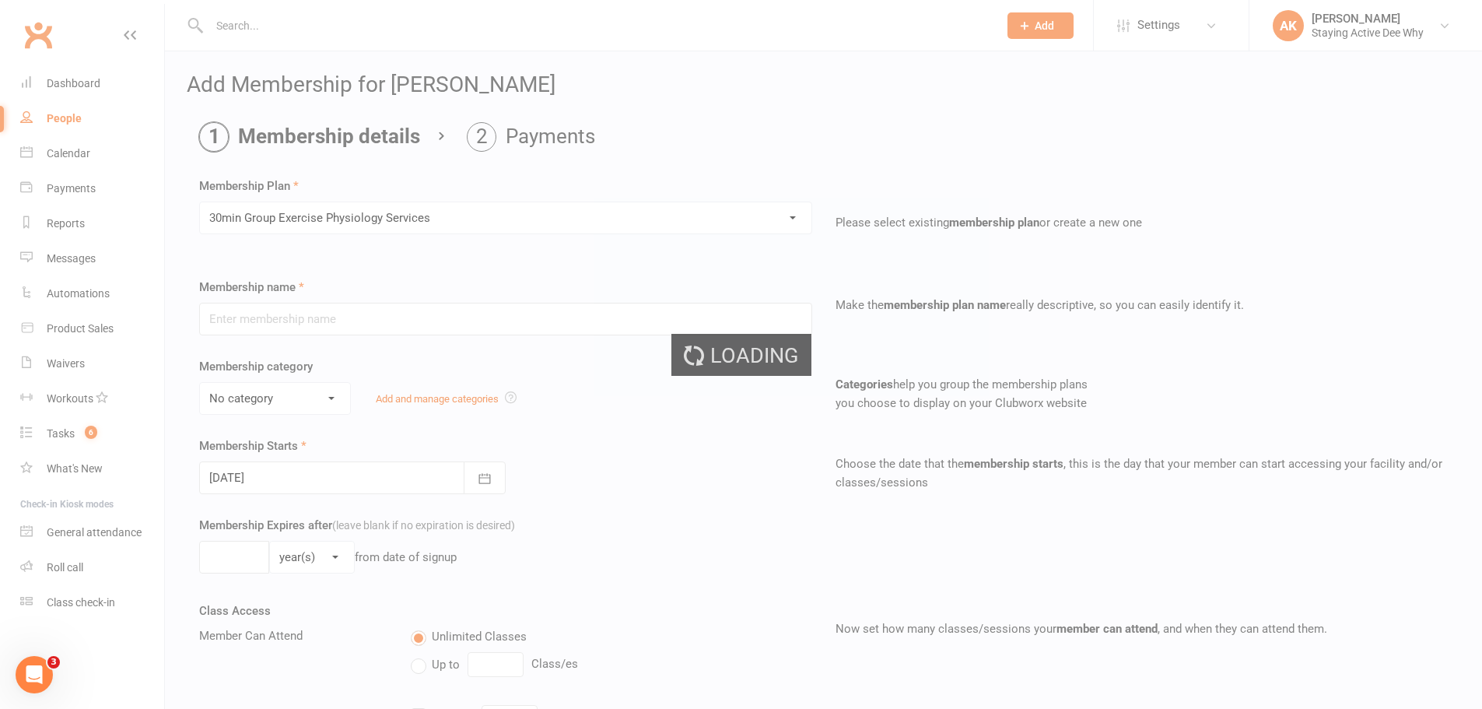
type input "30min Group Exercise Physiology Services"
select select "0"
type input "0"
type input "3"
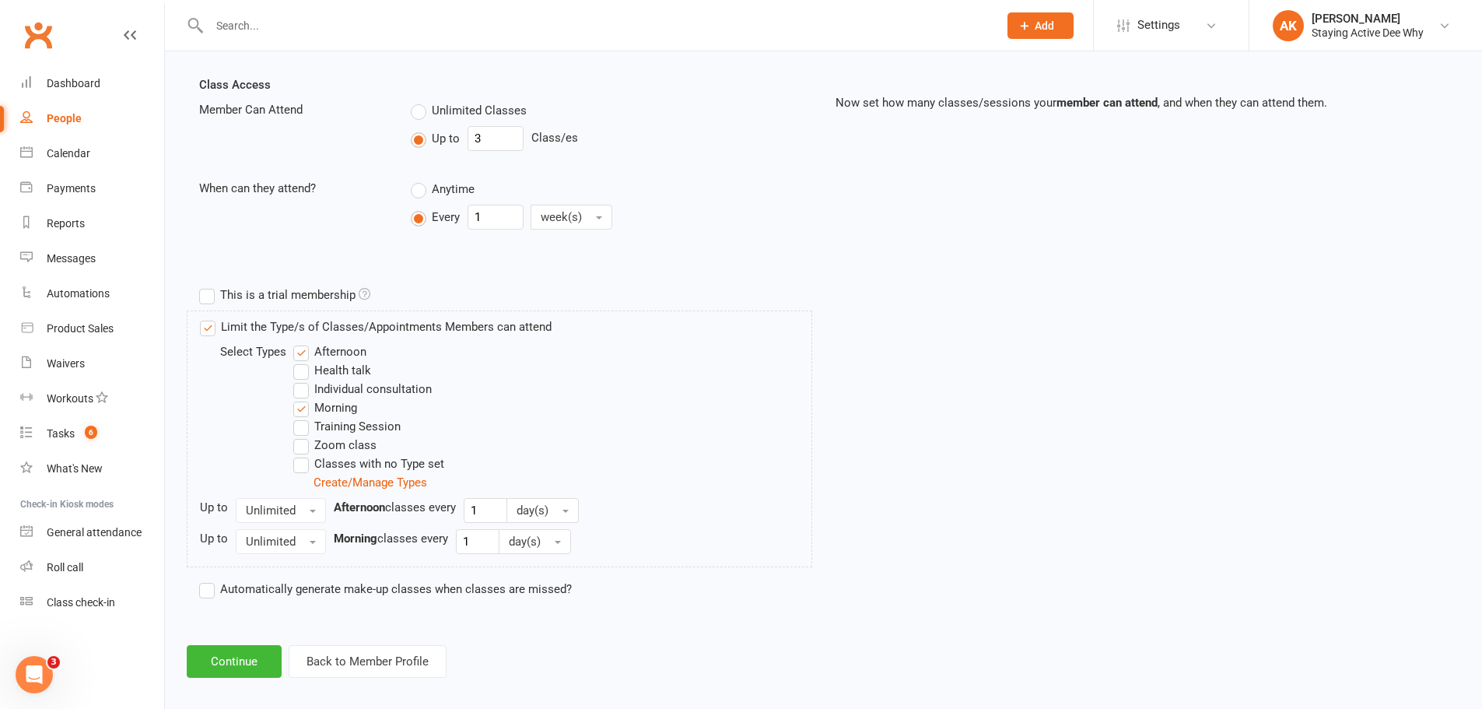
scroll to position [539, 0]
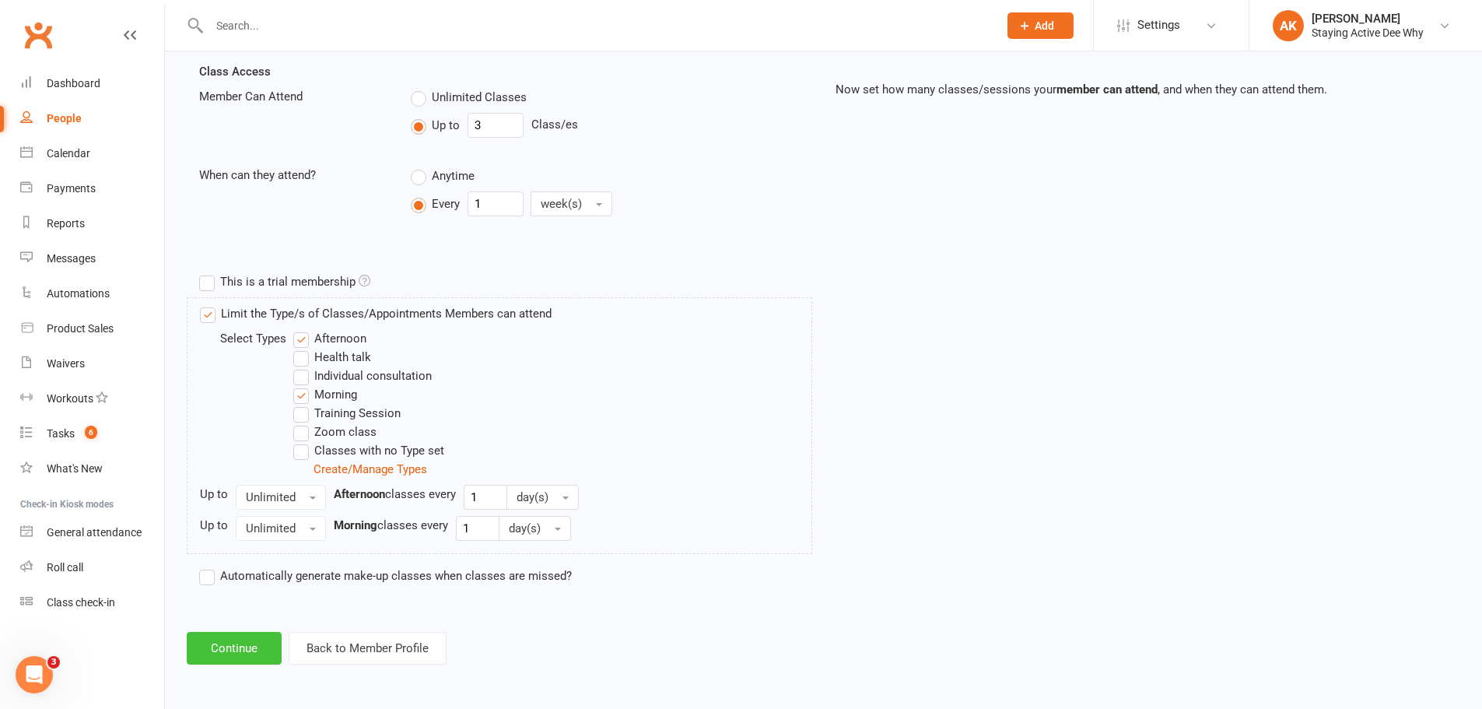
click at [208, 637] on button "Continue" at bounding box center [234, 648] width 95 height 33
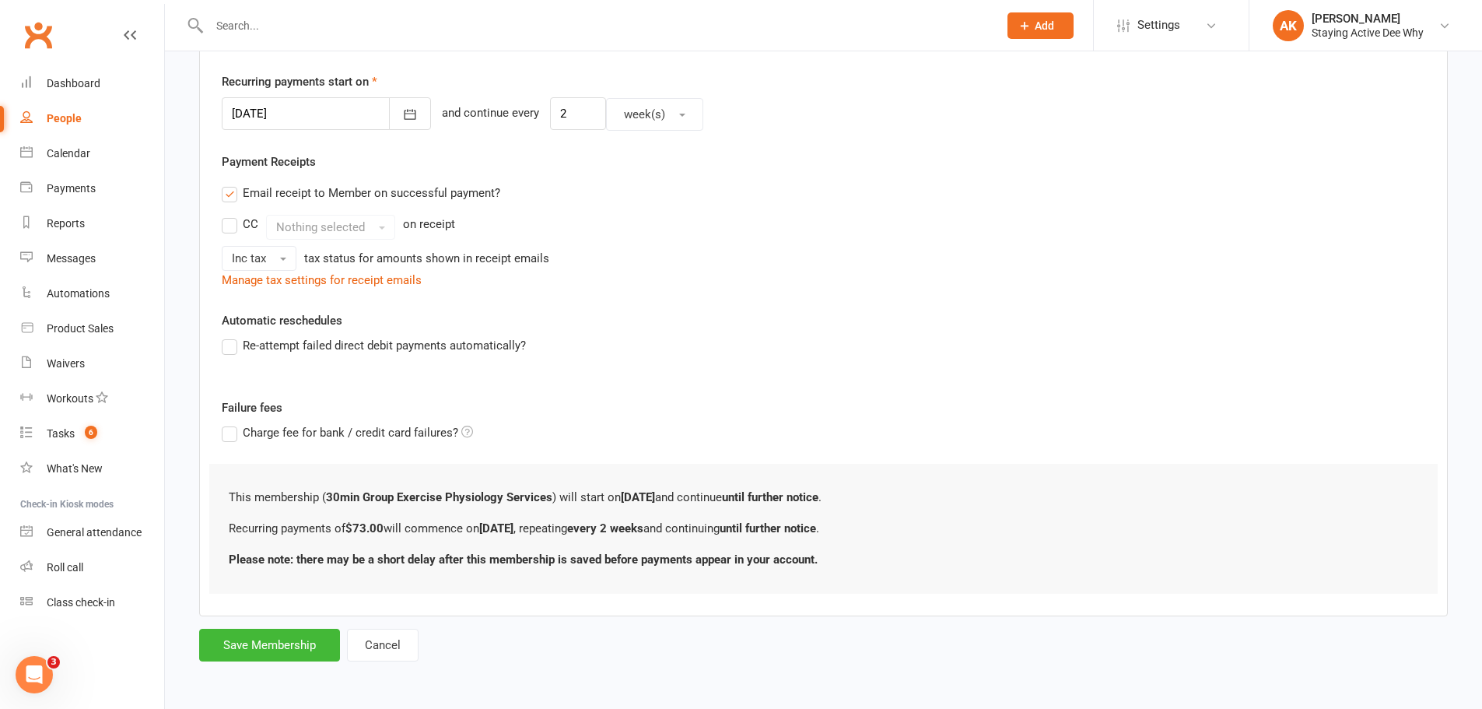
scroll to position [0, 0]
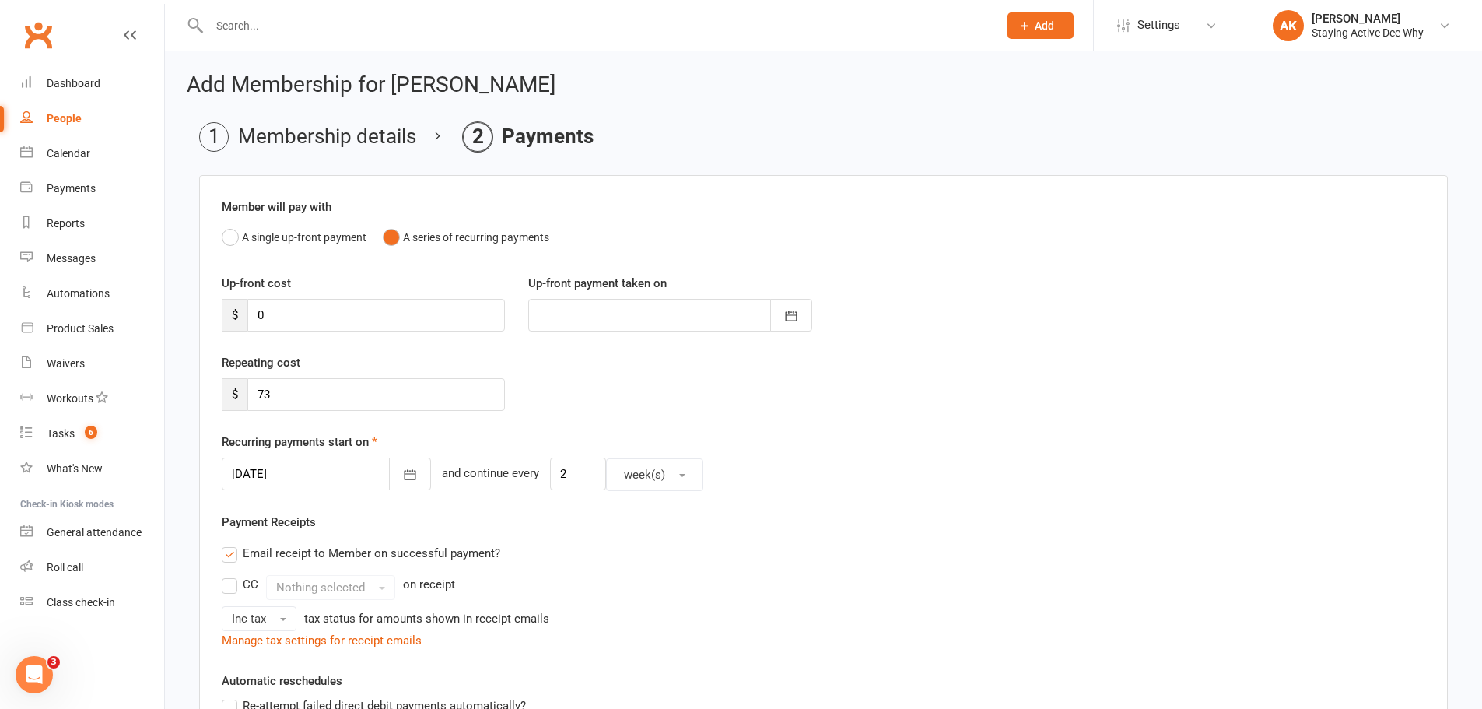
click at [328, 480] on div at bounding box center [326, 474] width 209 height 33
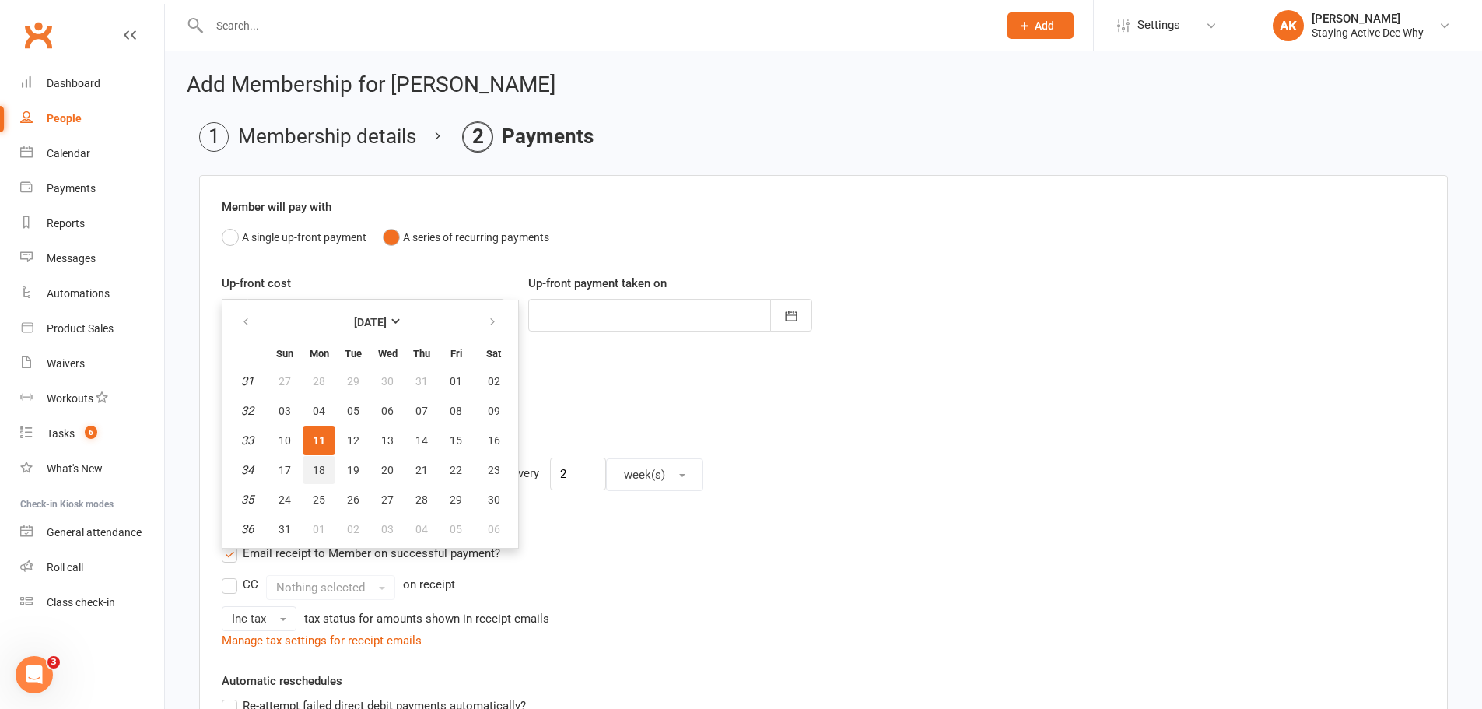
click at [308, 475] on button "18" at bounding box center [319, 470] width 33 height 28
type input "18 Aug 2025"
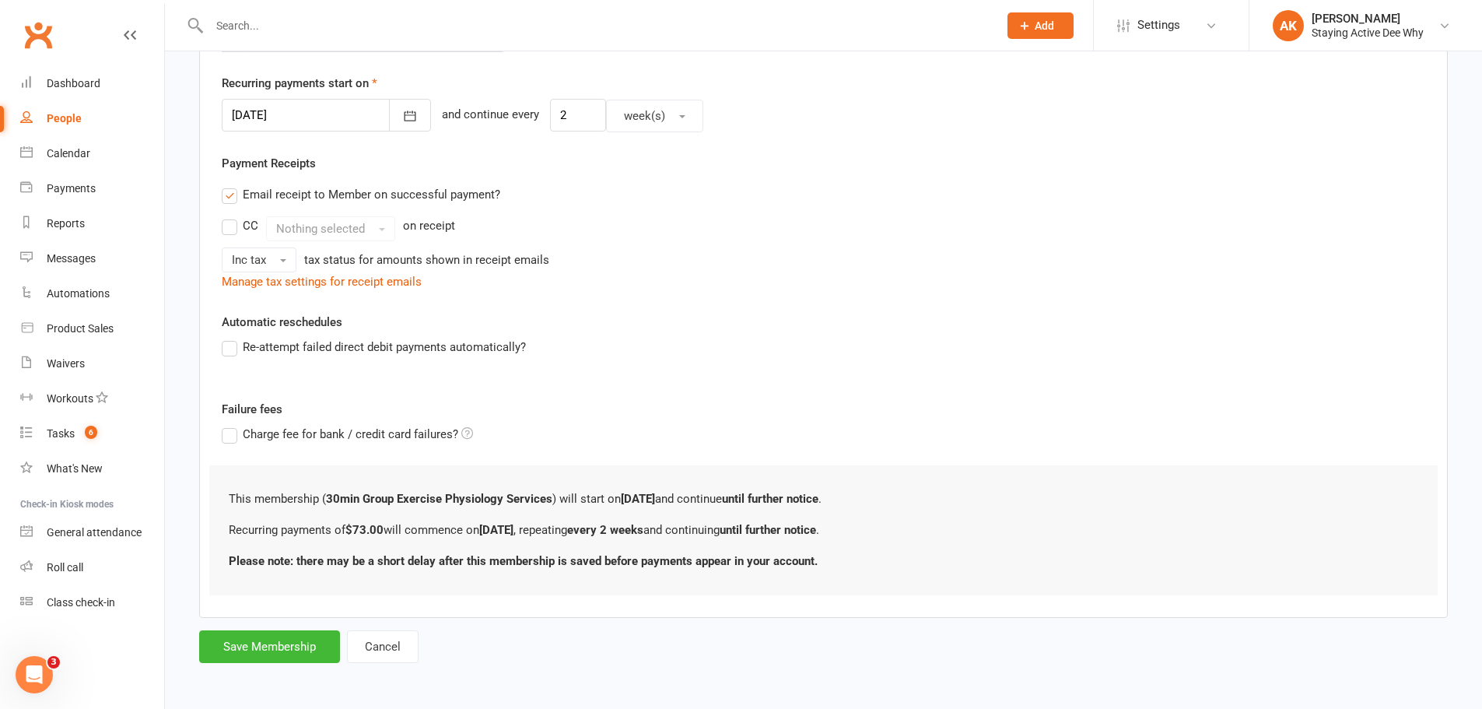
scroll to position [360, 0]
click at [272, 633] on button "Save Membership" at bounding box center [269, 645] width 141 height 33
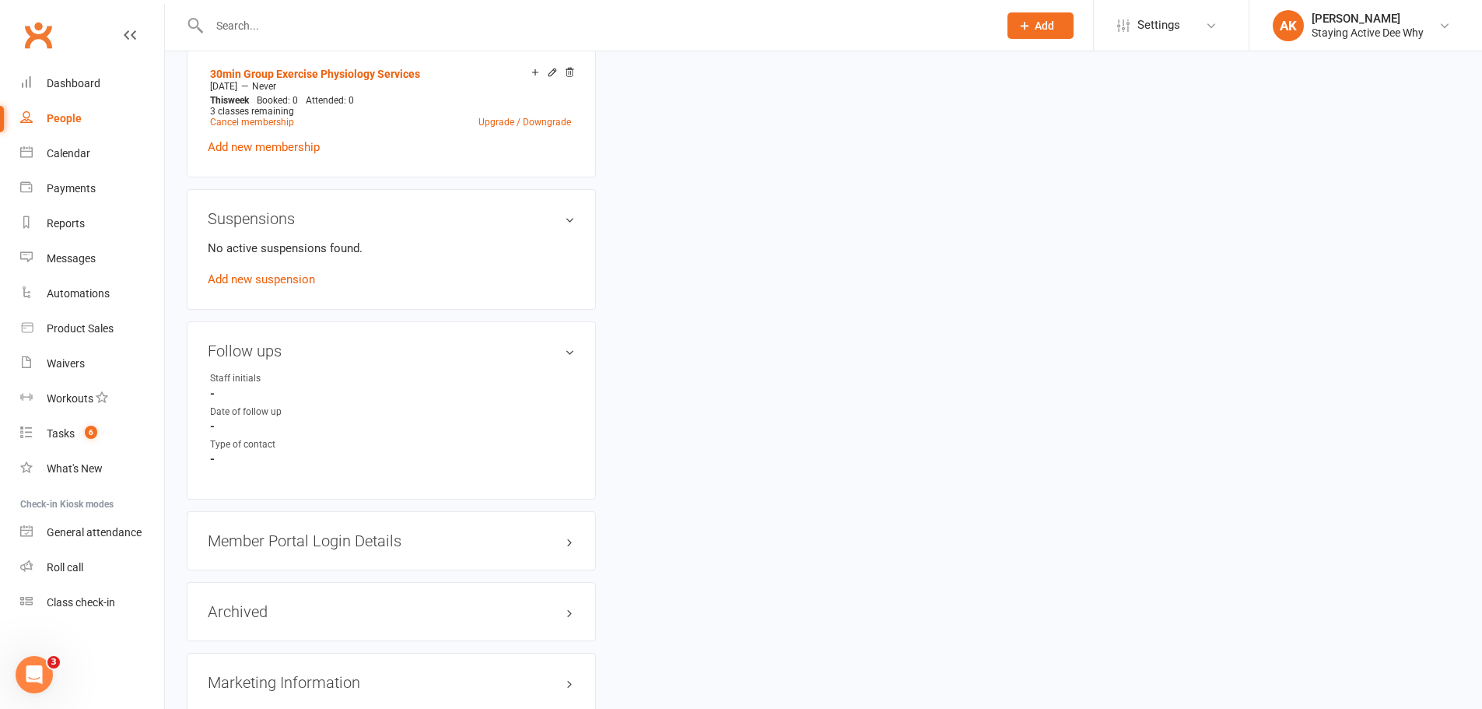
scroll to position [1089, 0]
click at [567, 535] on h3 "Member Portal Login Details" at bounding box center [391, 539] width 367 height 17
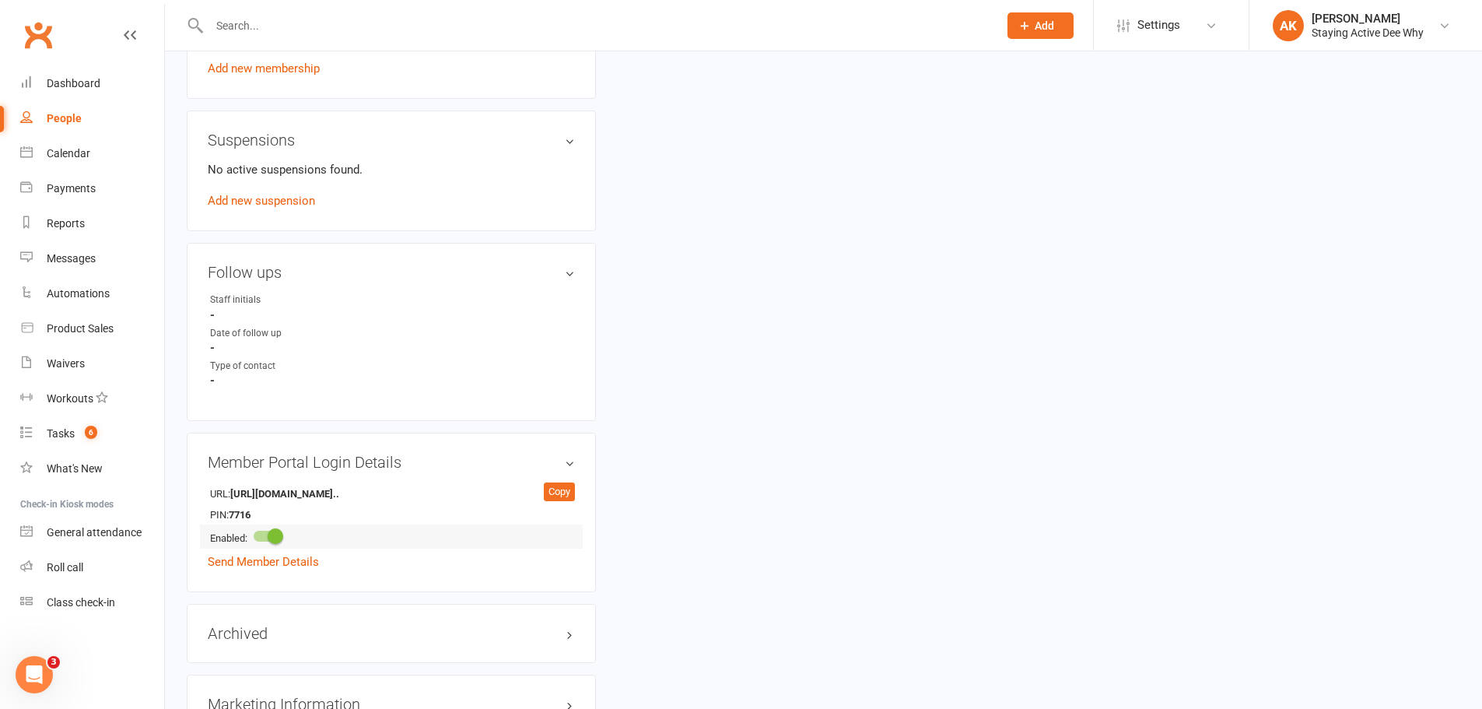
scroll to position [1167, 0]
drag, startPoint x: 232, startPoint y: 510, endPoint x: 257, endPoint y: 517, distance: 25.7
click at [257, 517] on strong "7716" at bounding box center [273, 515] width 89 height 16
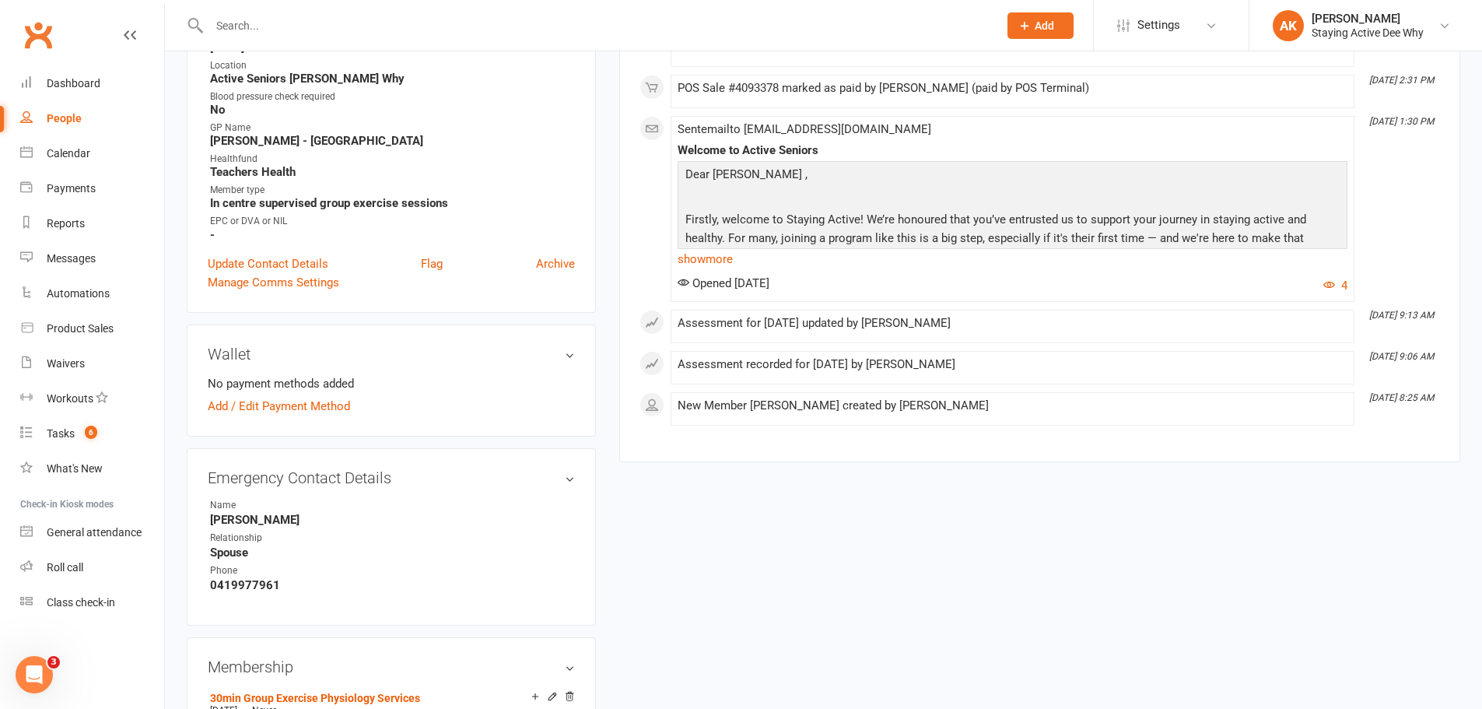
scroll to position [0, 0]
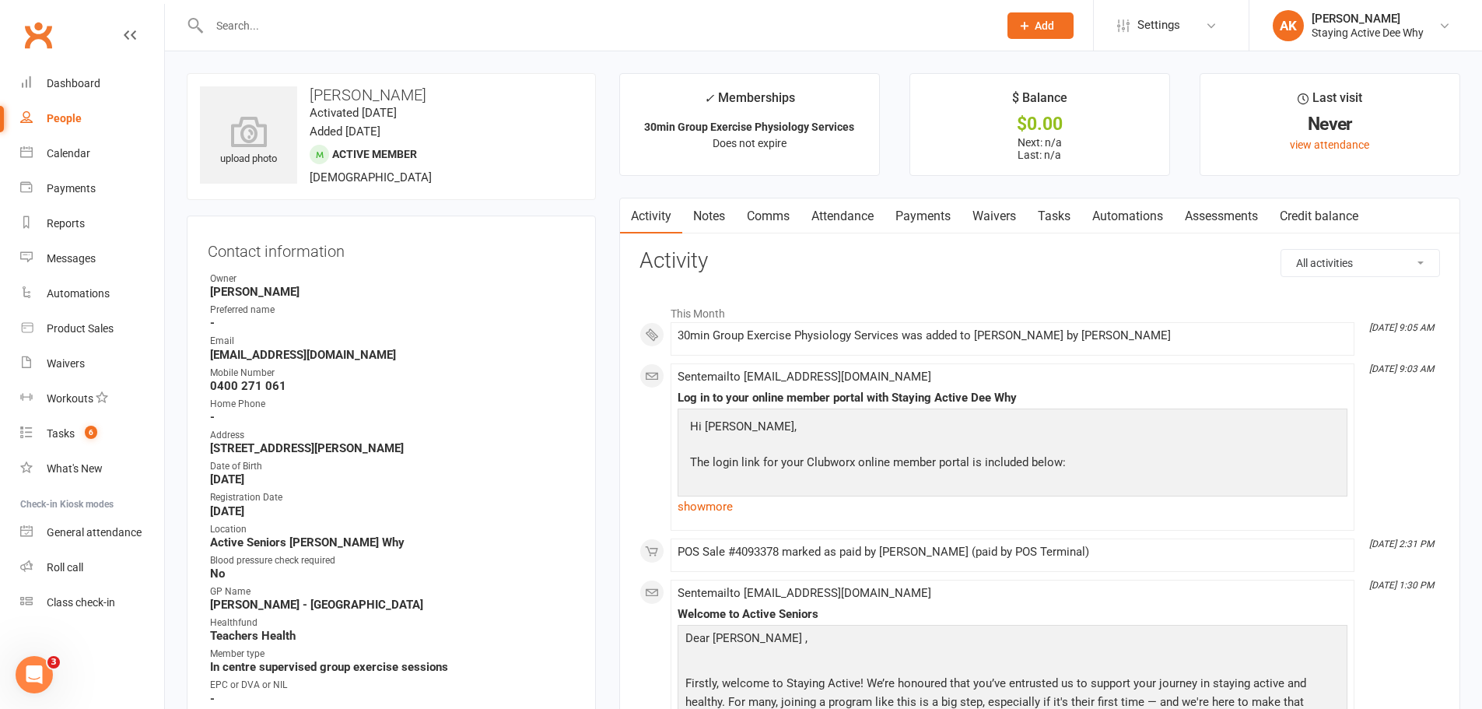
drag, startPoint x: 264, startPoint y: 17, endPoint x: 265, endPoint y: 9, distance: 7.9
click at [265, 12] on div at bounding box center [587, 25] width 801 height 51
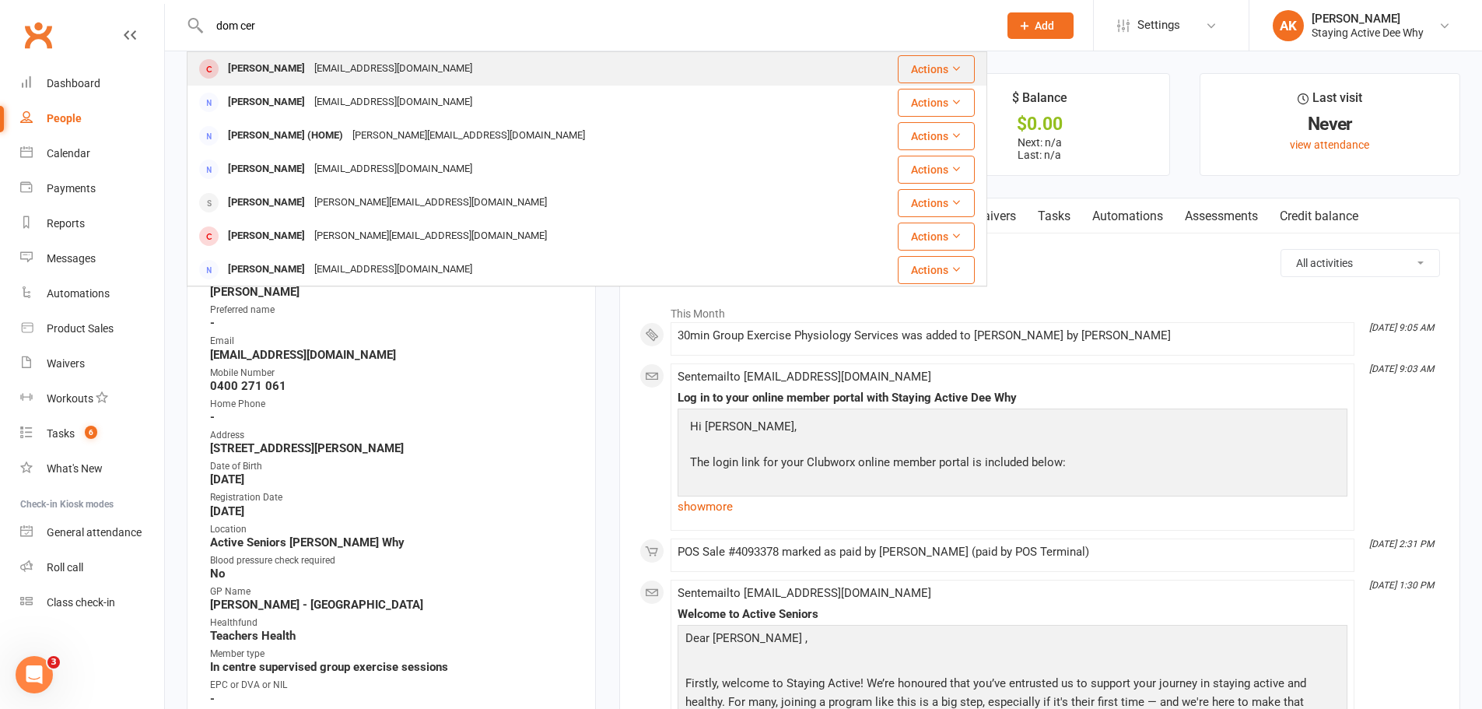
type input "dom cer"
click at [477, 63] on div "Dom Cerneaz dtcerneaz@hotmail.com" at bounding box center [520, 69] width 664 height 32
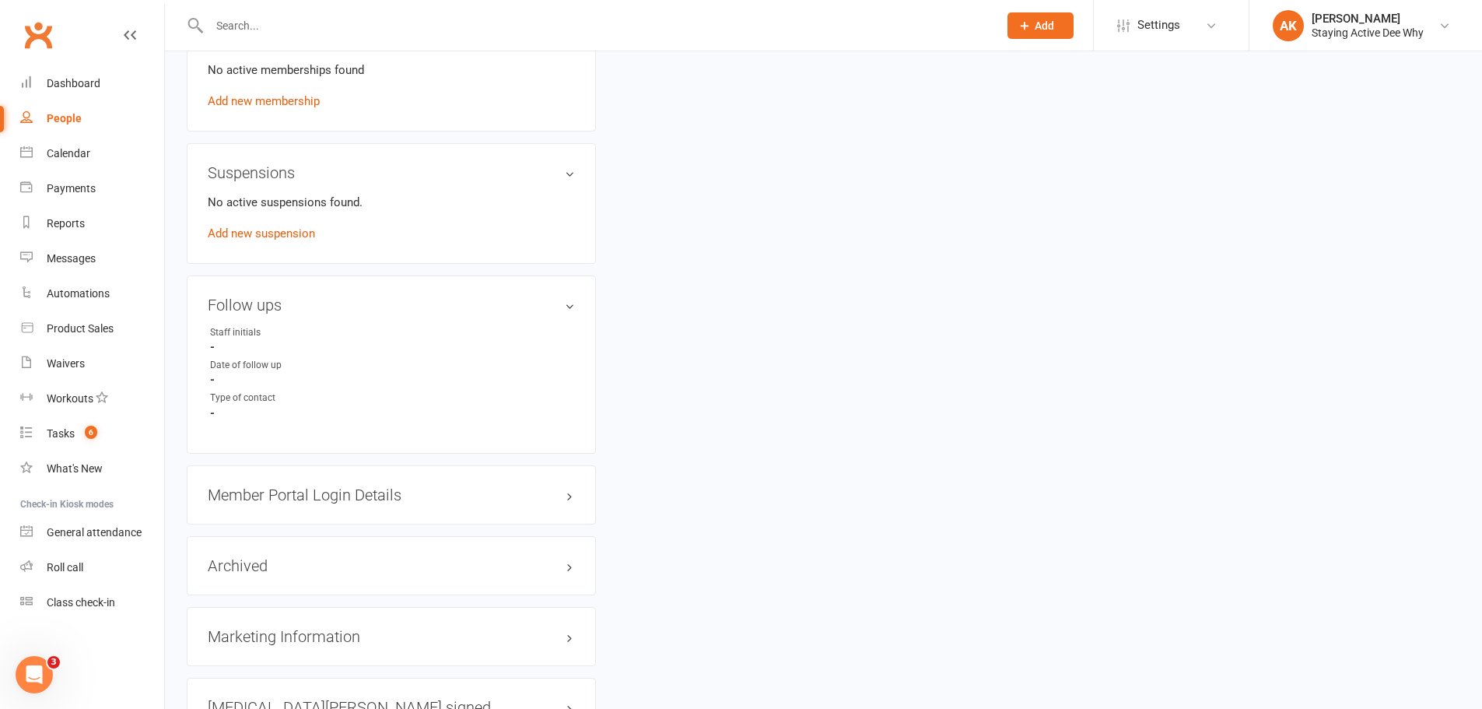
scroll to position [1089, 0]
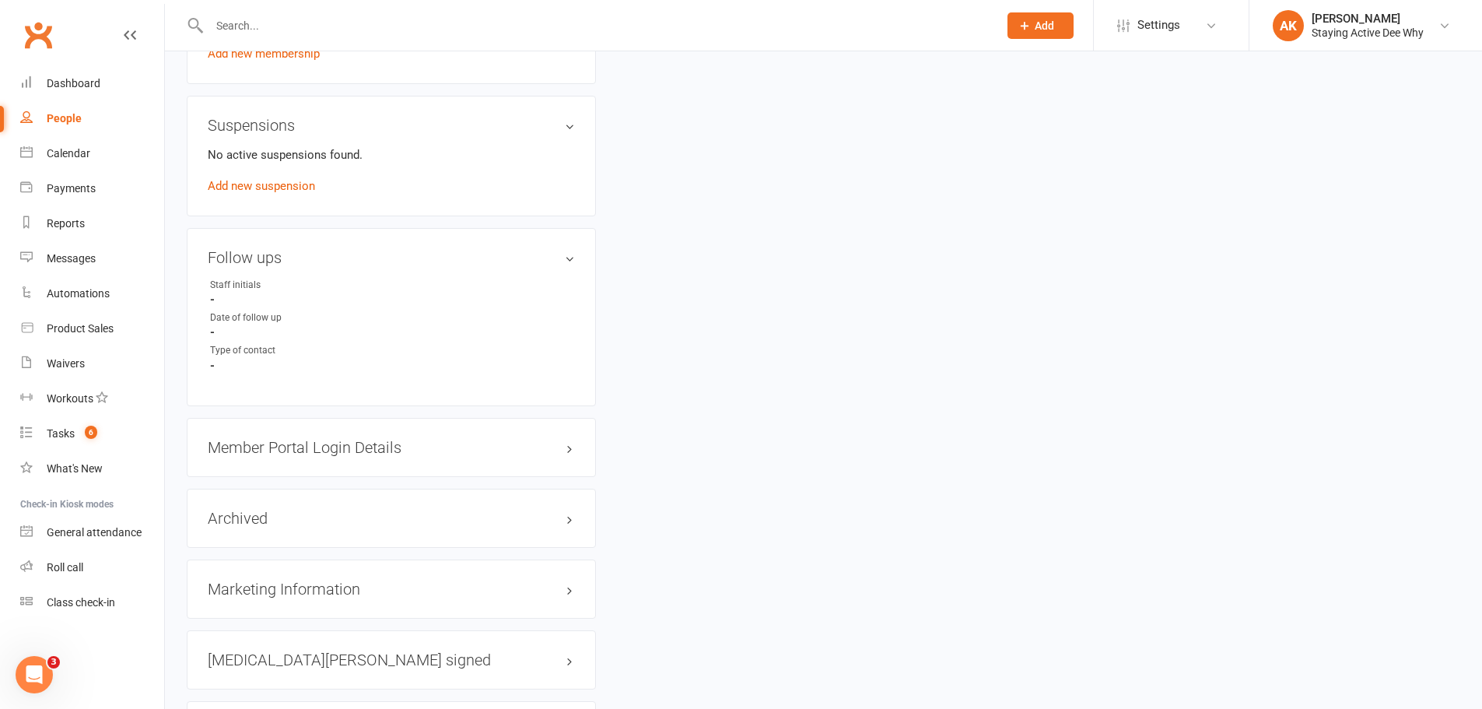
click at [439, 431] on div "Member Portal Login Details" at bounding box center [391, 447] width 409 height 59
click at [438, 442] on h3 "Member Portal Login Details" at bounding box center [391, 447] width 367 height 17
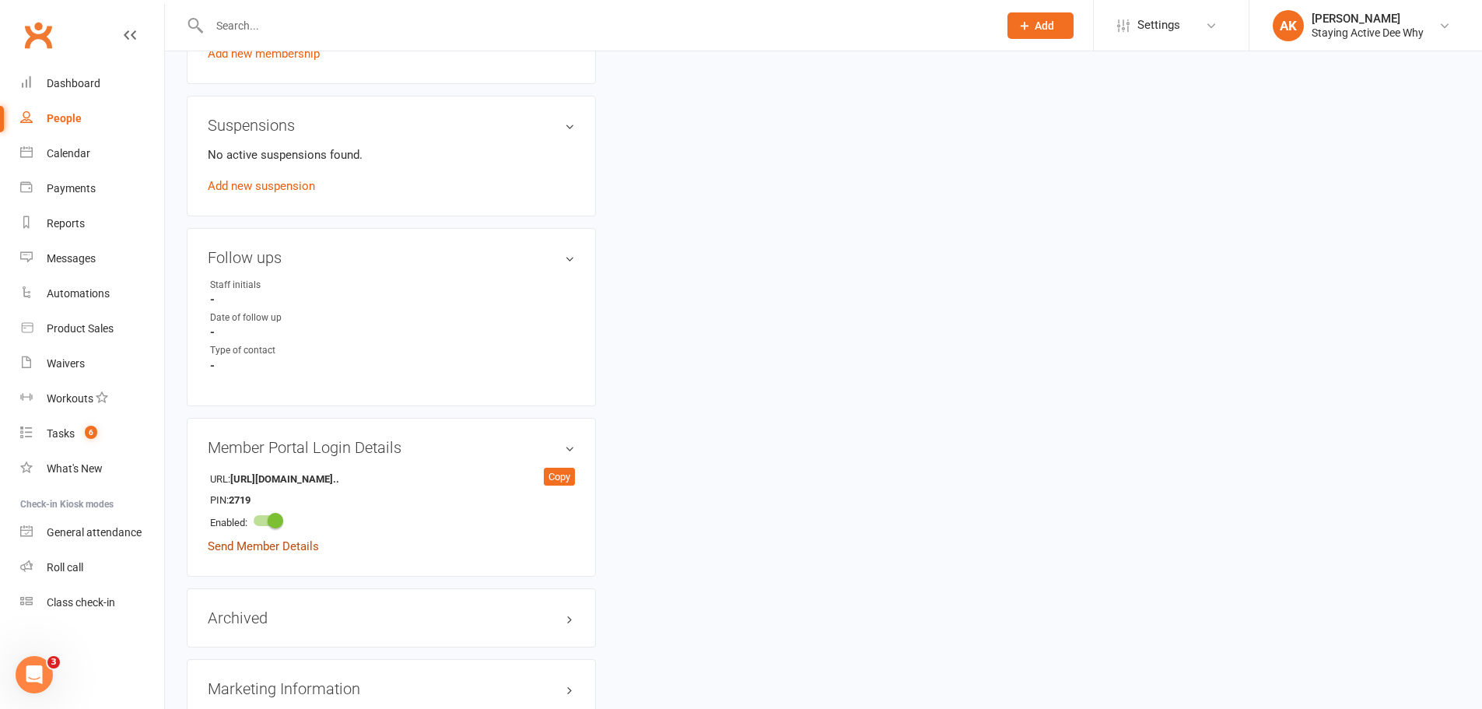
click at [297, 545] on link "Send Member Details" at bounding box center [263, 546] width 111 height 14
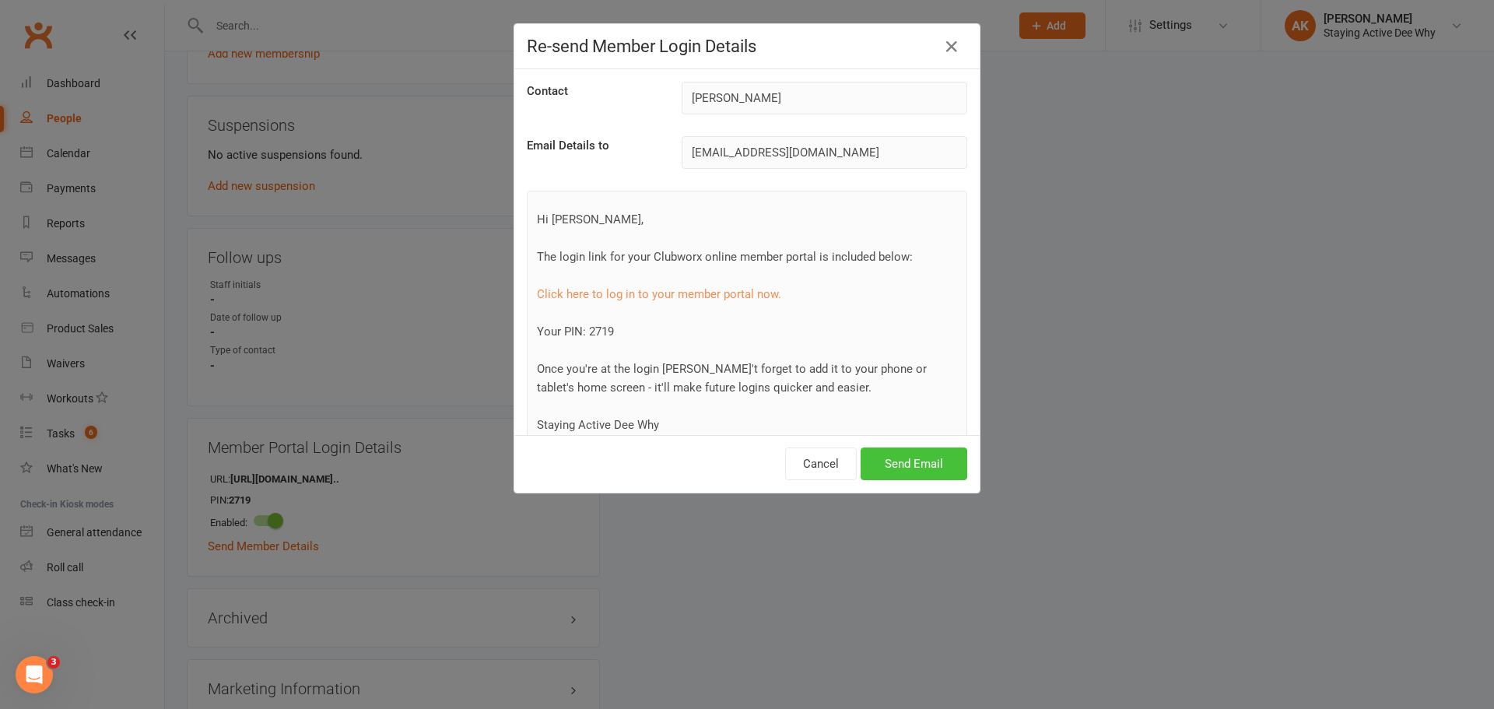
click at [944, 470] on button "Send Email" at bounding box center [914, 463] width 107 height 33
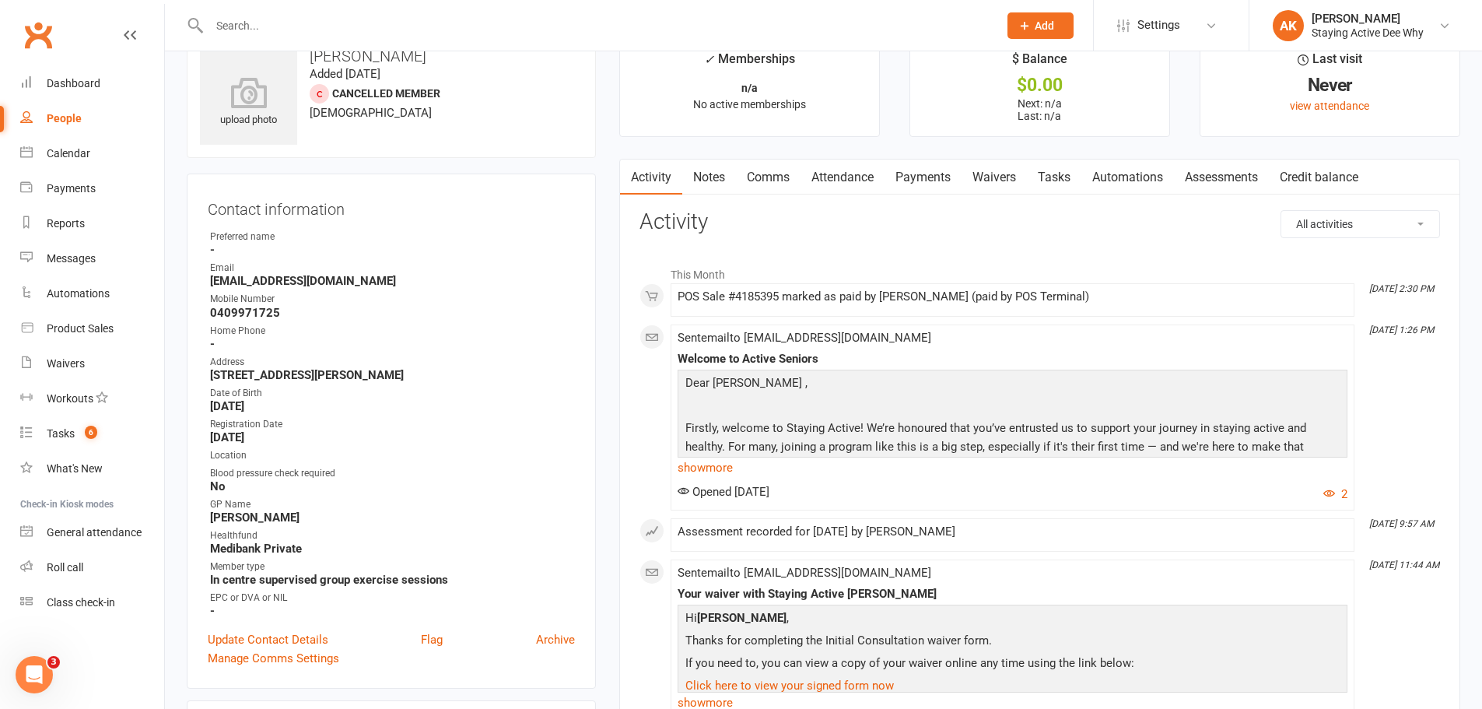
scroll to position [0, 0]
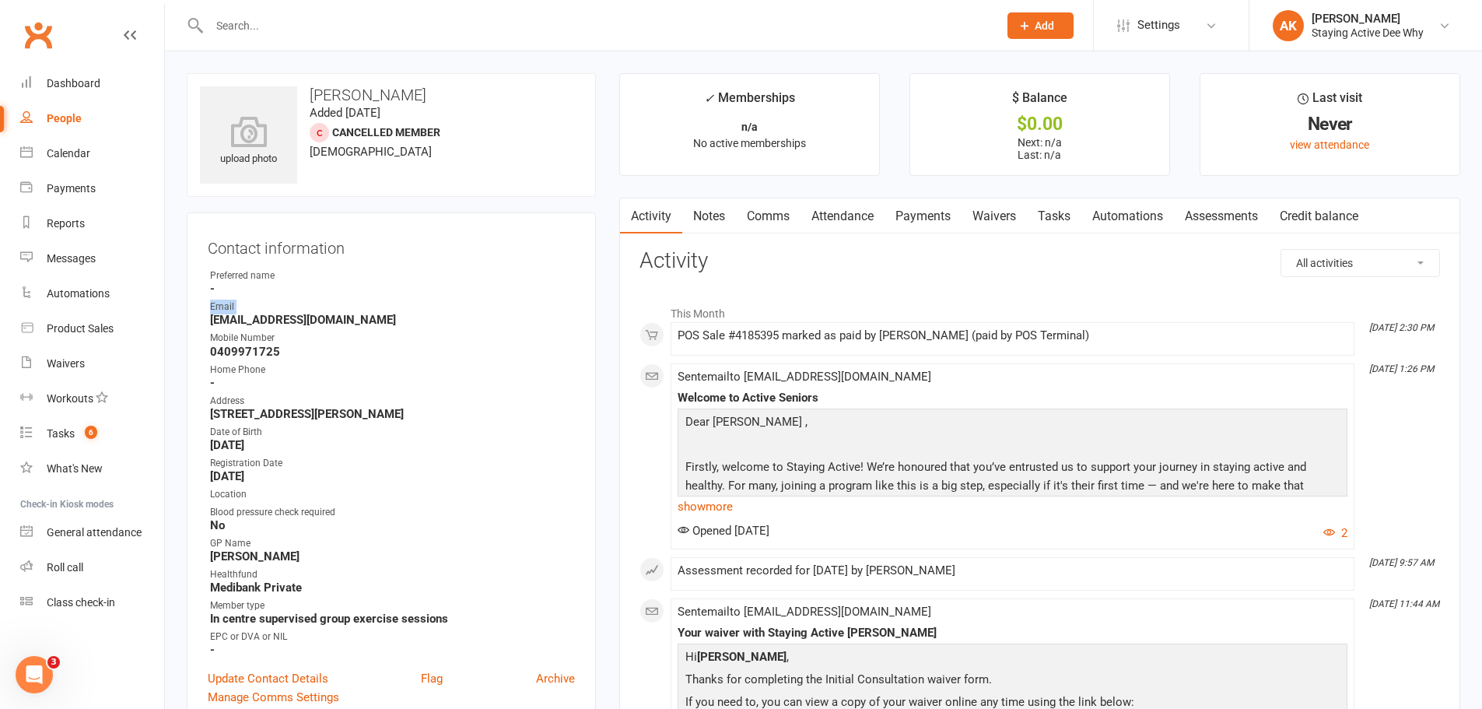
drag, startPoint x: 212, startPoint y: 311, endPoint x: 209, endPoint y: 318, distance: 8.0
click at [212, 312] on li "Email dtcerneaz@hotmail.com" at bounding box center [391, 313] width 367 height 27
click at [208, 320] on li "Email dtcerneaz@hotmail.com" at bounding box center [391, 313] width 367 height 27
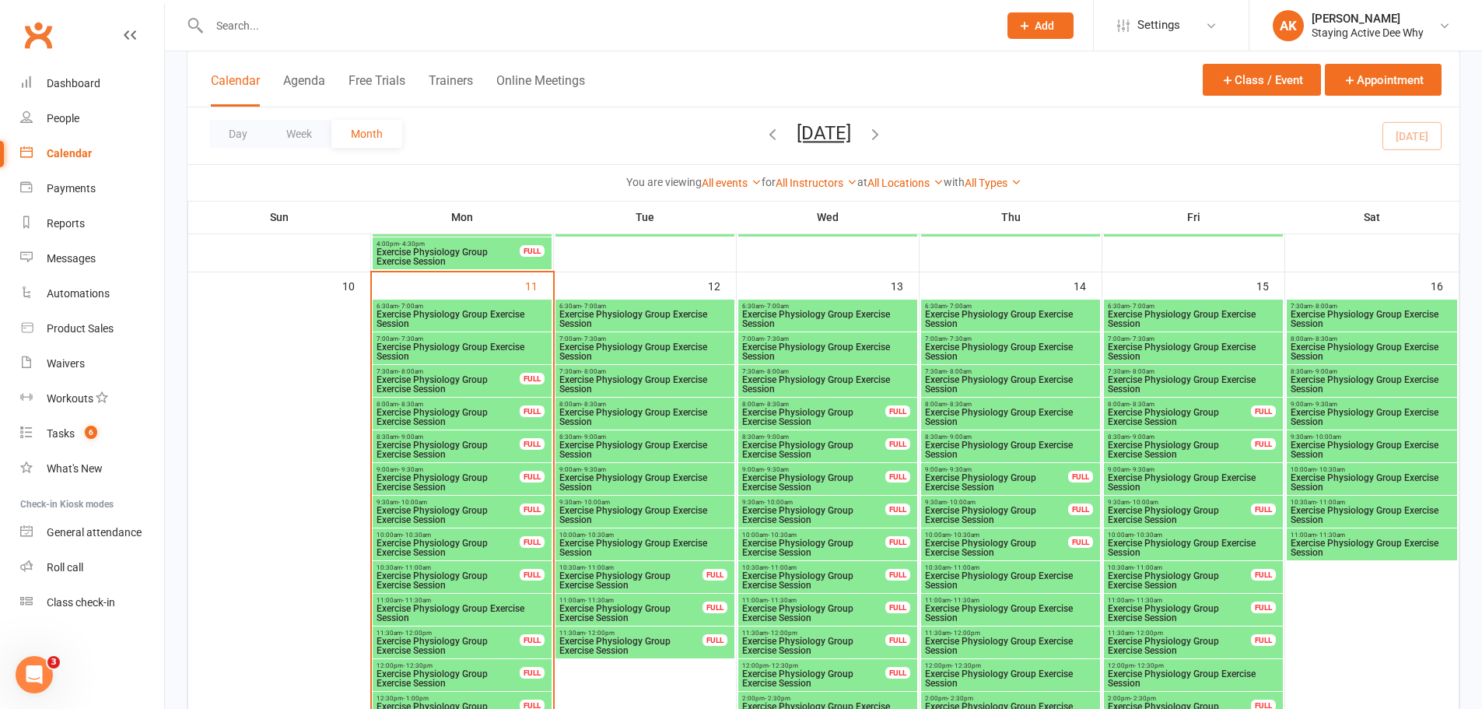
scroll to position [1323, 0]
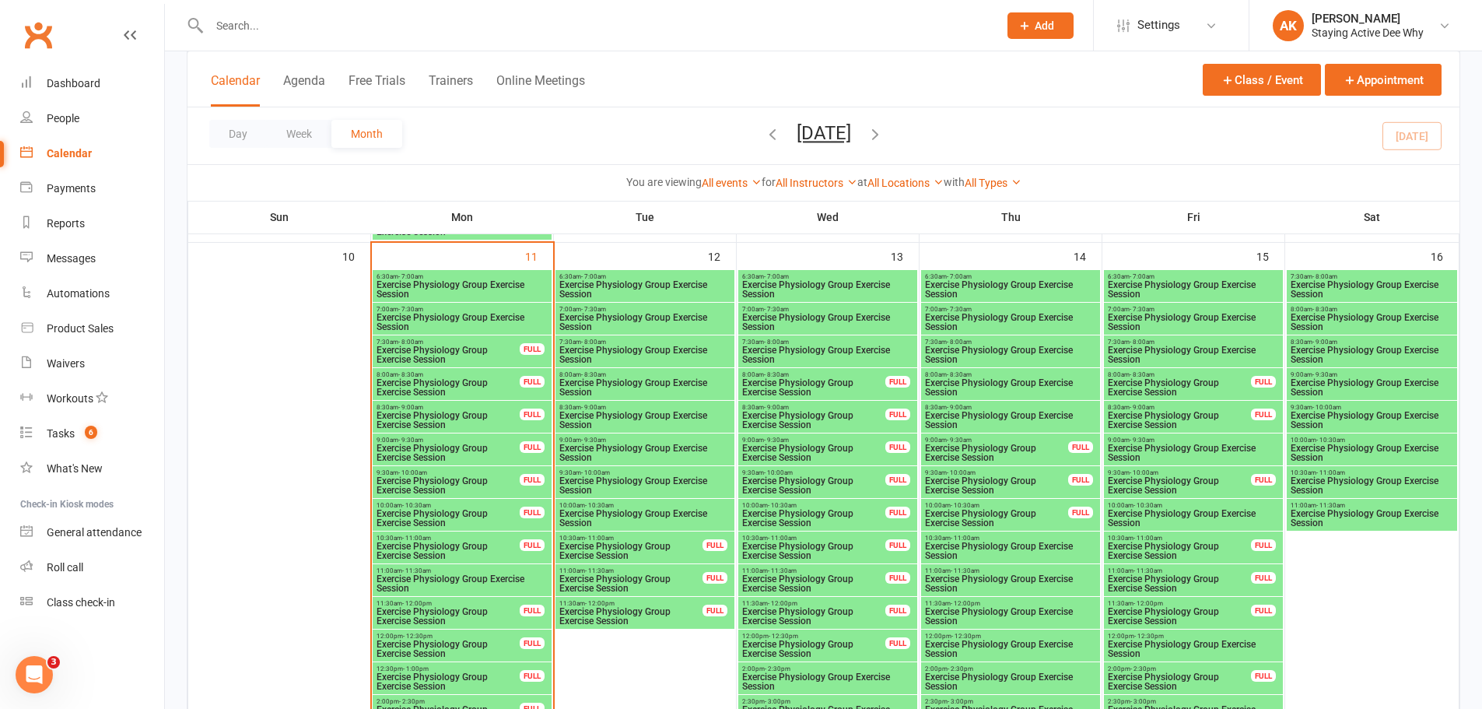
click at [896, 356] on span "Exercise Physiology Group Exercise Session" at bounding box center [828, 354] width 173 height 19
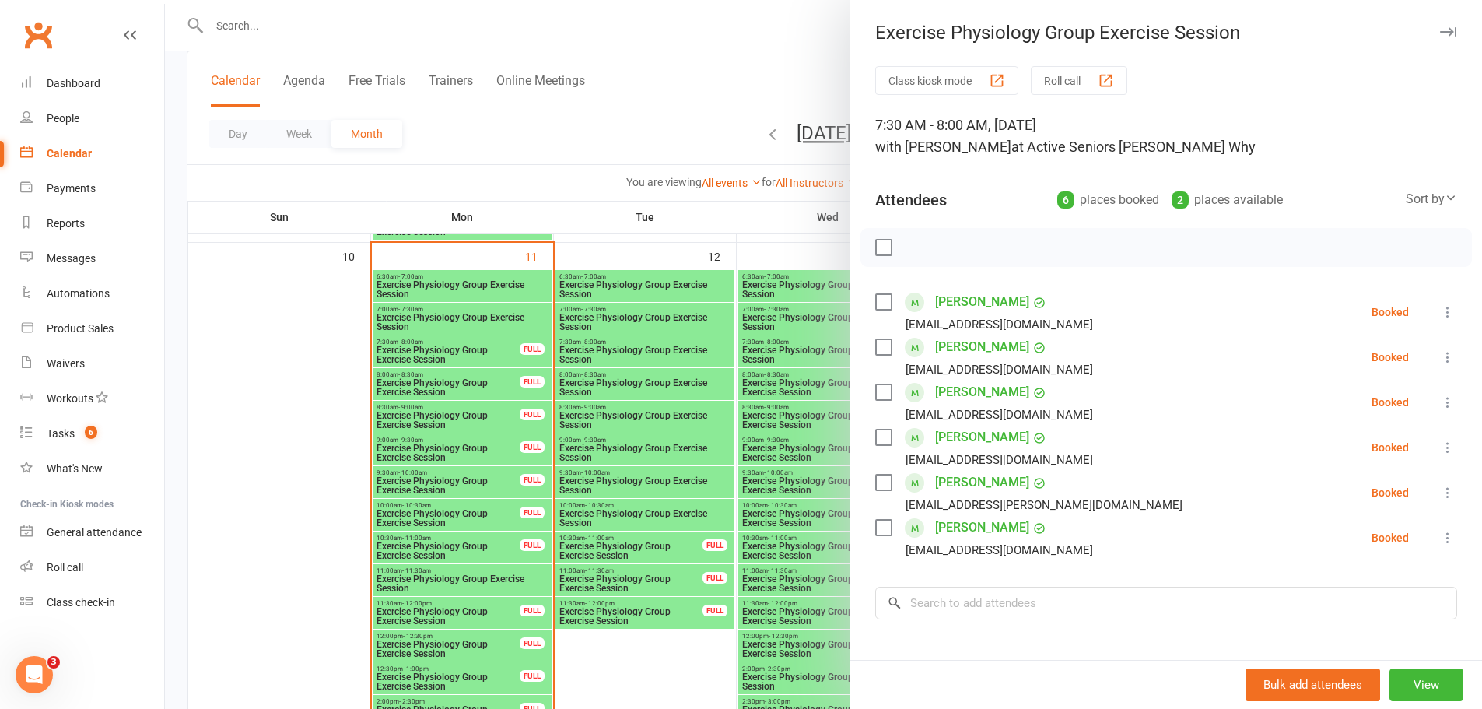
drag, startPoint x: 587, startPoint y: 110, endPoint x: 726, endPoint y: 207, distance: 169.2
click at [584, 106] on div at bounding box center [823, 354] width 1317 height 709
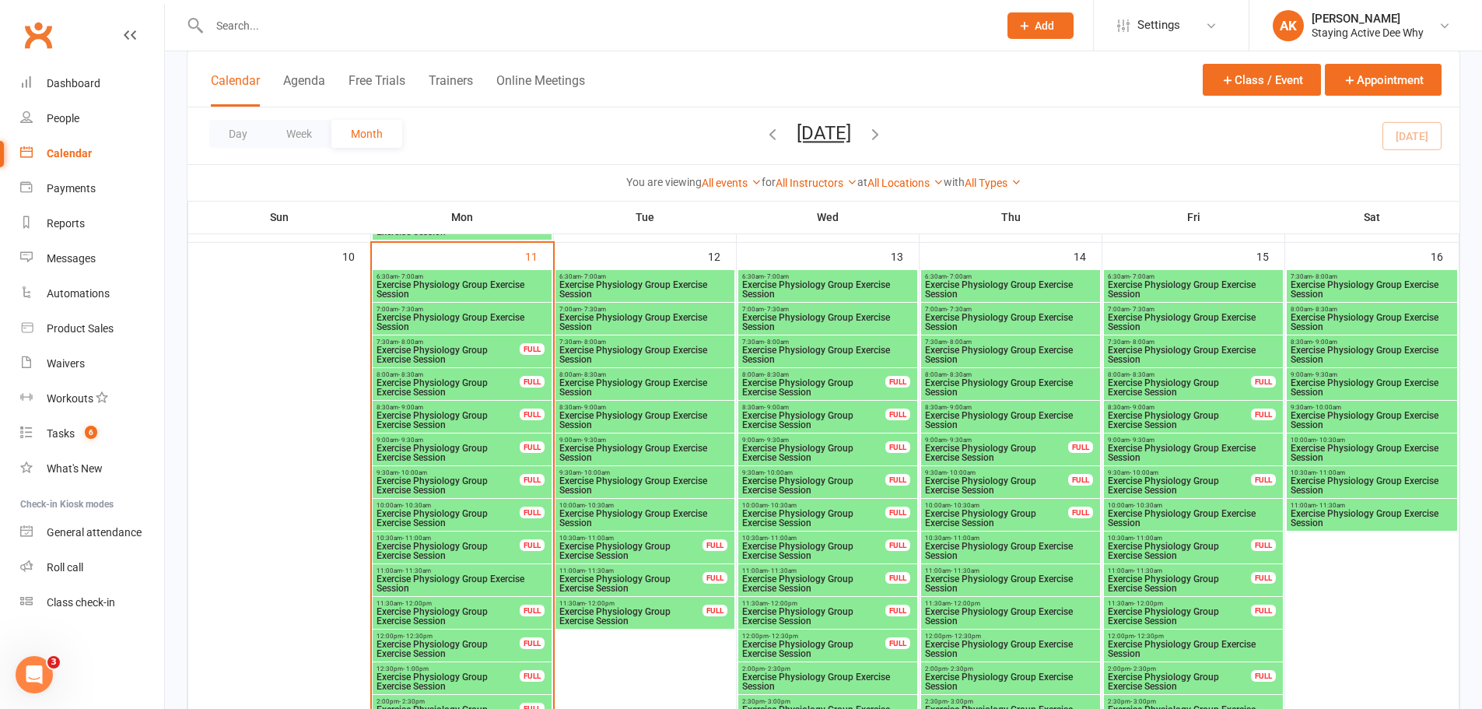
click at [900, 356] on span "Exercise Physiology Group Exercise Session" at bounding box center [828, 354] width 173 height 19
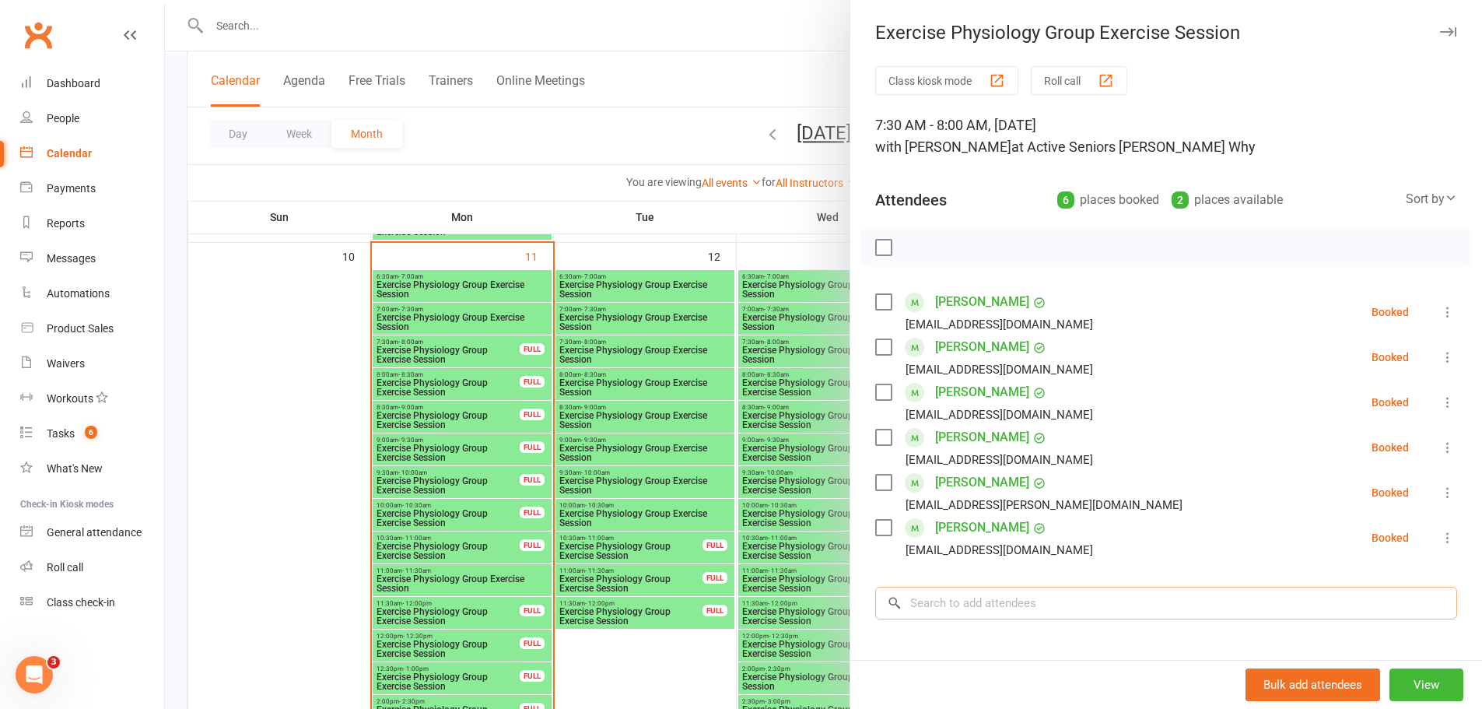
click at [959, 607] on input "search" at bounding box center [1166, 603] width 582 height 33
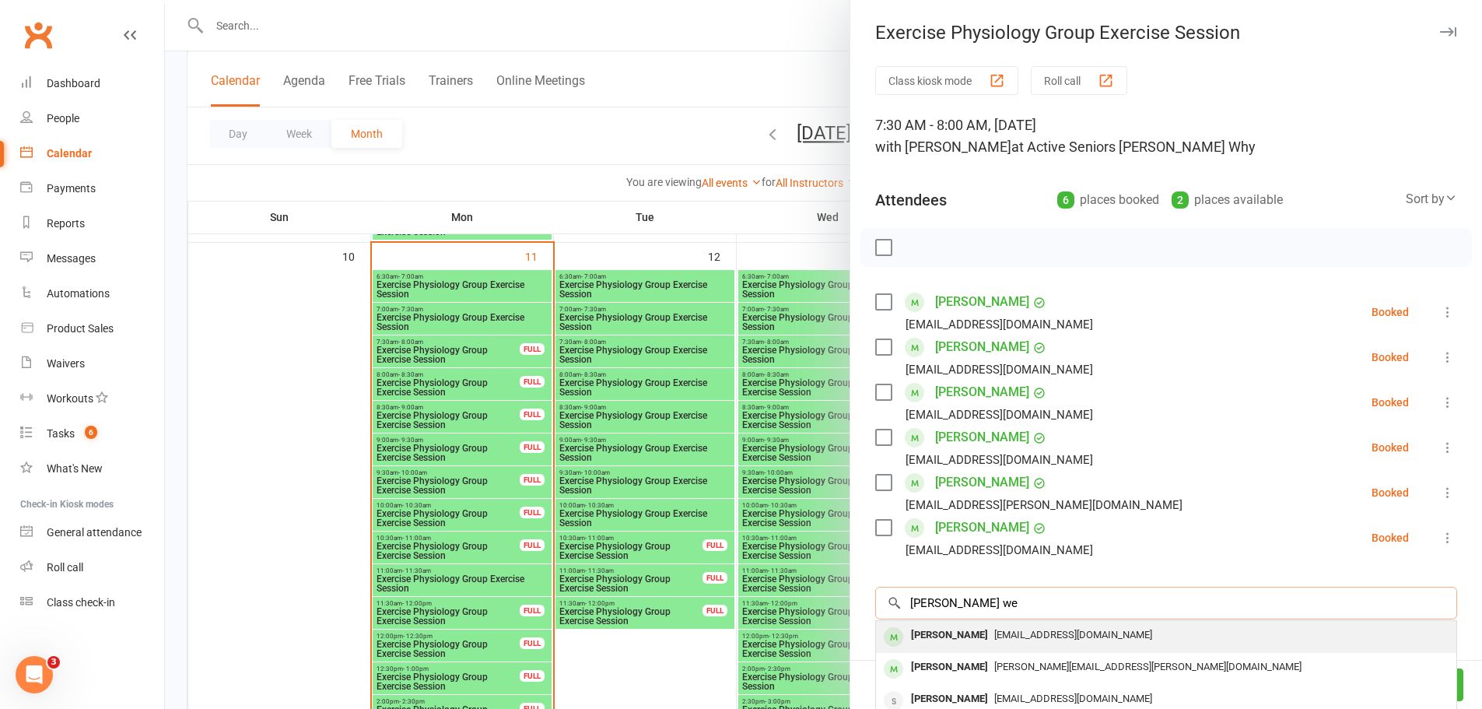
type input "[PERSON_NAME] we"
click at [948, 632] on div "[PERSON_NAME]" at bounding box center [949, 635] width 89 height 23
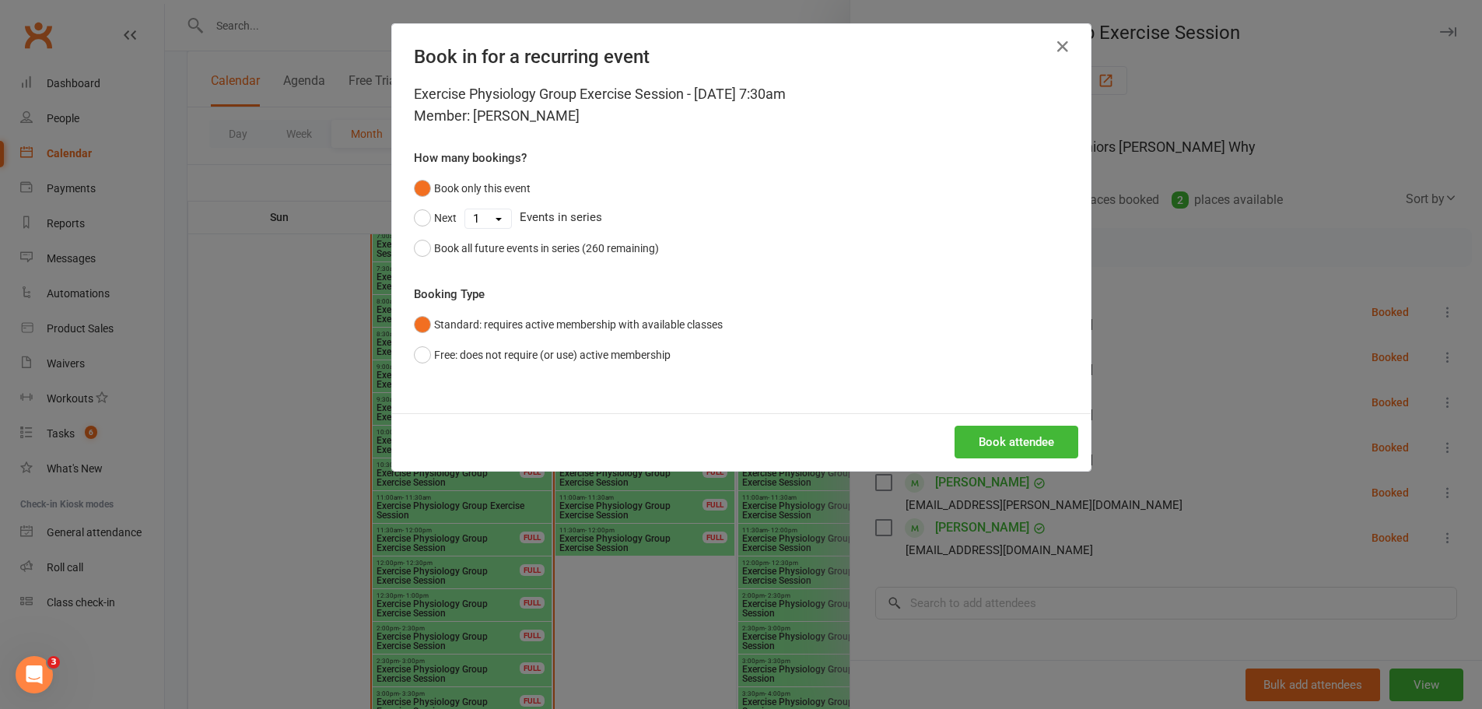
scroll to position [1478, 0]
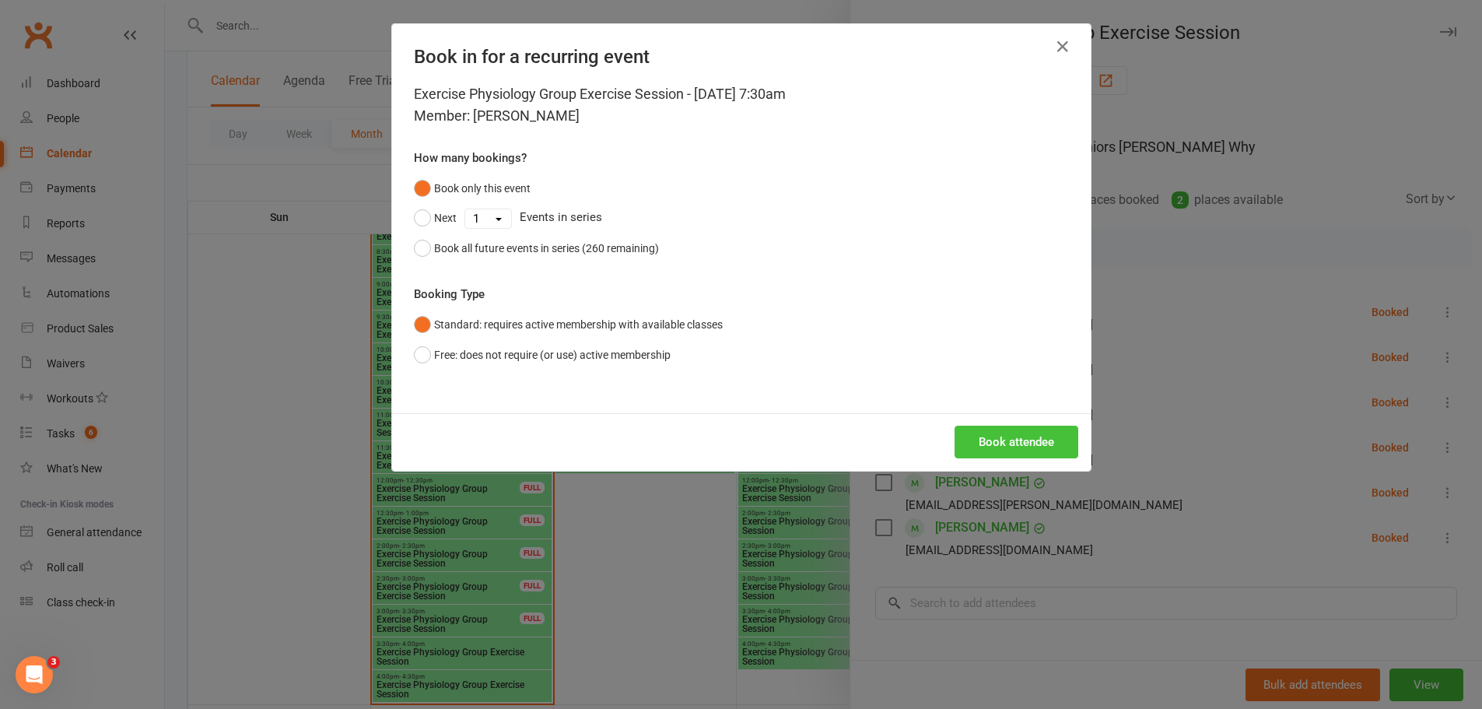
click at [994, 440] on button "Book attendee" at bounding box center [1017, 442] width 124 height 33
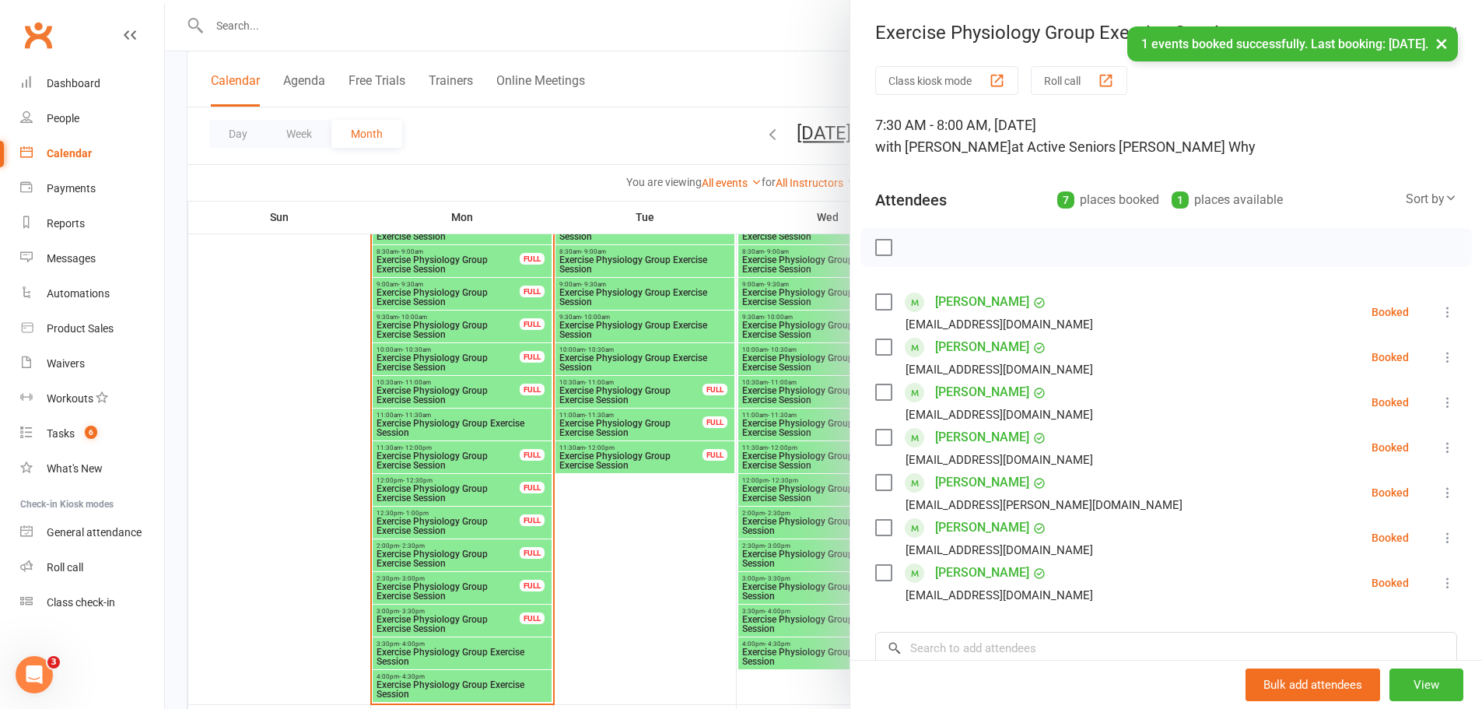
click at [682, 26] on div "× 1 events booked successfully. Last booking: [DATE]." at bounding box center [731, 26] width 1462 height 0
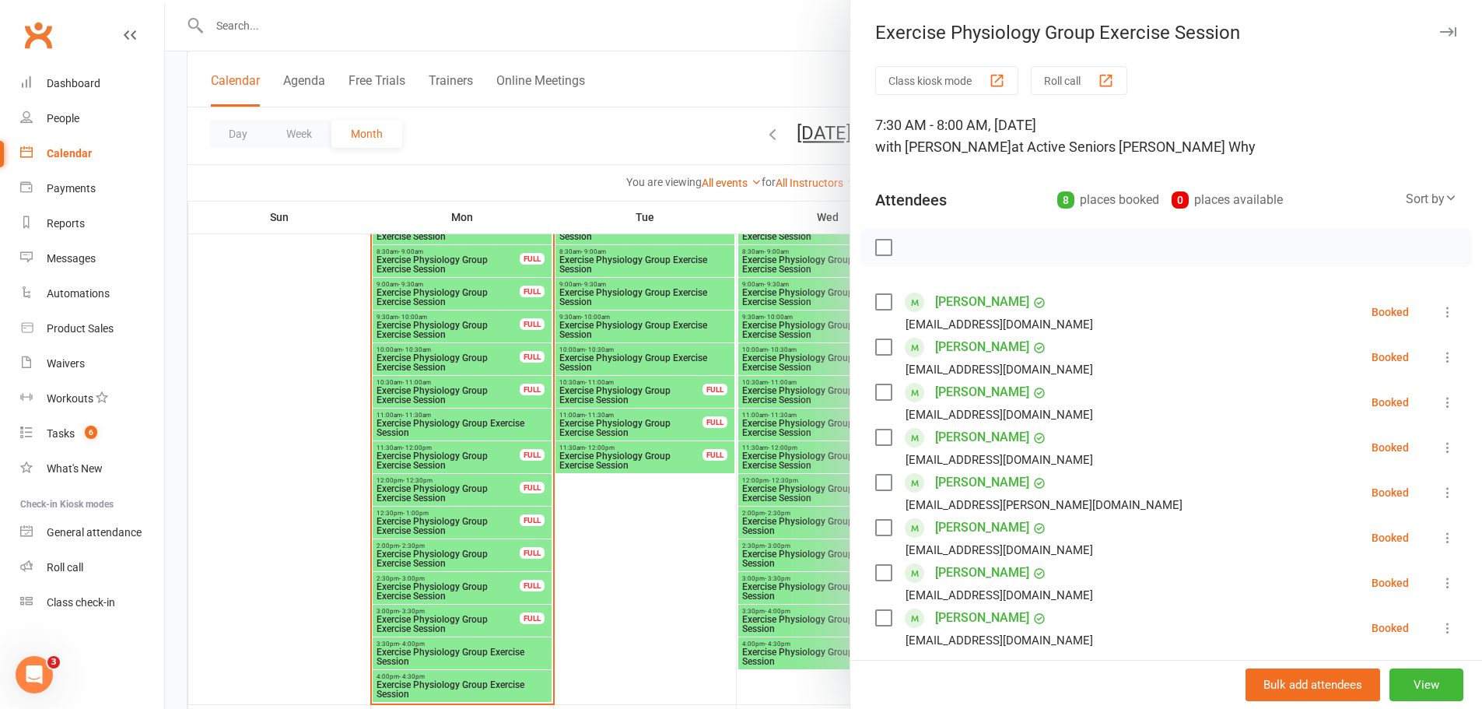
drag, startPoint x: 650, startPoint y: 124, endPoint x: 644, endPoint y: 115, distance: 10.1
click at [644, 115] on div at bounding box center [823, 354] width 1317 height 709
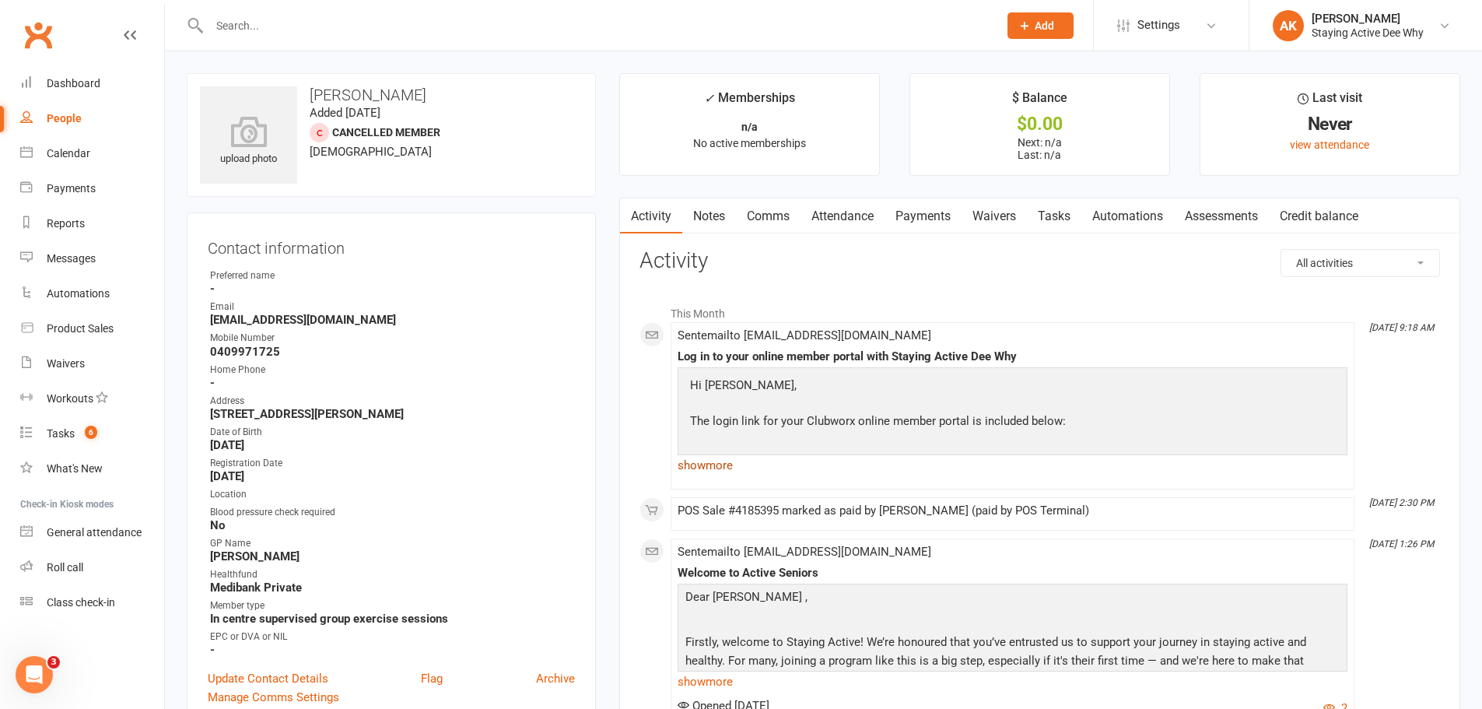
click at [712, 460] on link "show more" at bounding box center [1013, 465] width 670 height 22
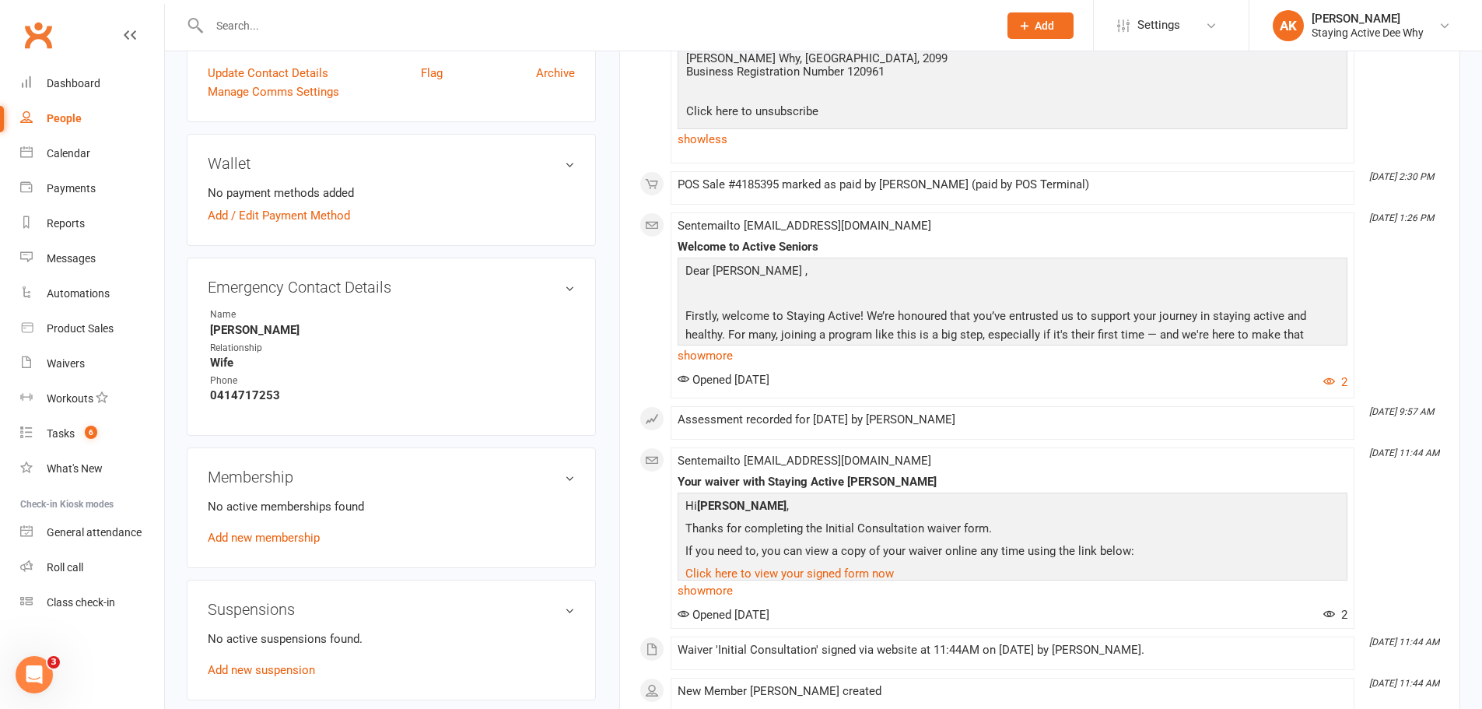
scroll to position [623, 0]
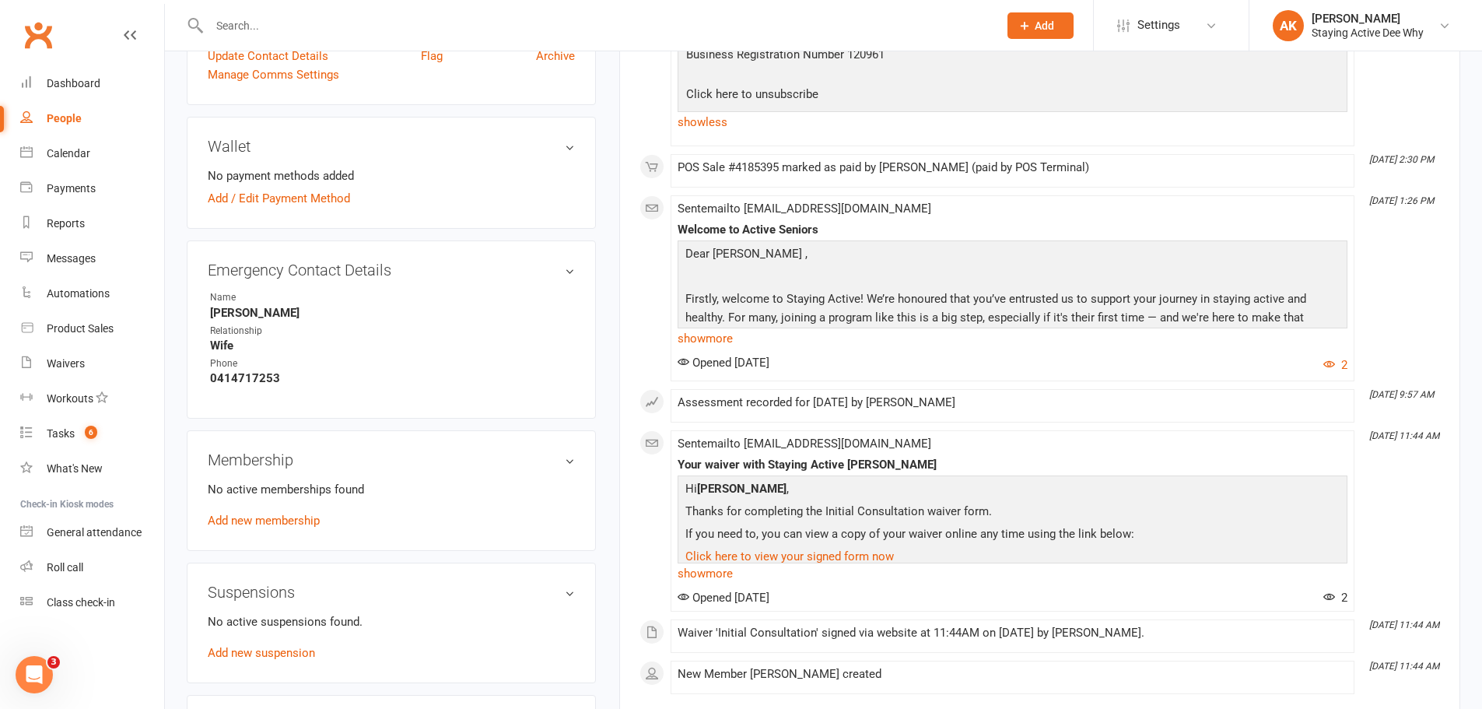
click at [287, 515] on link "Add new membership" at bounding box center [264, 521] width 112 height 14
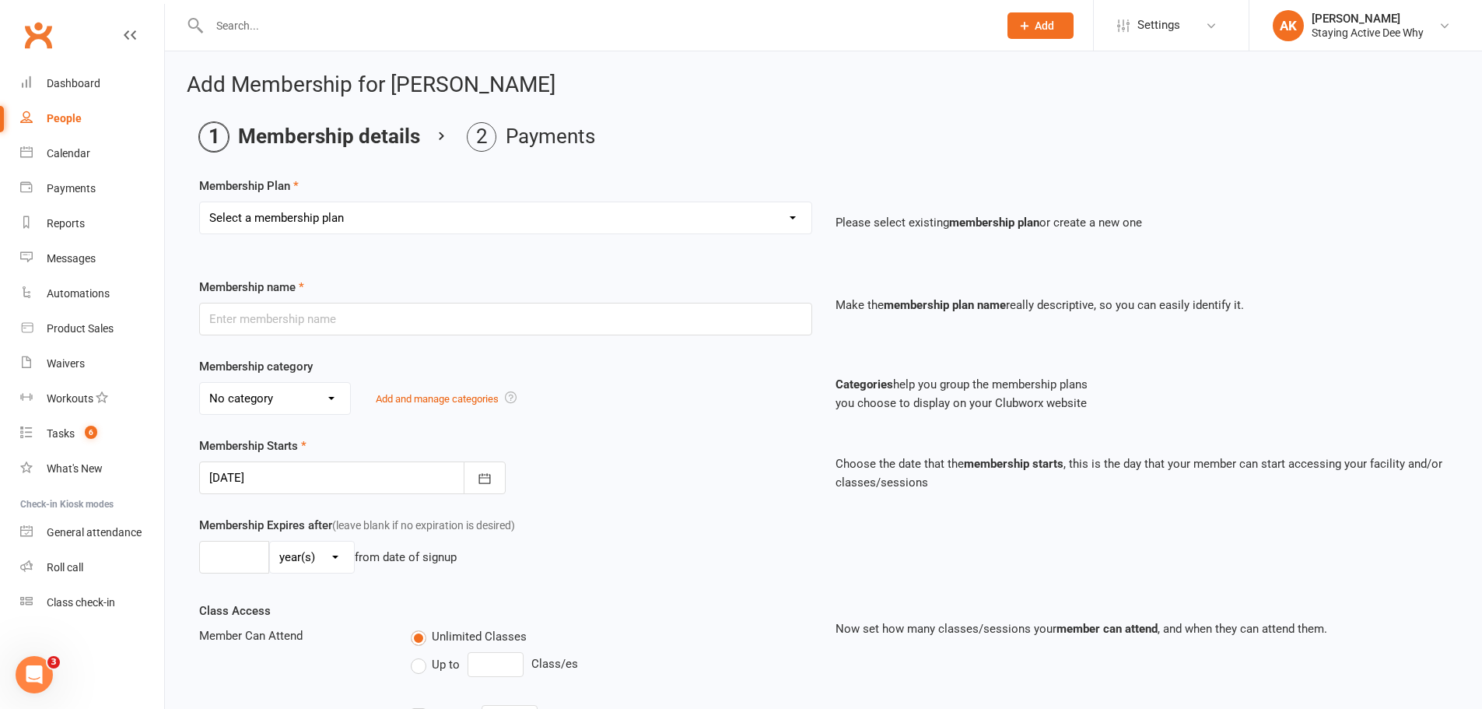
click at [327, 222] on select "Select a membership plan Create new Membership Plan 01 10953 Exercise Physiolog…" at bounding box center [506, 217] width 612 height 31
select select "4"
click at [200, 202] on select "Select a membership plan Create new Membership Plan 01 10953 Exercise Physiolog…" at bounding box center [506, 217] width 612 height 31
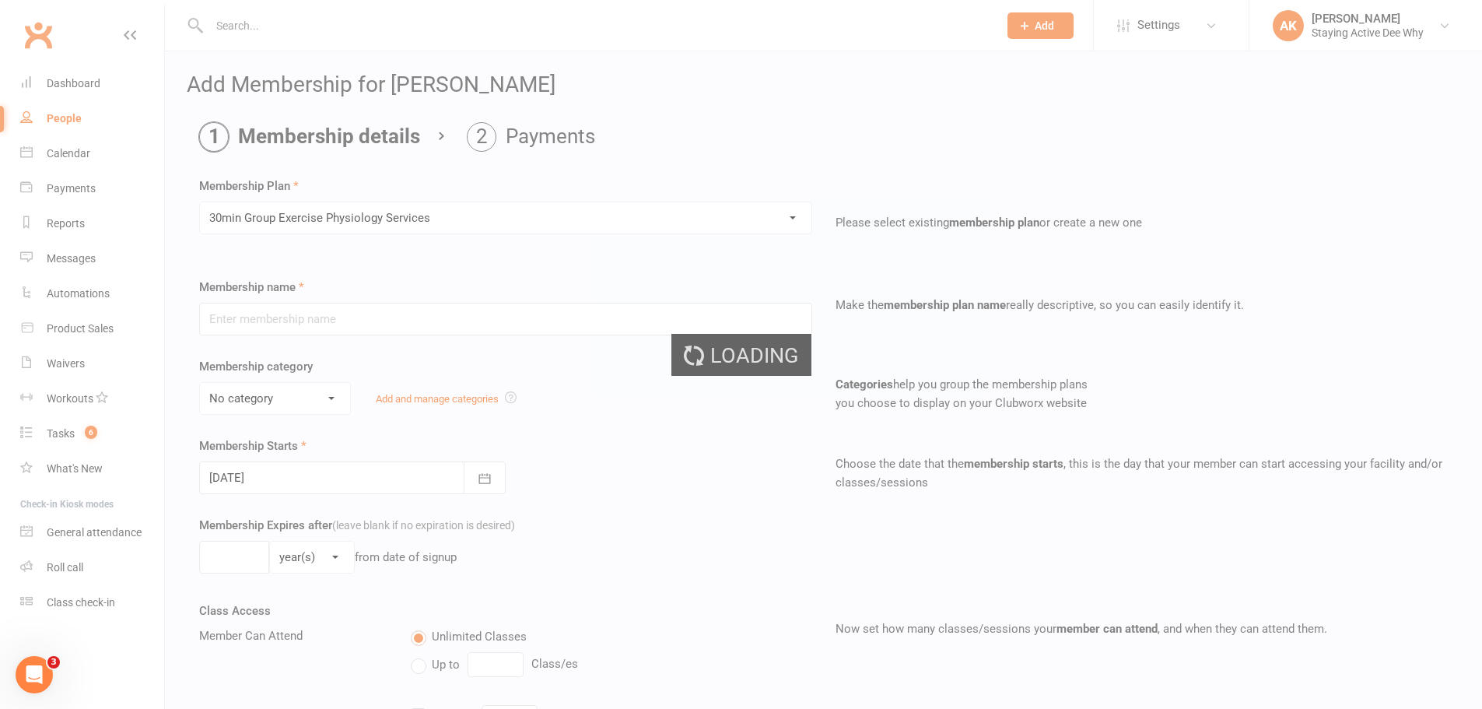
type input "30min Group Exercise Physiology Services"
select select "0"
type input "0"
type input "3"
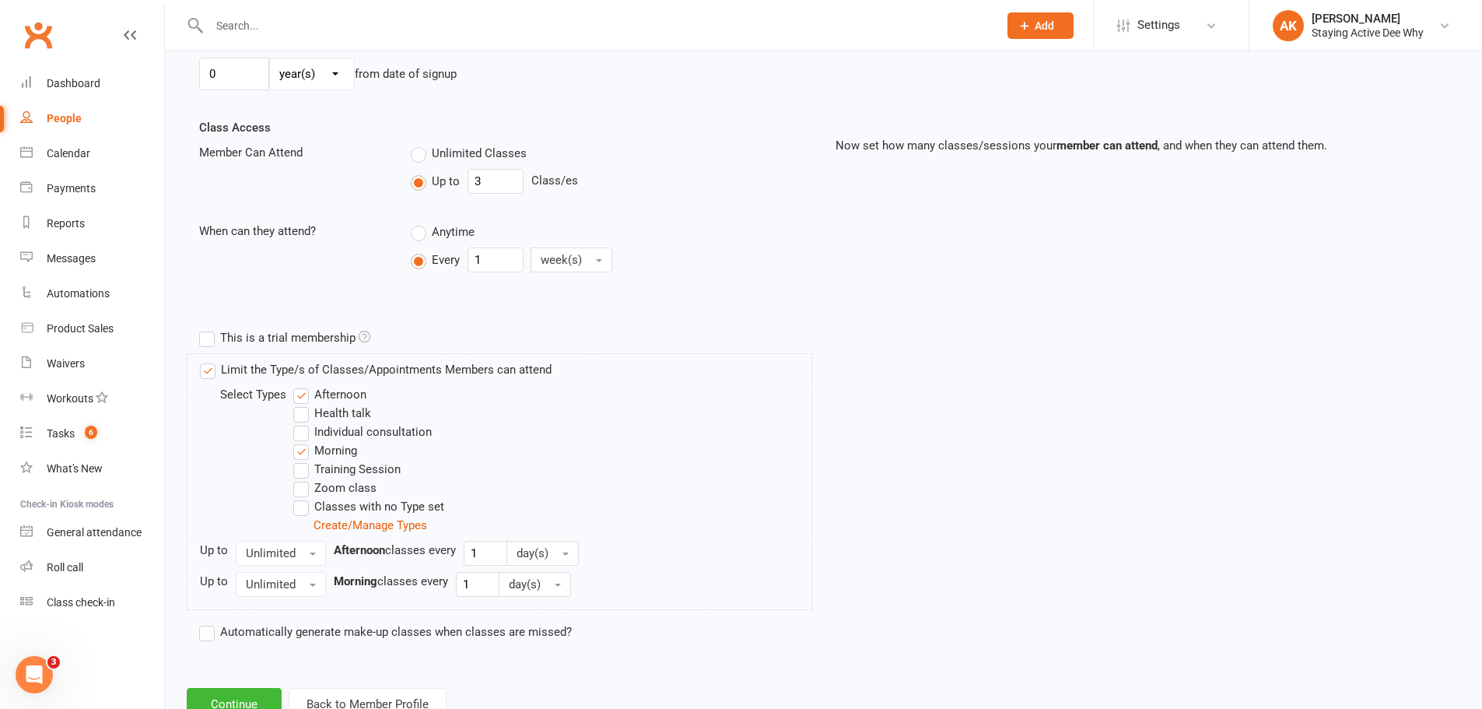
scroll to position [539, 0]
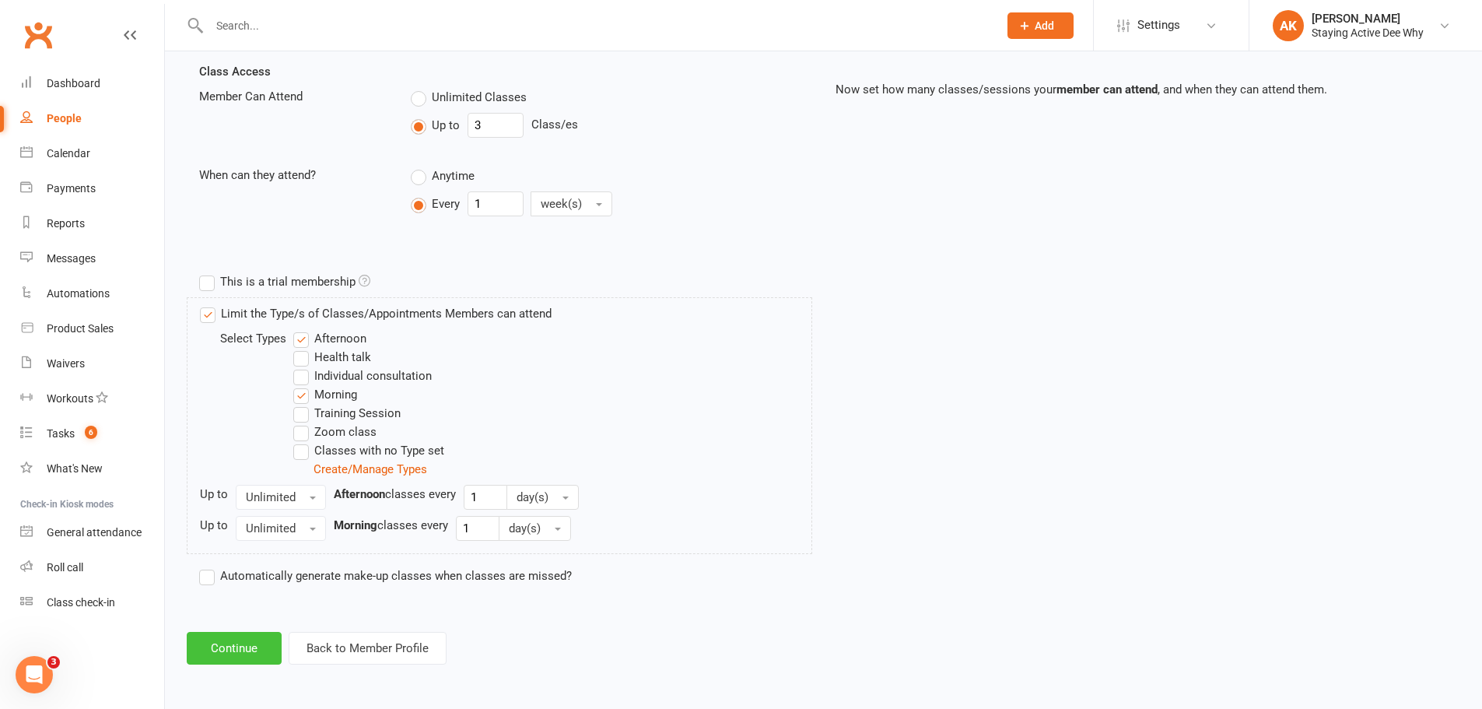
click at [239, 650] on button "Continue" at bounding box center [234, 648] width 95 height 33
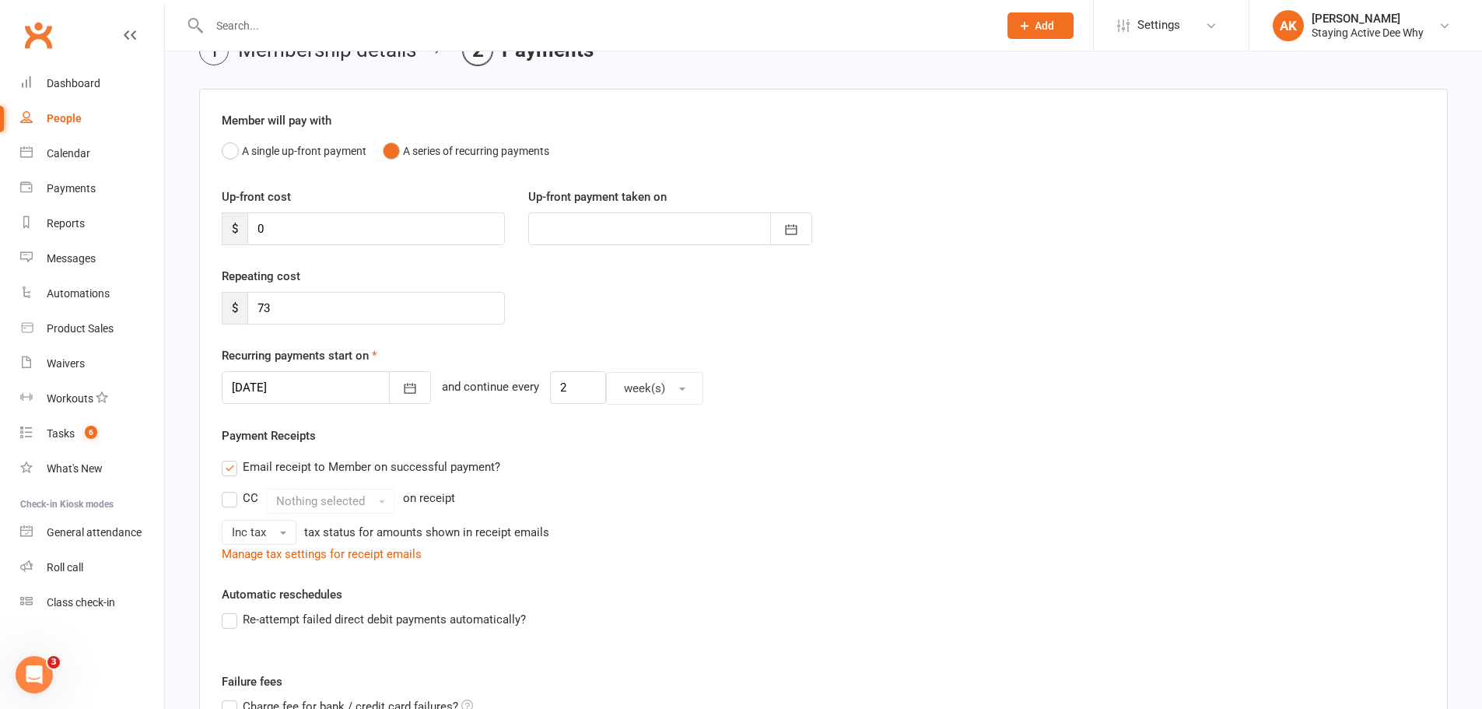
scroll to position [233, 0]
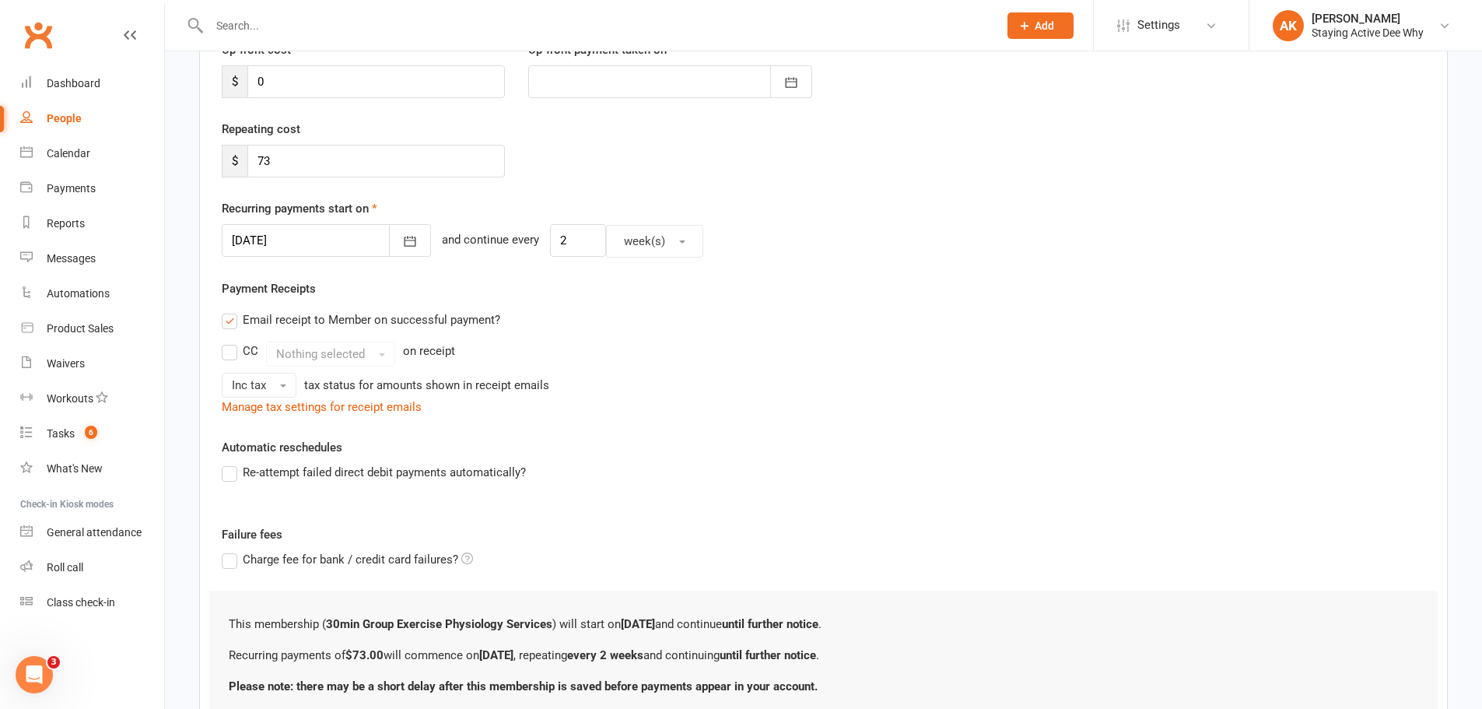
click at [273, 249] on div at bounding box center [326, 240] width 209 height 33
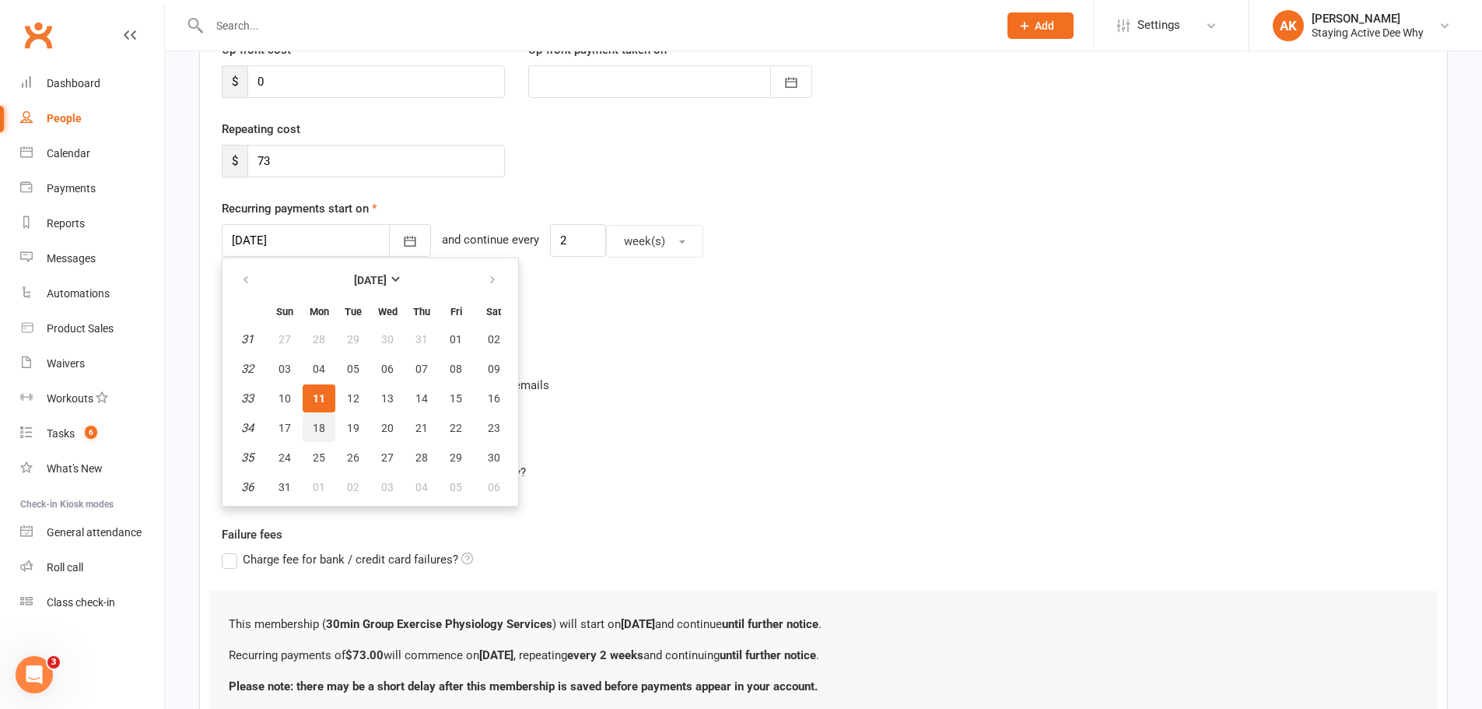
click at [318, 419] on button "18" at bounding box center [319, 428] width 33 height 28
type input "18 Aug 2025"
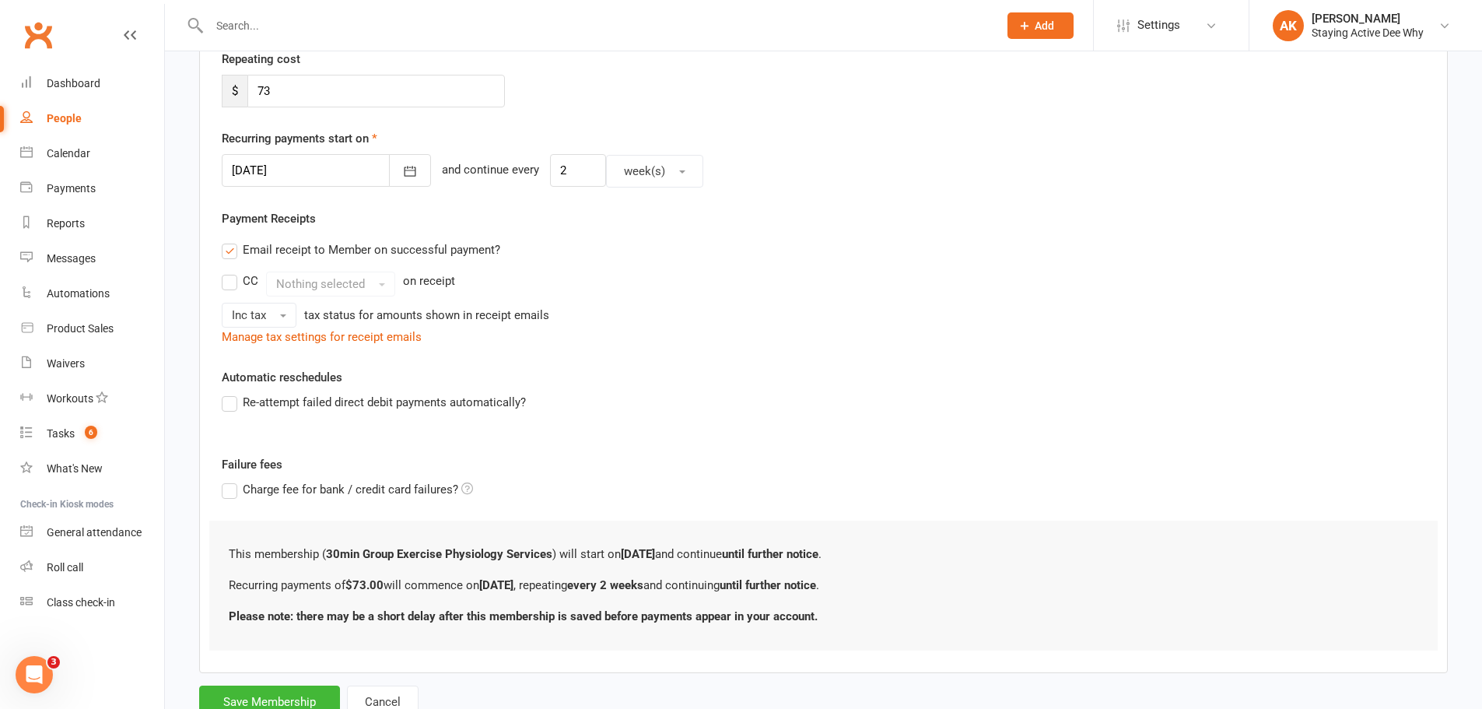
scroll to position [360, 0]
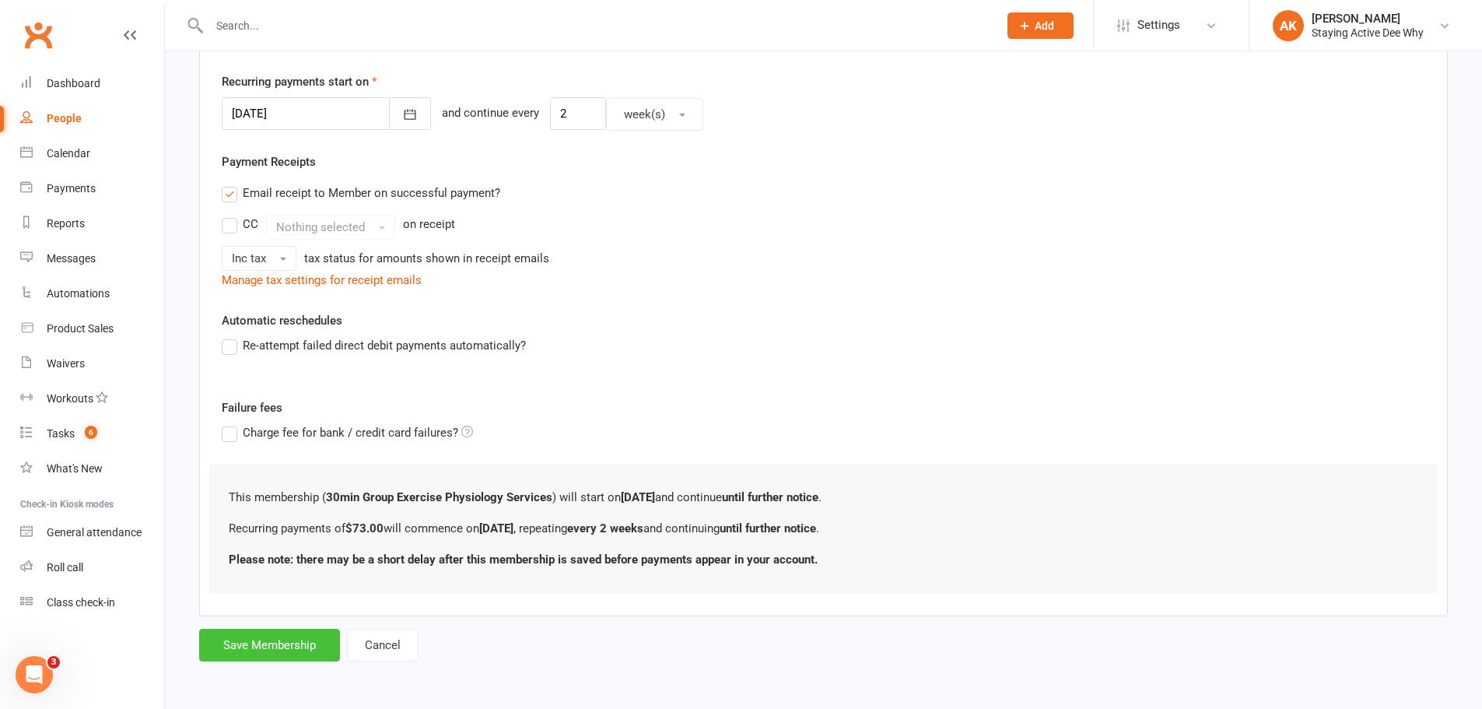
click at [241, 637] on button "Save Membership" at bounding box center [269, 645] width 141 height 33
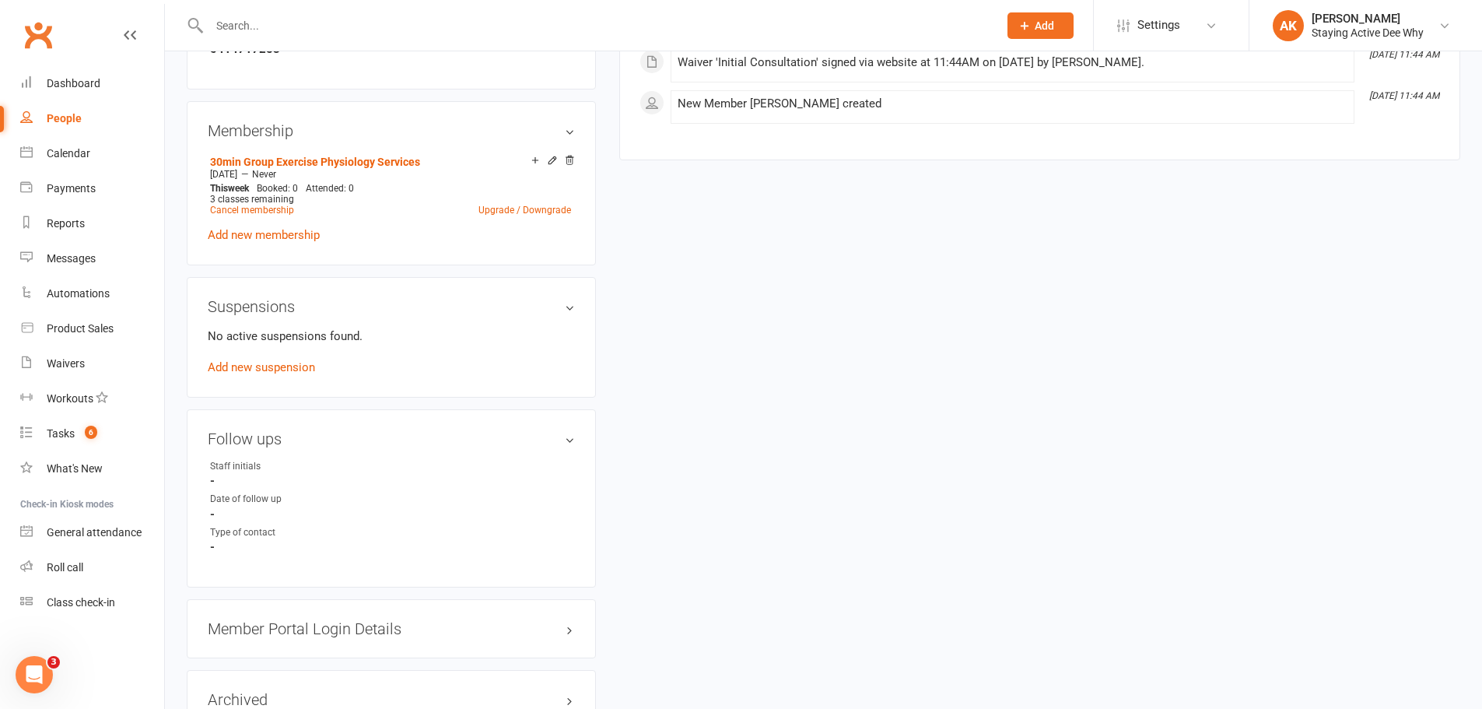
scroll to position [1012, 0]
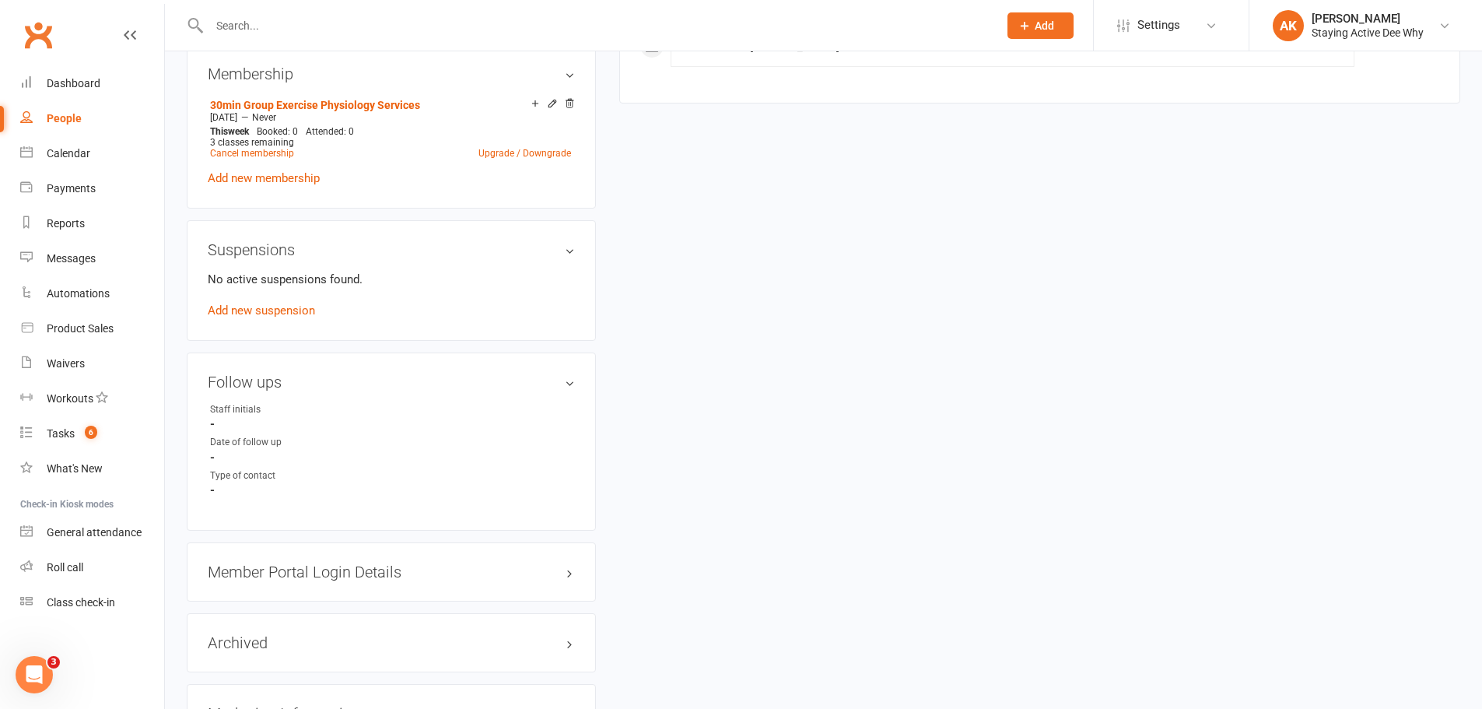
click at [576, 566] on div "Member Portal Login Details" at bounding box center [391, 571] width 409 height 59
click at [567, 565] on h3 "Member Portal Login Details" at bounding box center [391, 571] width 367 height 17
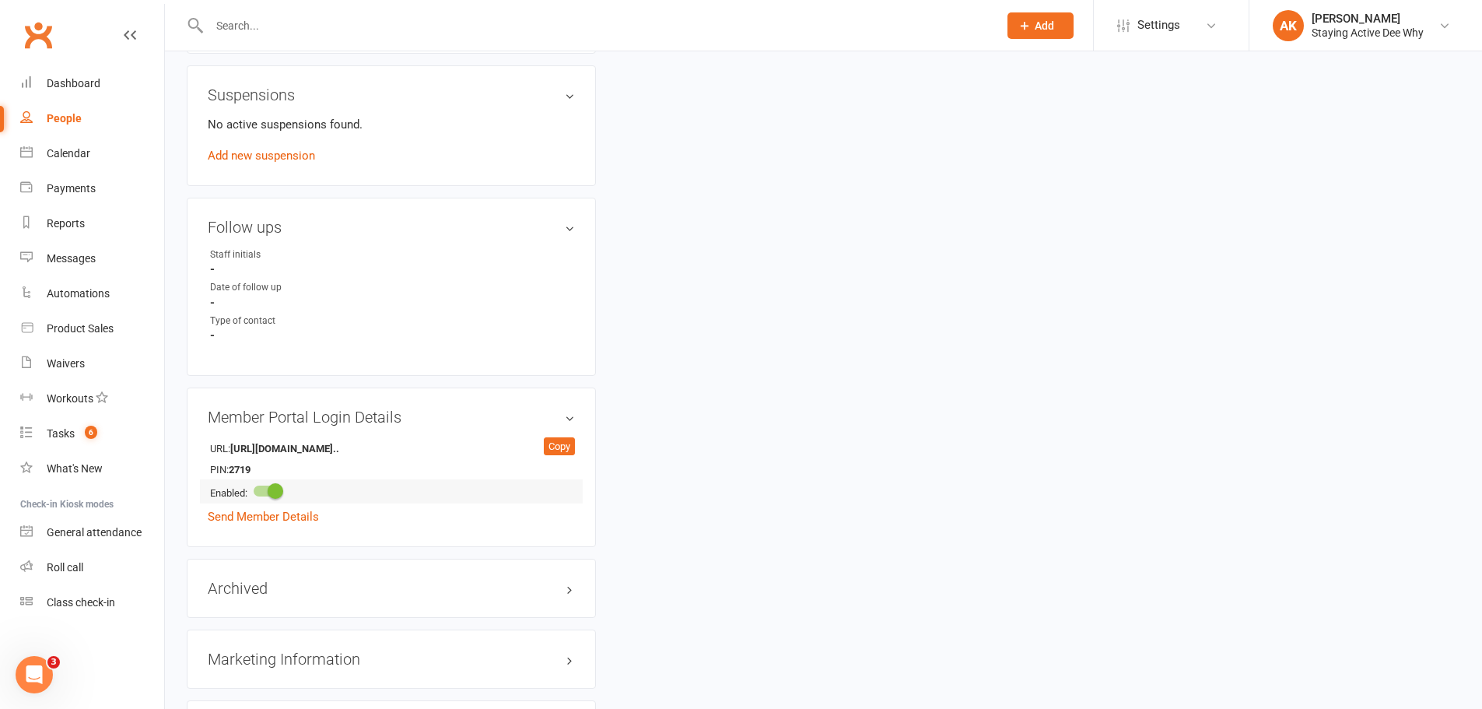
scroll to position [1167, 0]
click at [549, 438] on div "Copy" at bounding box center [559, 446] width 31 height 19
click at [247, 465] on strong "2719" at bounding box center [273, 469] width 89 height 16
copy strong "2719"
